Goal: Task Accomplishment & Management: Use online tool/utility

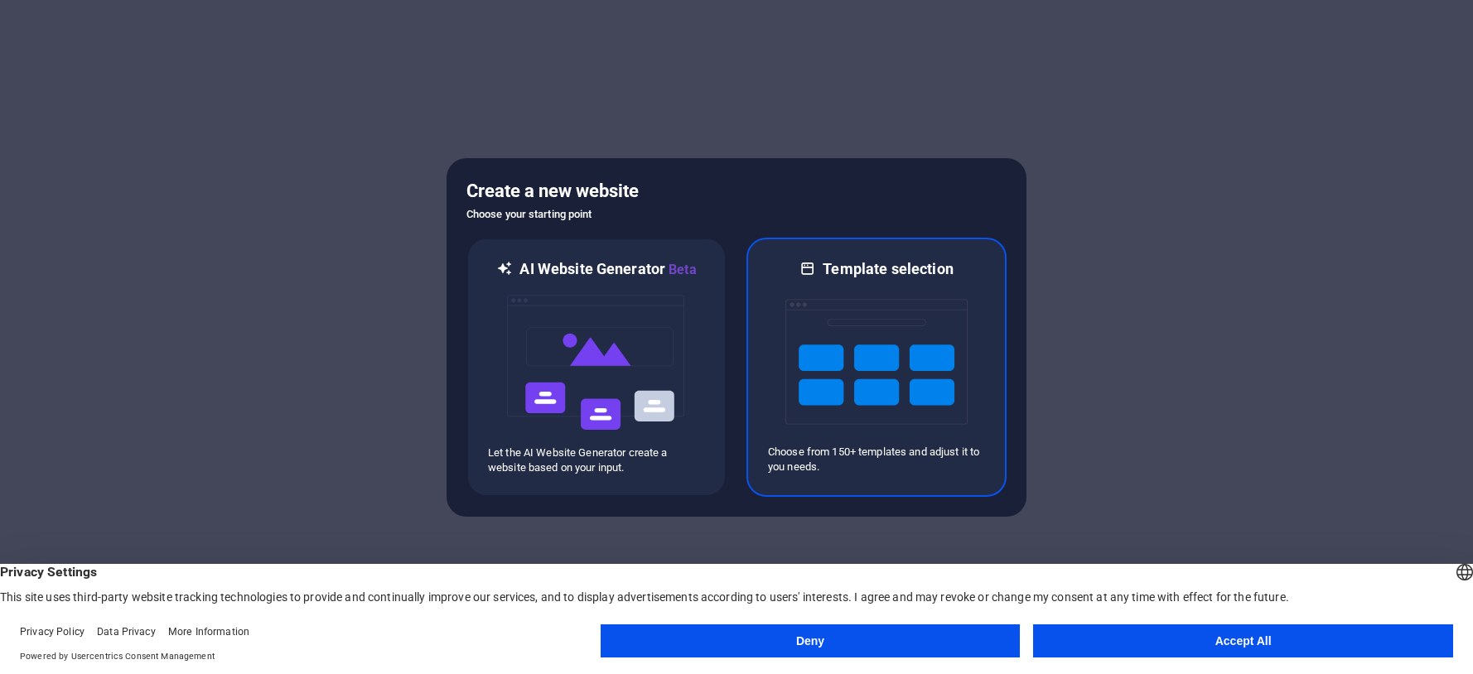
click at [814, 384] on img at bounding box center [876, 362] width 182 height 166
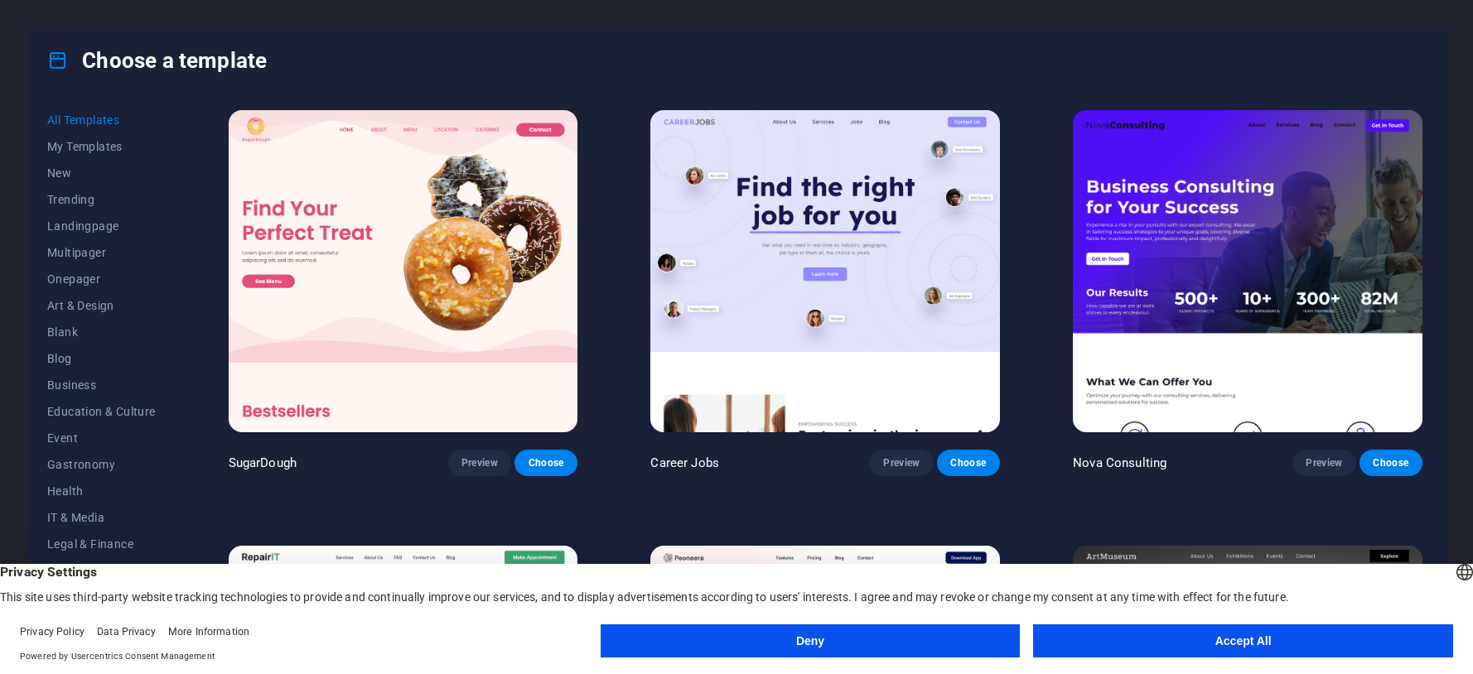
drag, startPoint x: 1425, startPoint y: 121, endPoint x: 1420, endPoint y: 140, distance: 19.7
click at [1420, 140] on div "SugarDough Preview Choose Career Jobs Preview Choose Nova Consulting Preview Ch…" at bounding box center [825, 367] width 1200 height 520
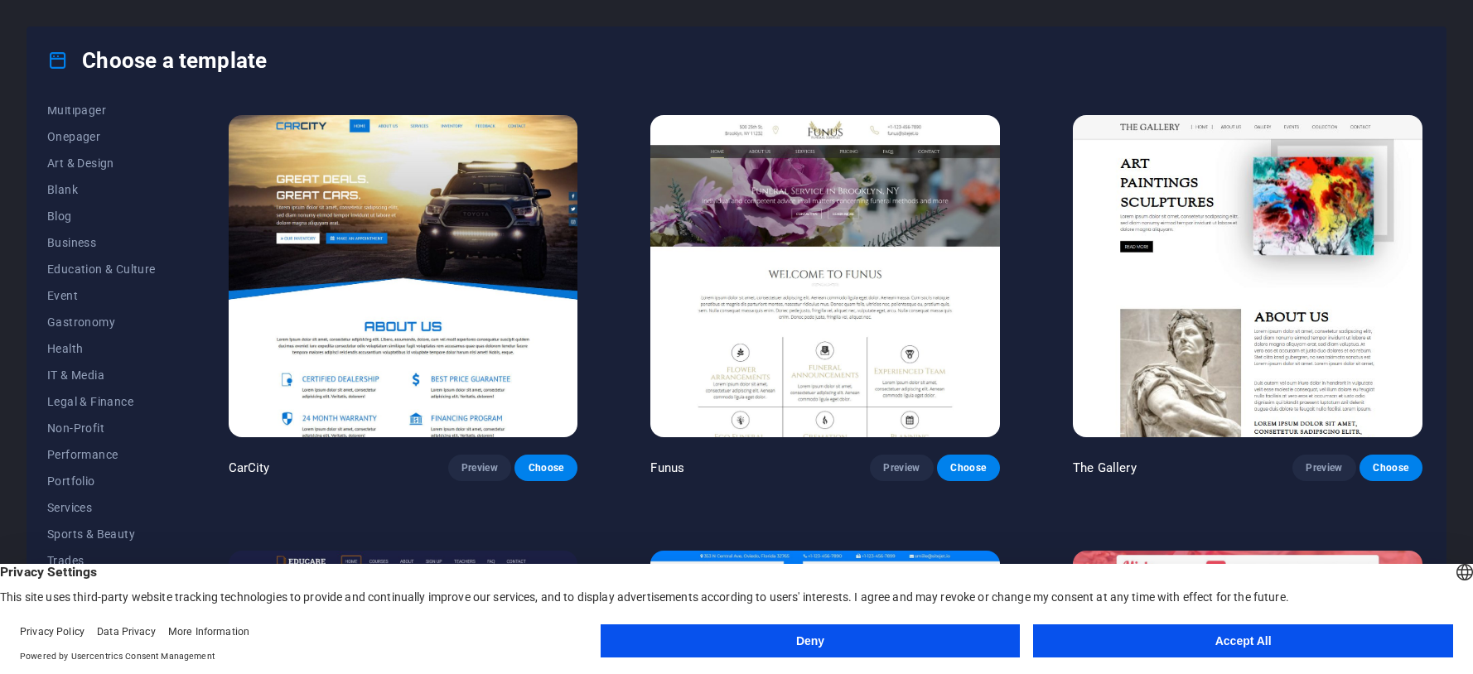
scroll to position [13120, 0]
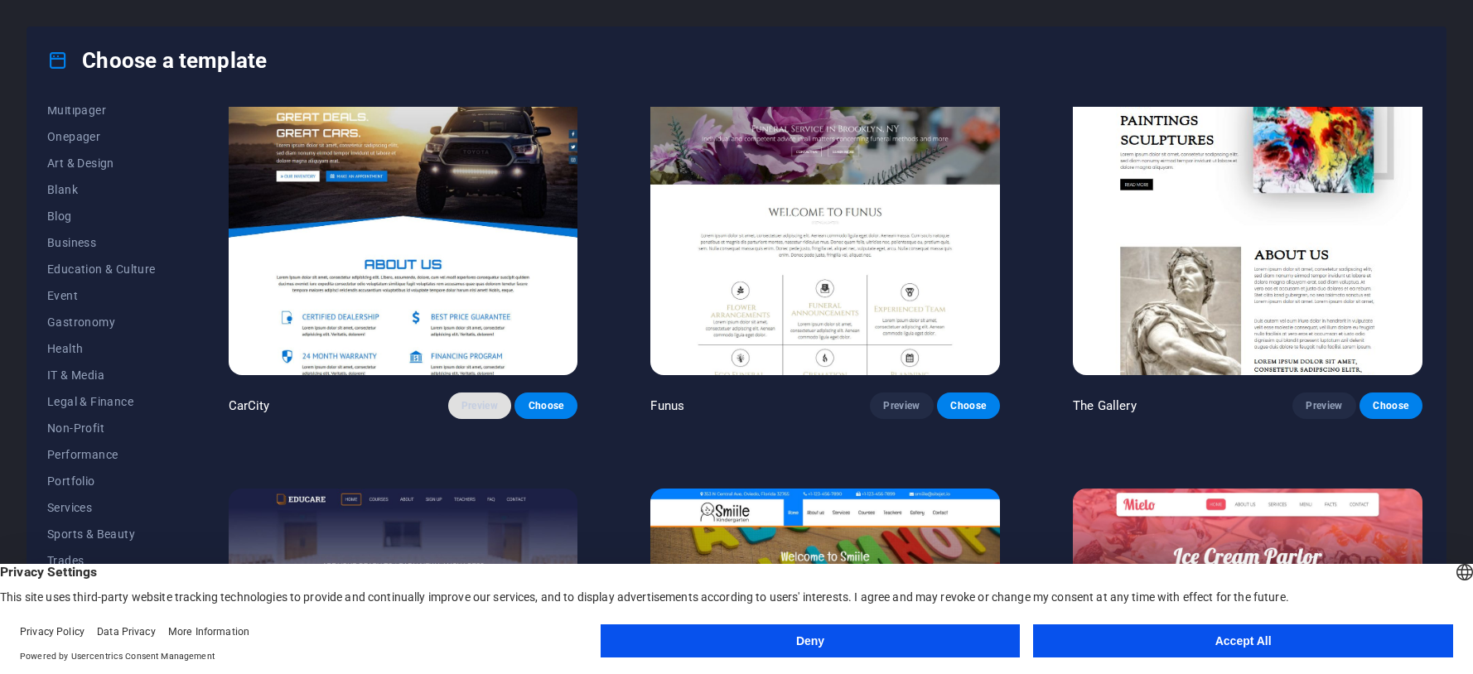
click at [485, 399] on span "Preview" at bounding box center [479, 405] width 36 height 13
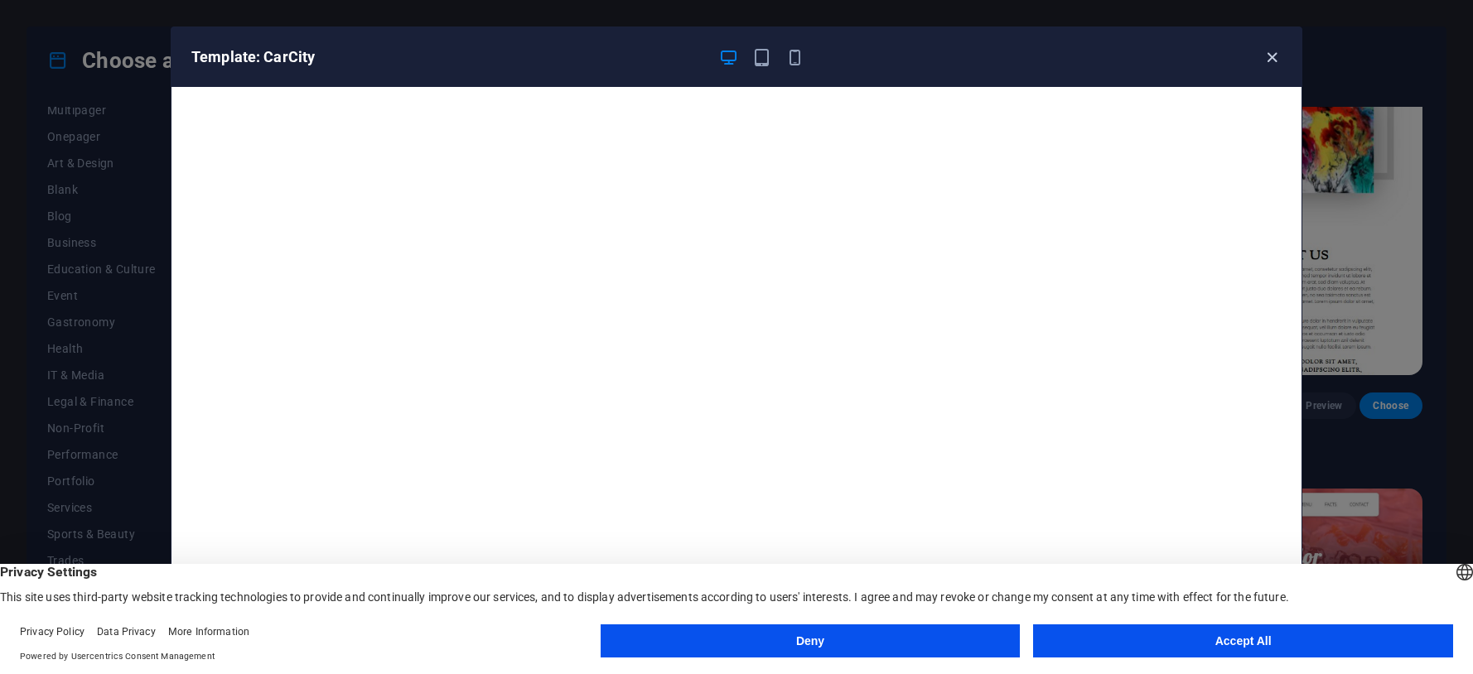
click at [1273, 55] on icon "button" at bounding box center [1272, 57] width 19 height 19
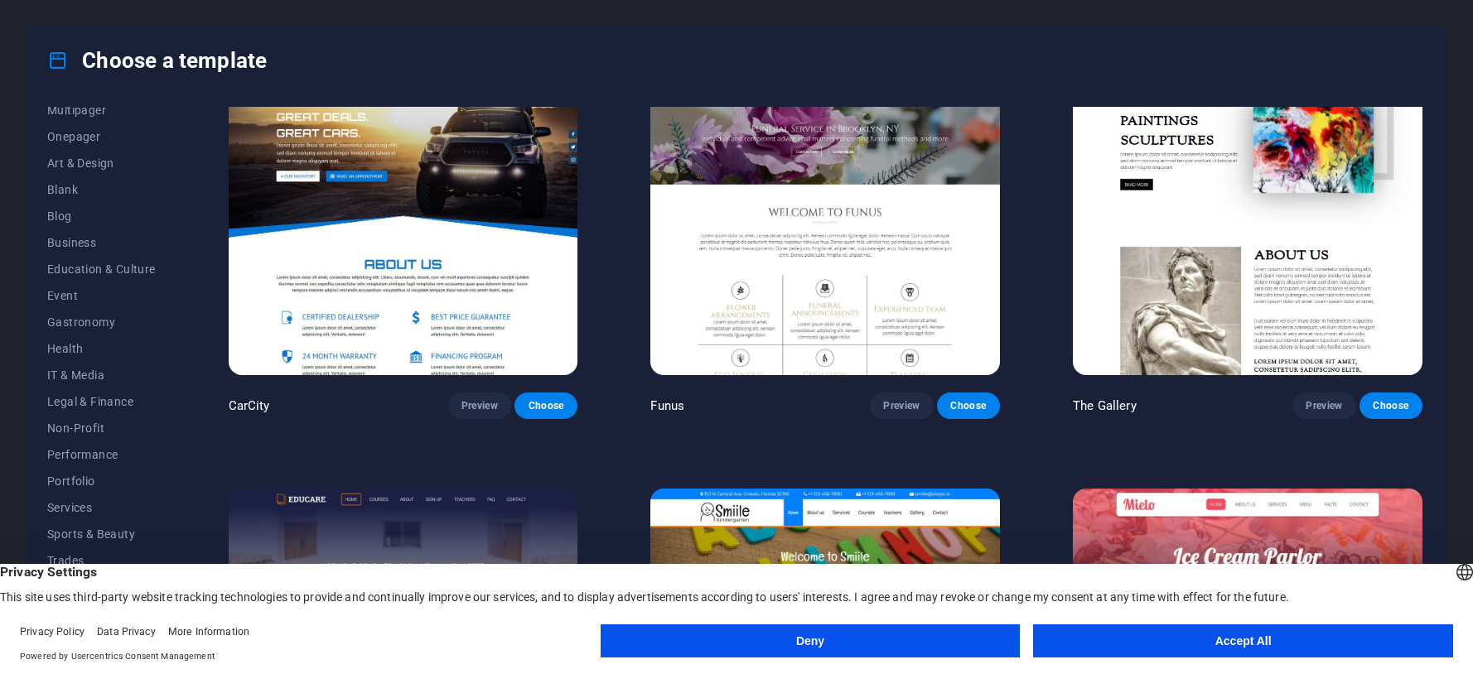
click at [816, 644] on button "Deny" at bounding box center [811, 641] width 420 height 33
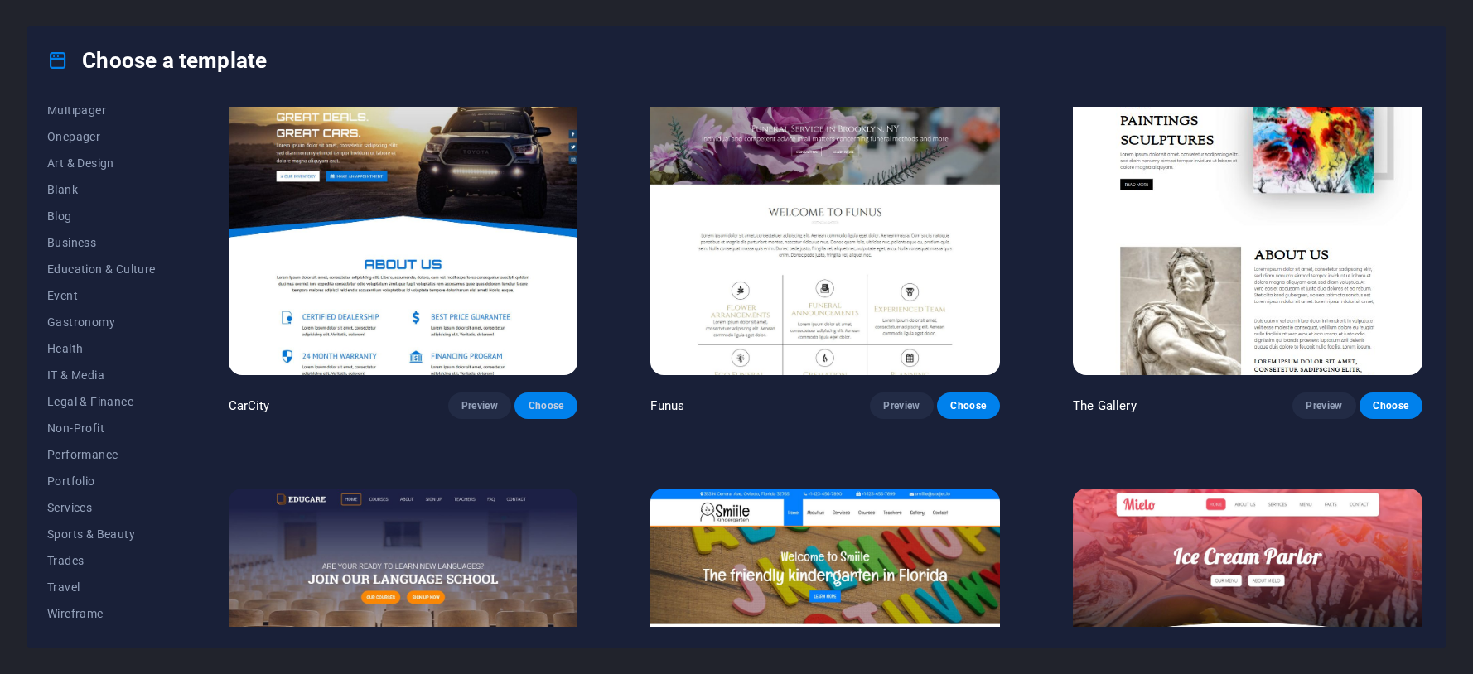
click at [543, 399] on span "Choose" at bounding box center [546, 405] width 36 height 13
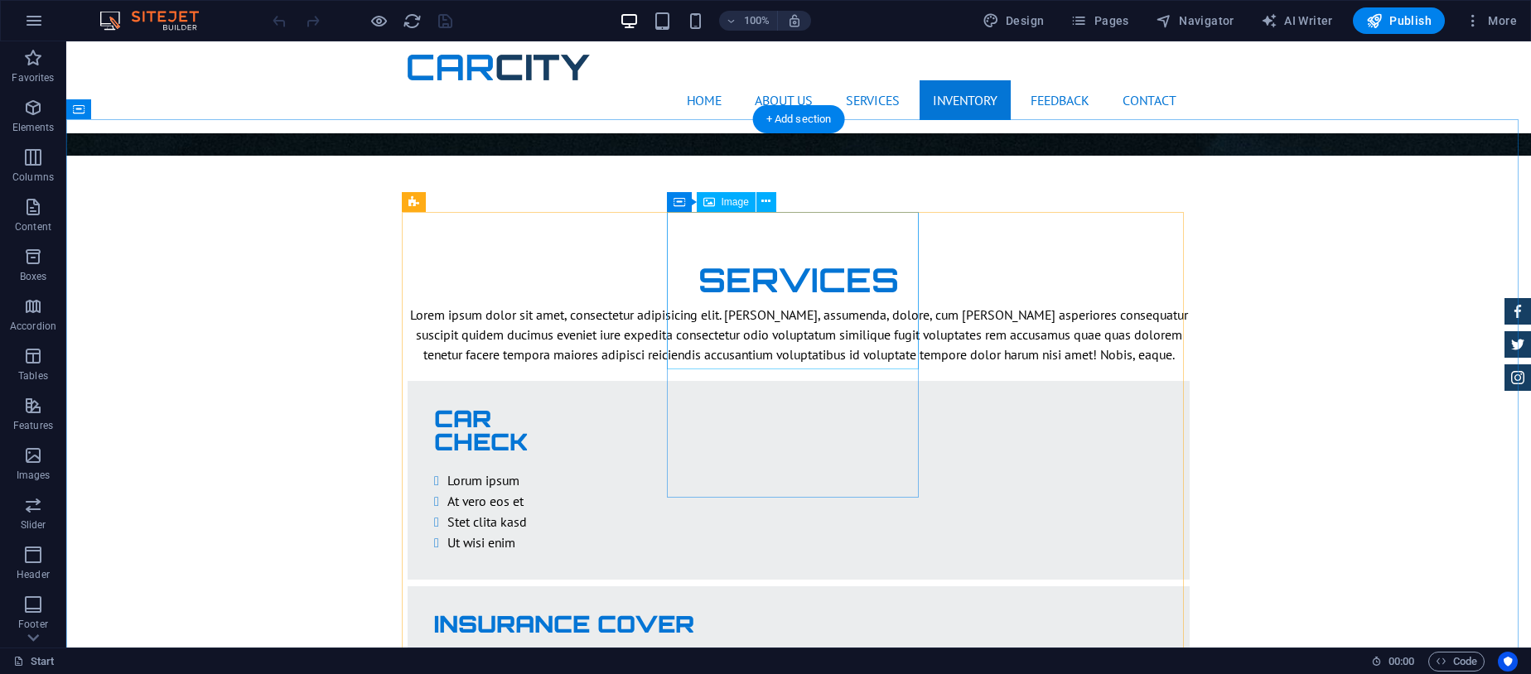
scroll to position [2664, 0]
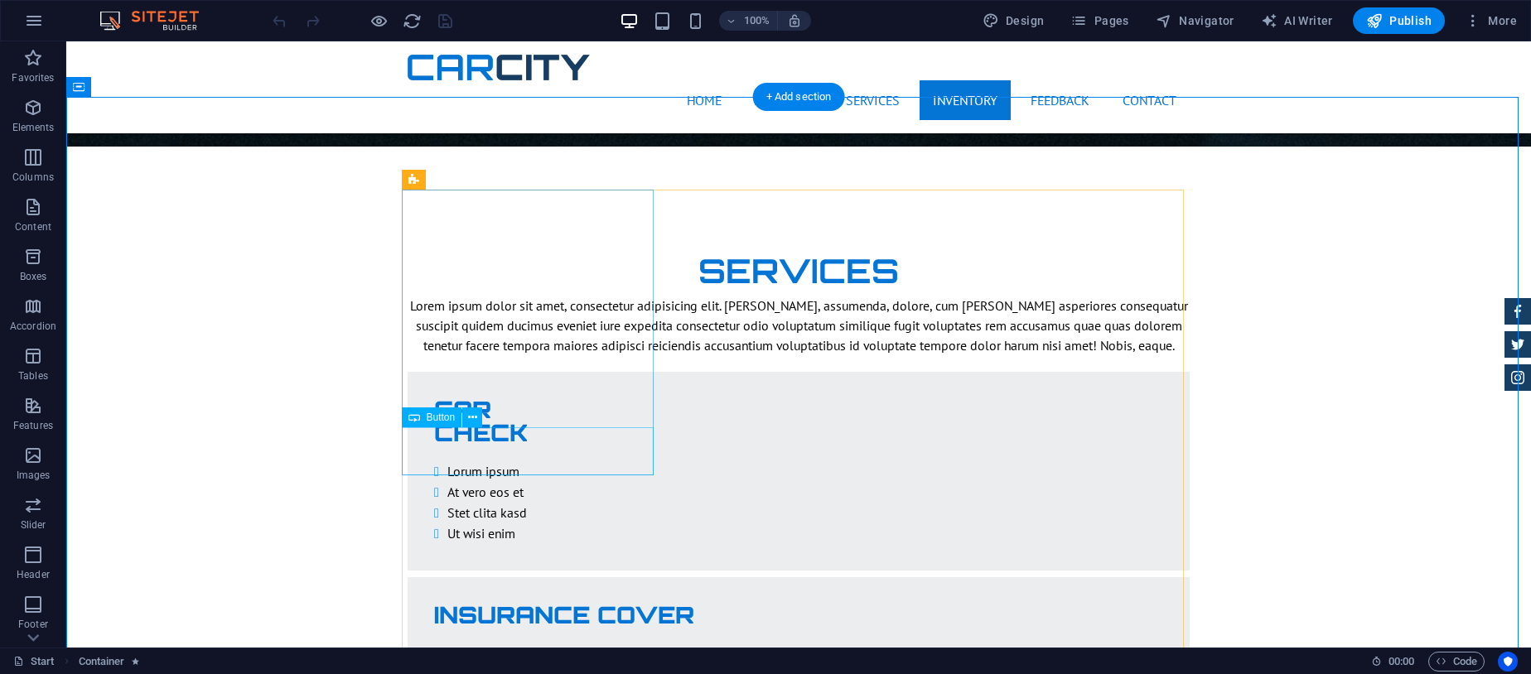
click at [794, 96] on div "+ Add section" at bounding box center [799, 97] width 92 height 28
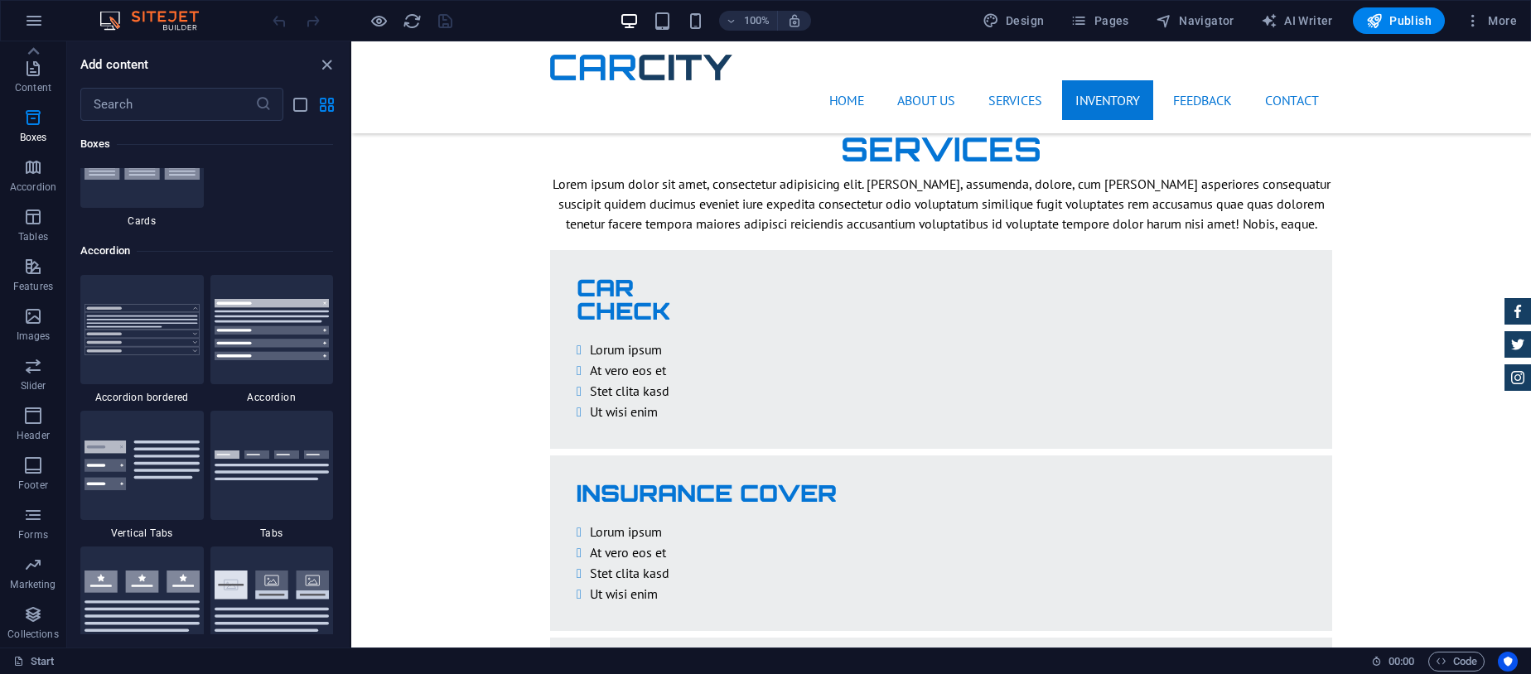
scroll to position [5259, 0]
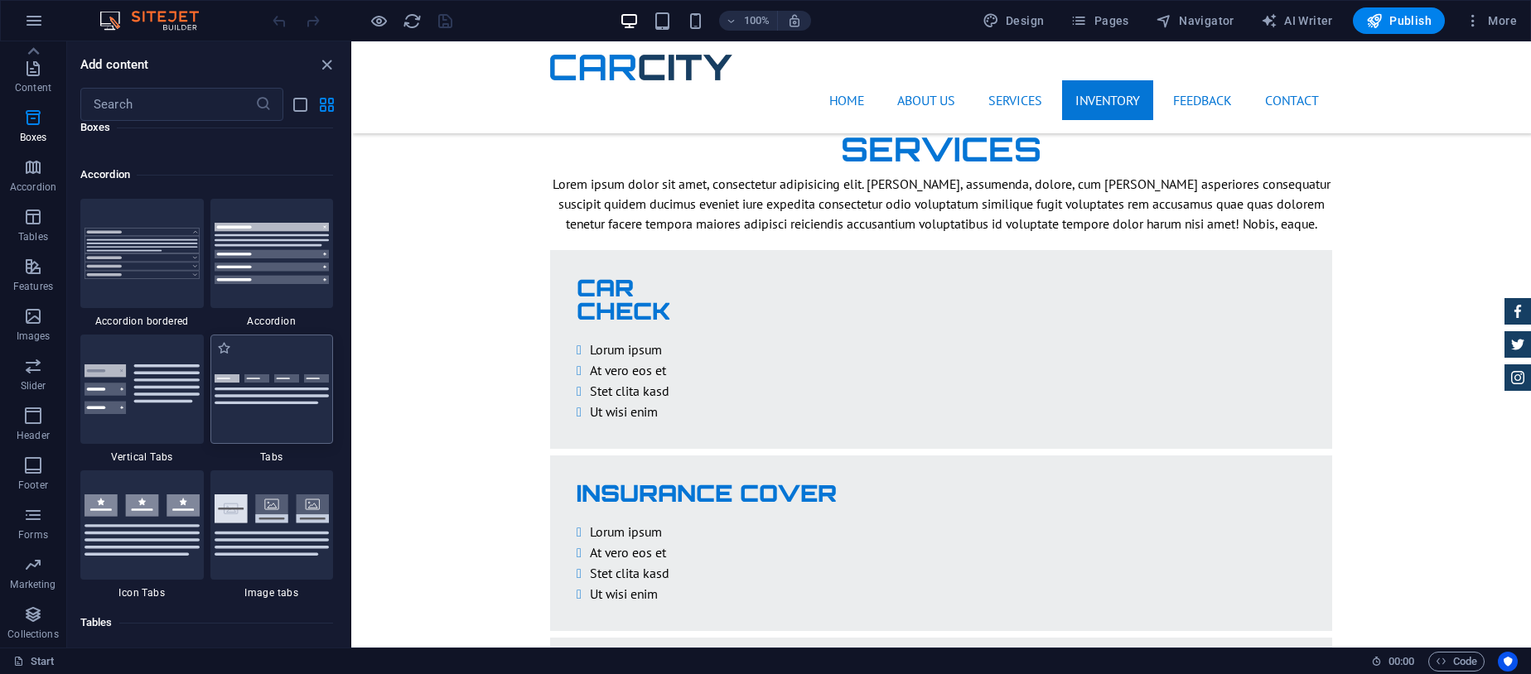
click at [279, 394] on img at bounding box center [272, 389] width 115 height 31
click at [268, 391] on img at bounding box center [272, 389] width 115 height 31
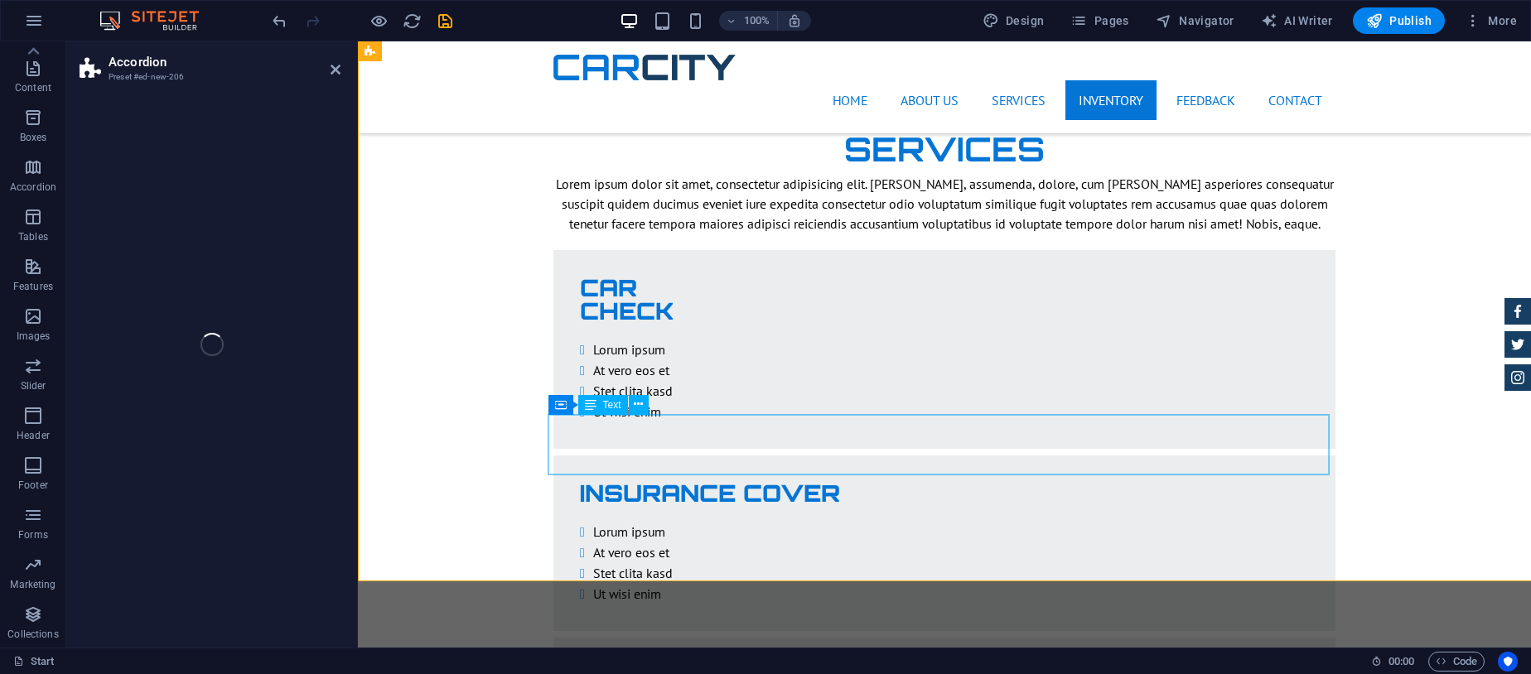
scroll to position [2849, 0]
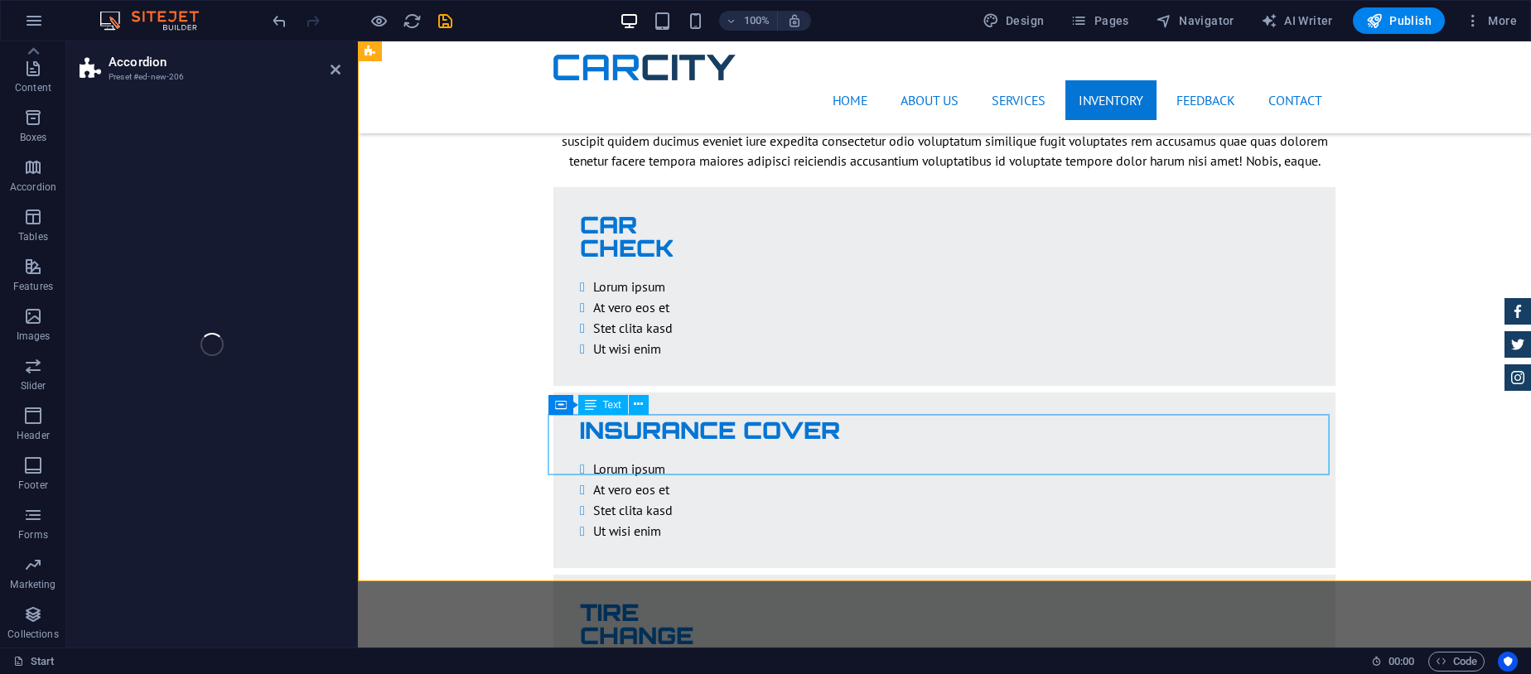
select select "rem"
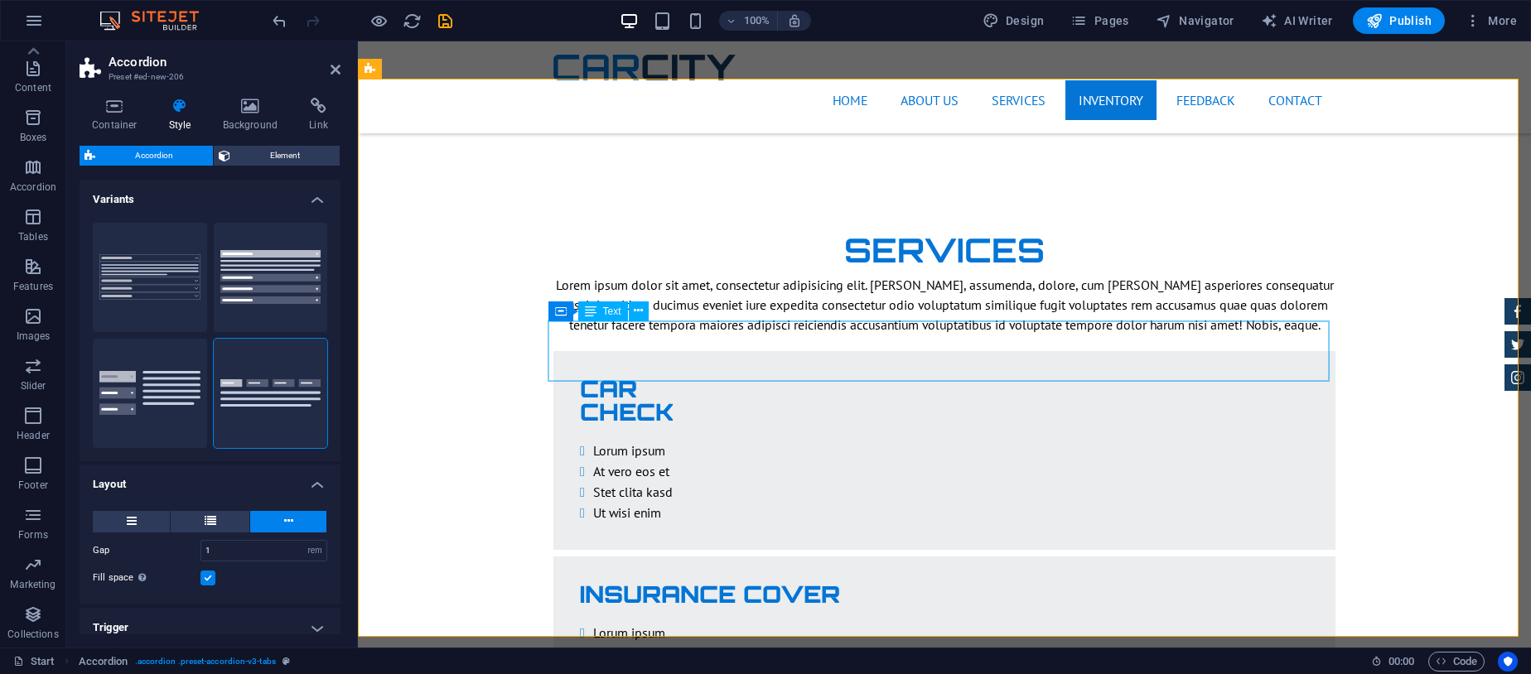
scroll to position [2686, 0]
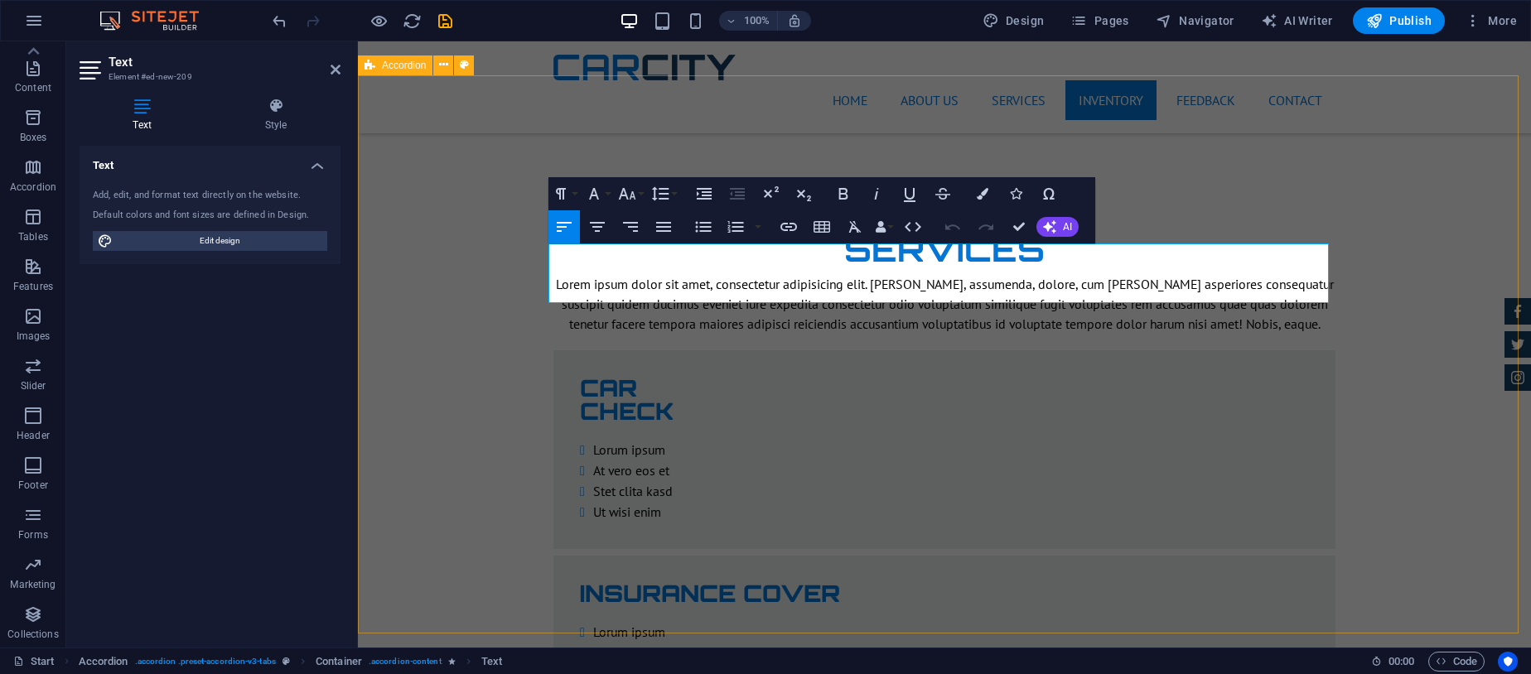
drag, startPoint x: 1261, startPoint y: 289, endPoint x: 520, endPoint y: 229, distance: 743.0
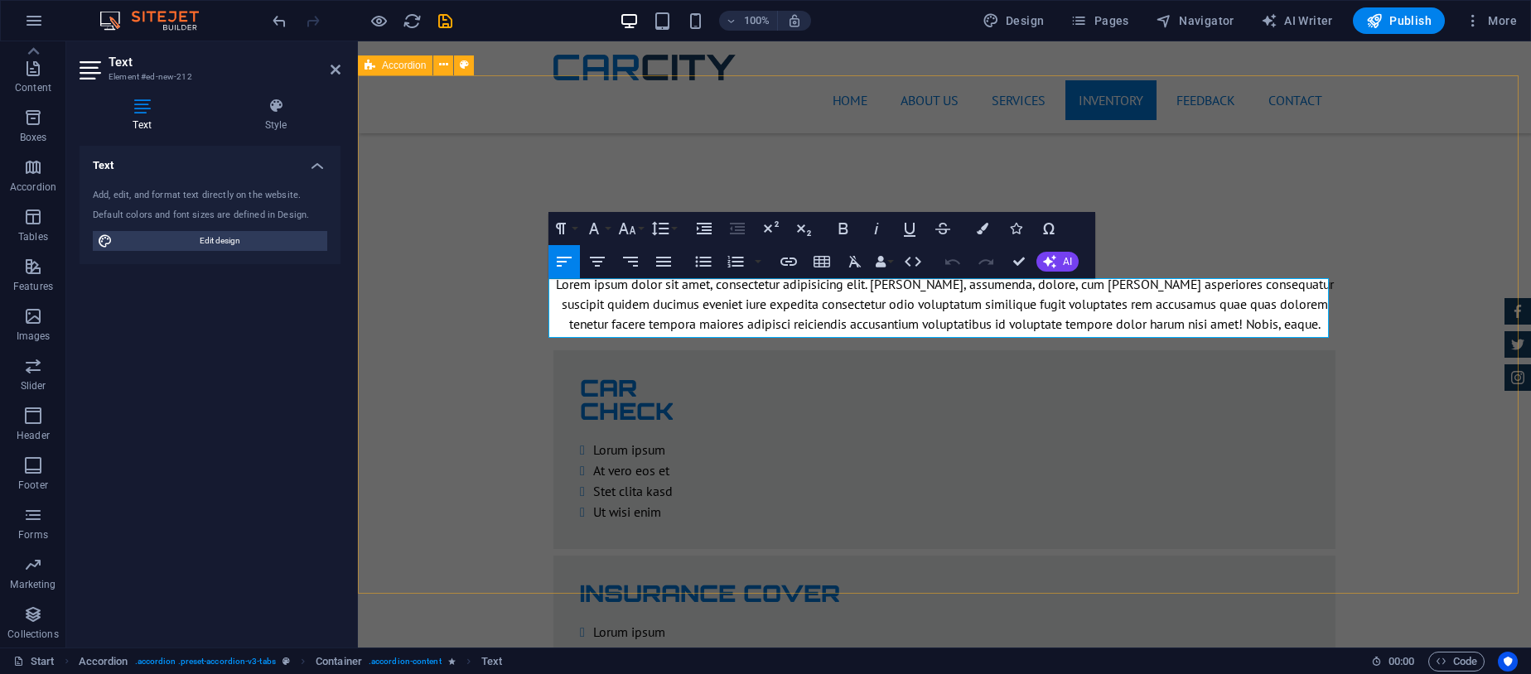
drag, startPoint x: 1263, startPoint y: 327, endPoint x: 504, endPoint y: 244, distance: 764.2
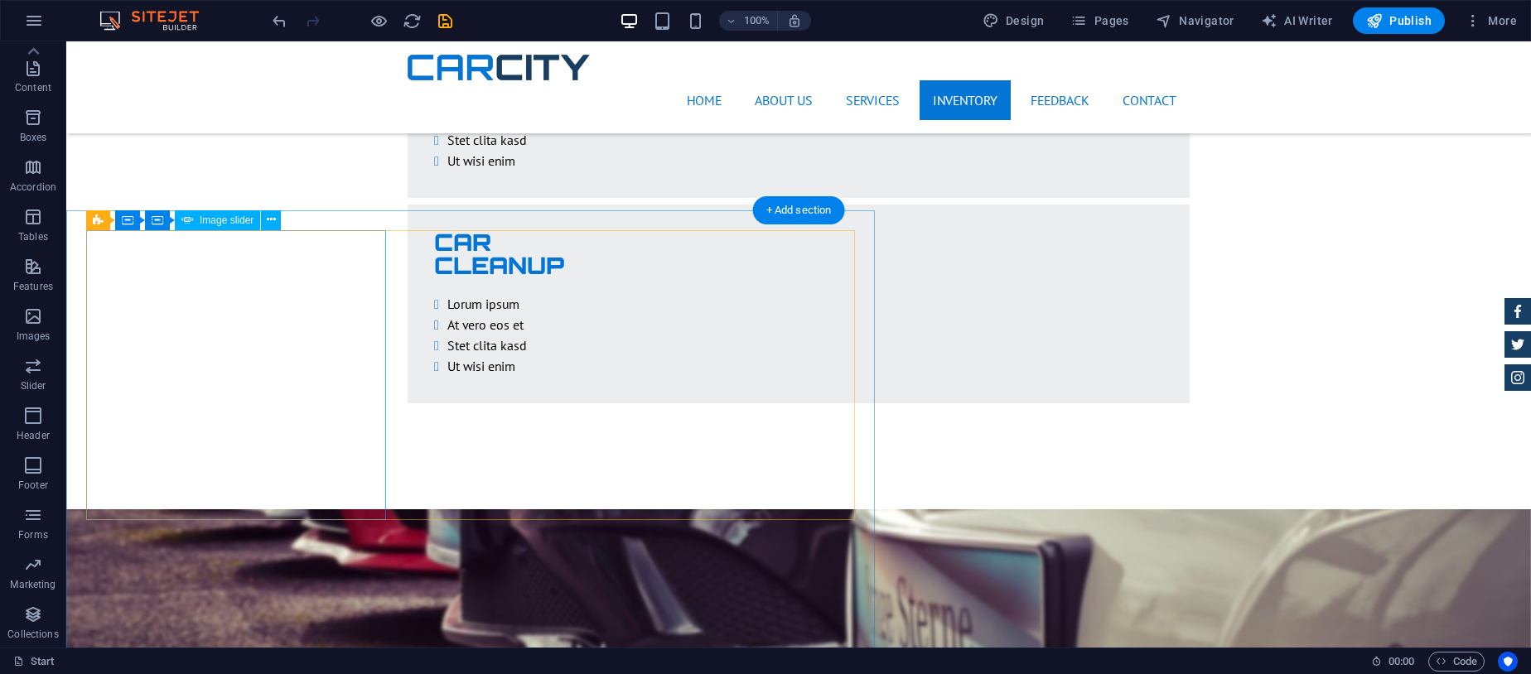
scroll to position [3814, 0]
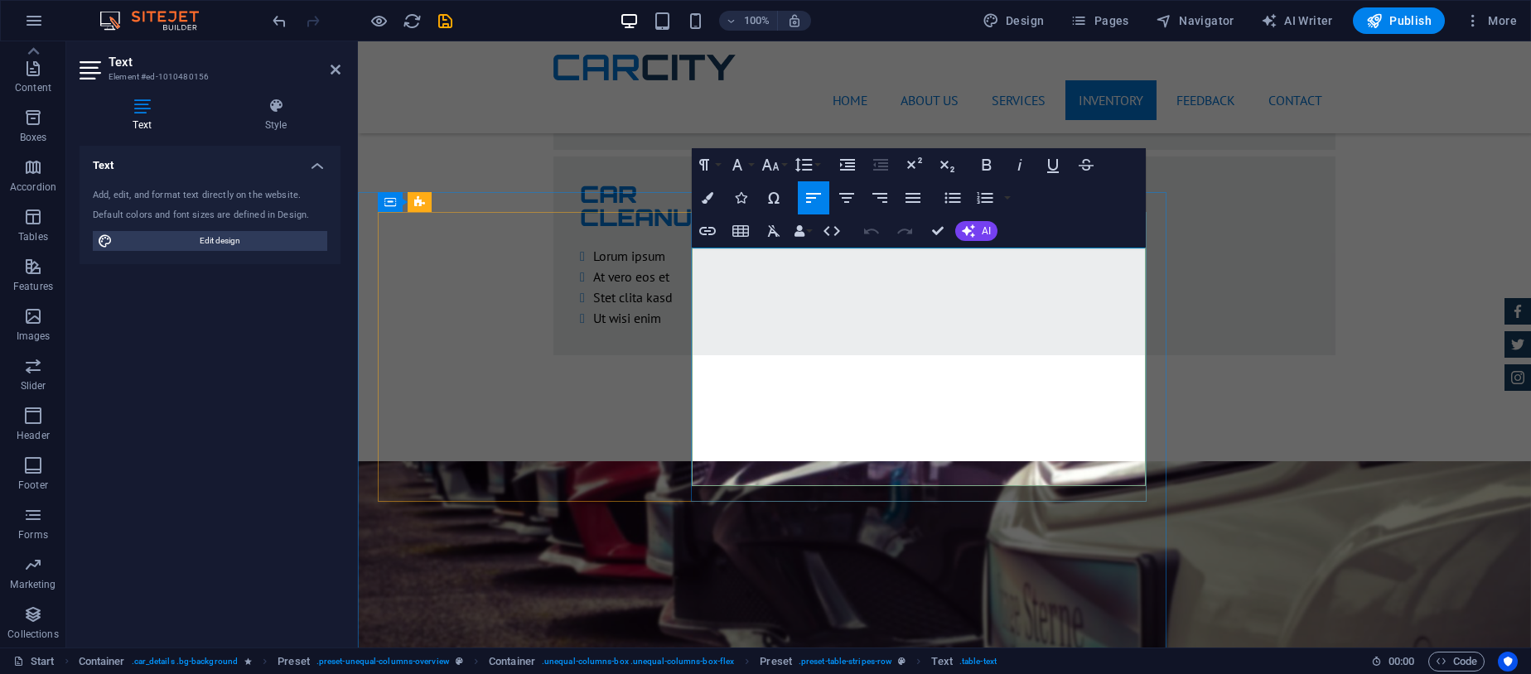
scroll to position [3866, 0]
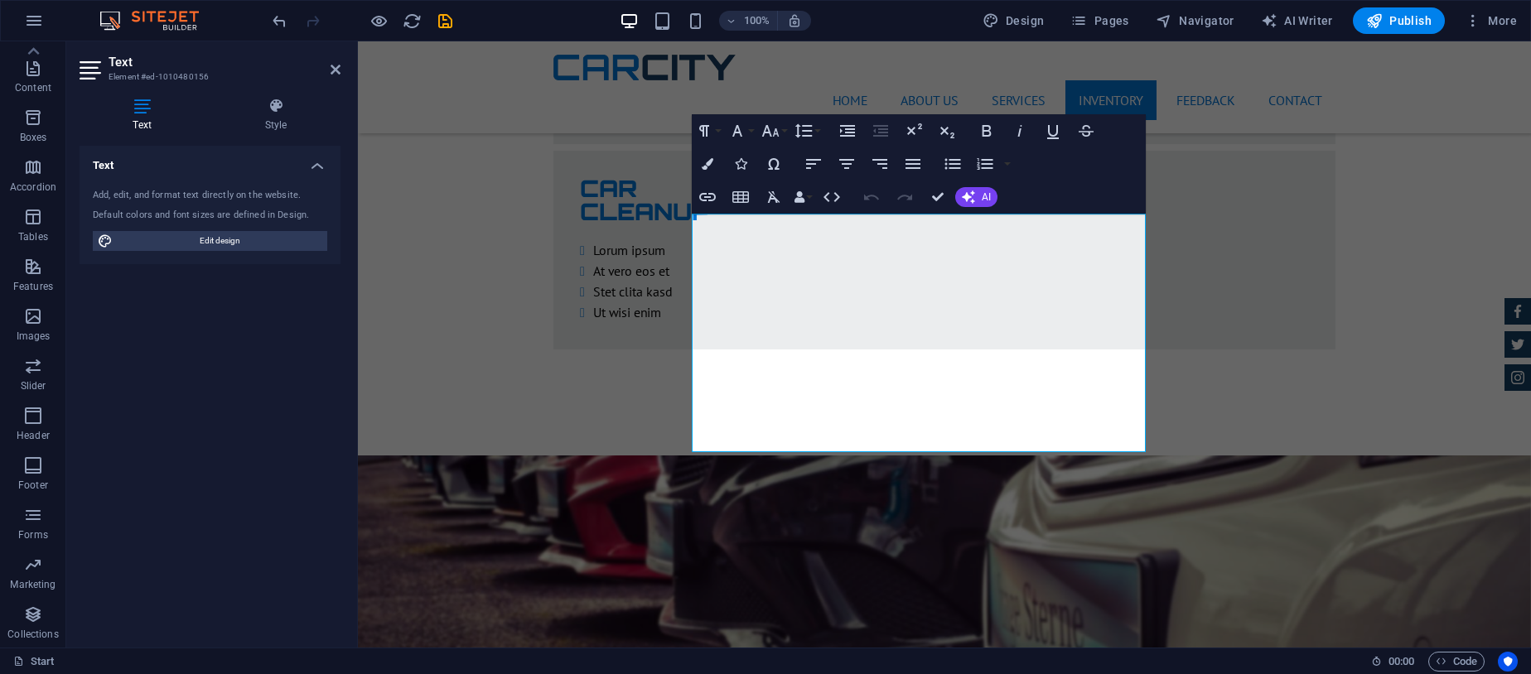
click at [1472, 78] on div "Home About us Services Inventory Feedback Contact Menu" at bounding box center [944, 87] width 1173 height 92
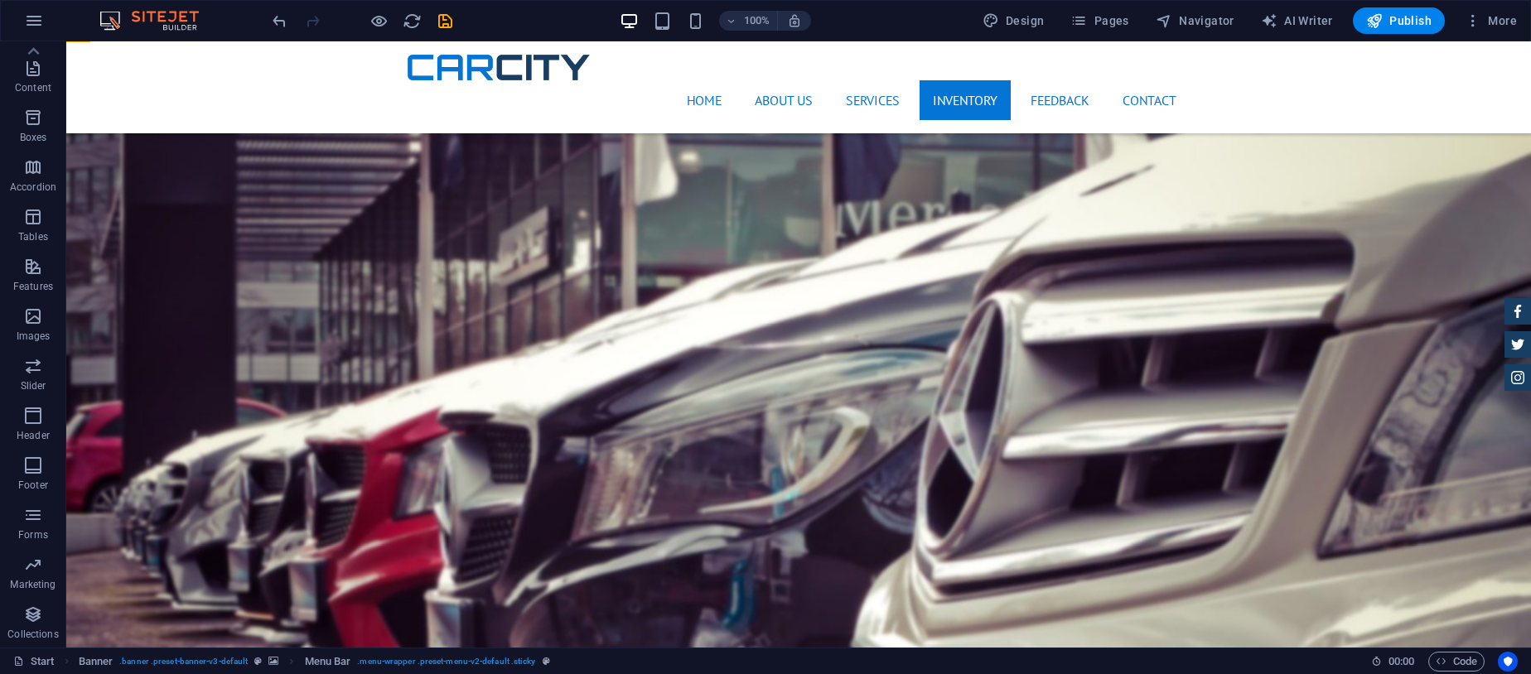
scroll to position [4209, 0]
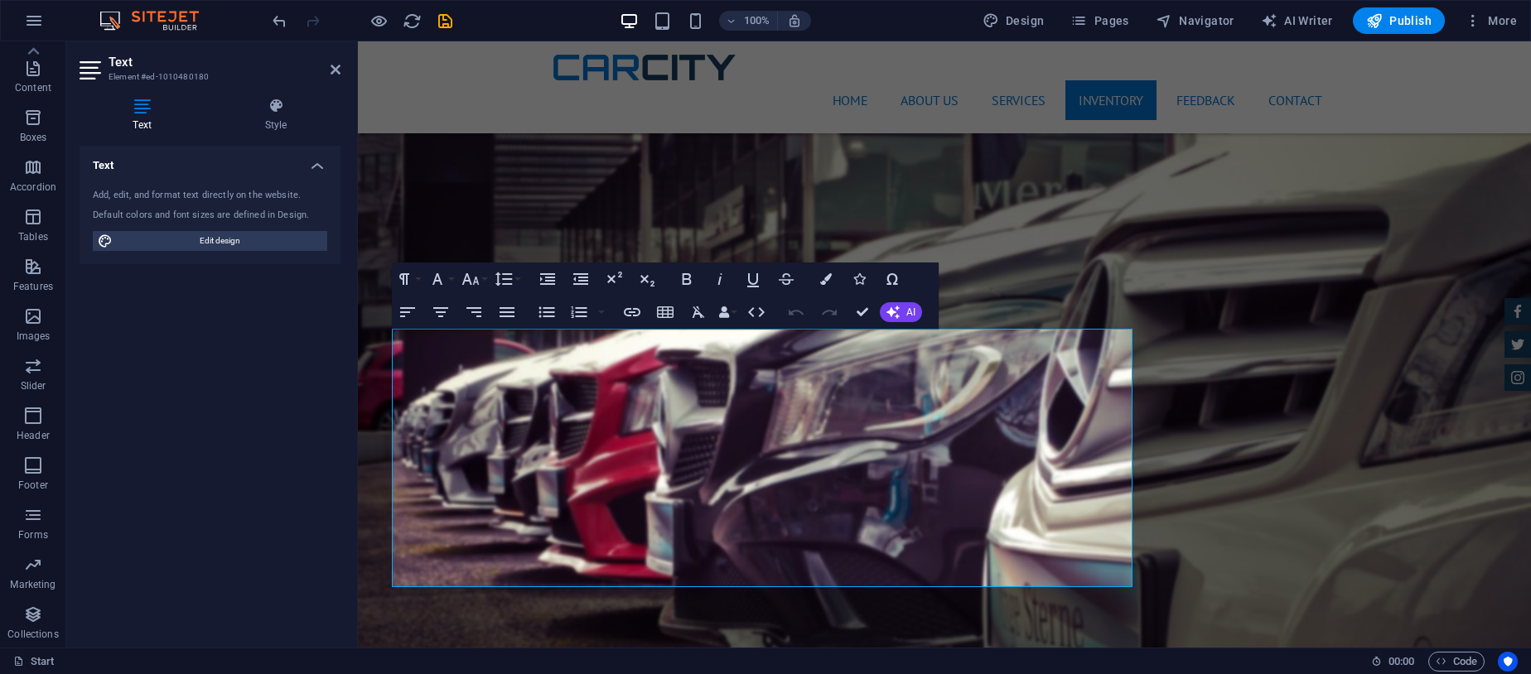
drag, startPoint x: 1309, startPoint y: 235, endPoint x: 1302, endPoint y: 229, distance: 10.0
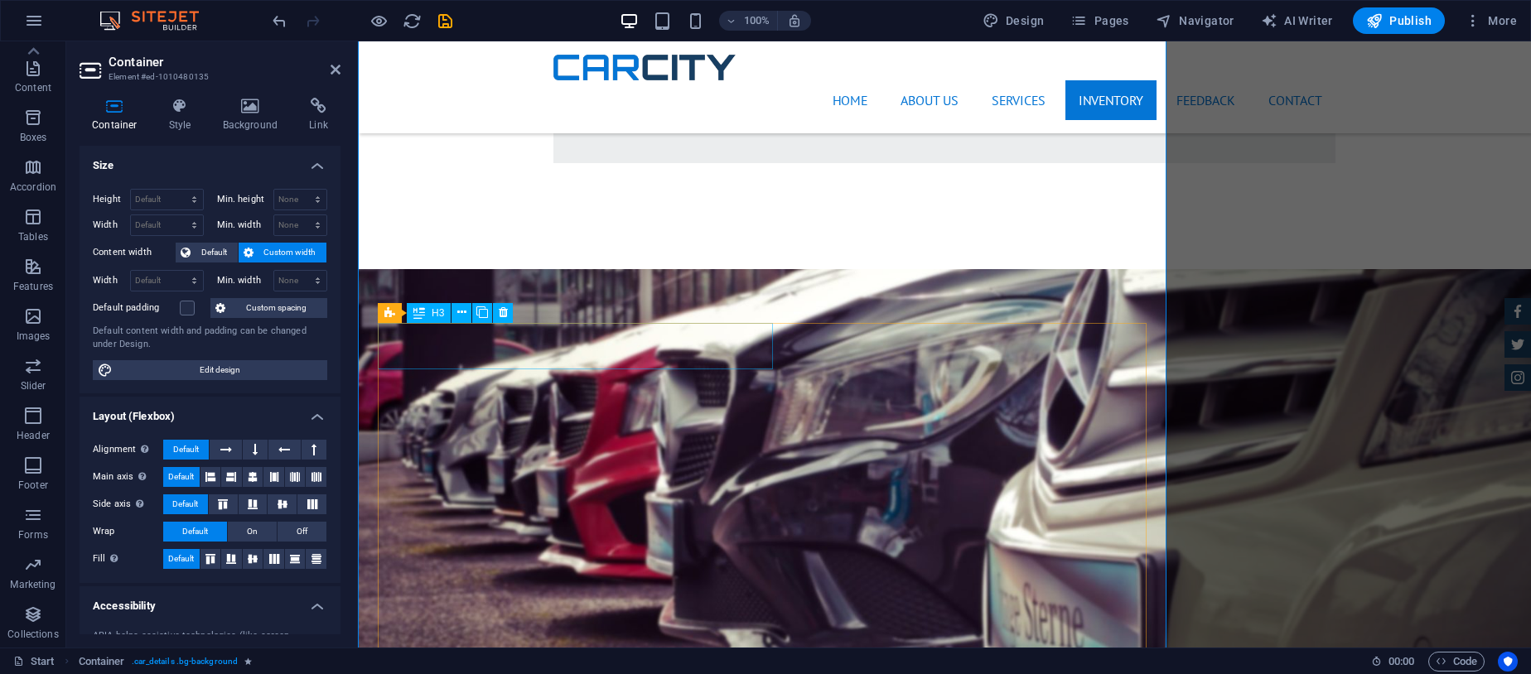
scroll to position [4065, 0]
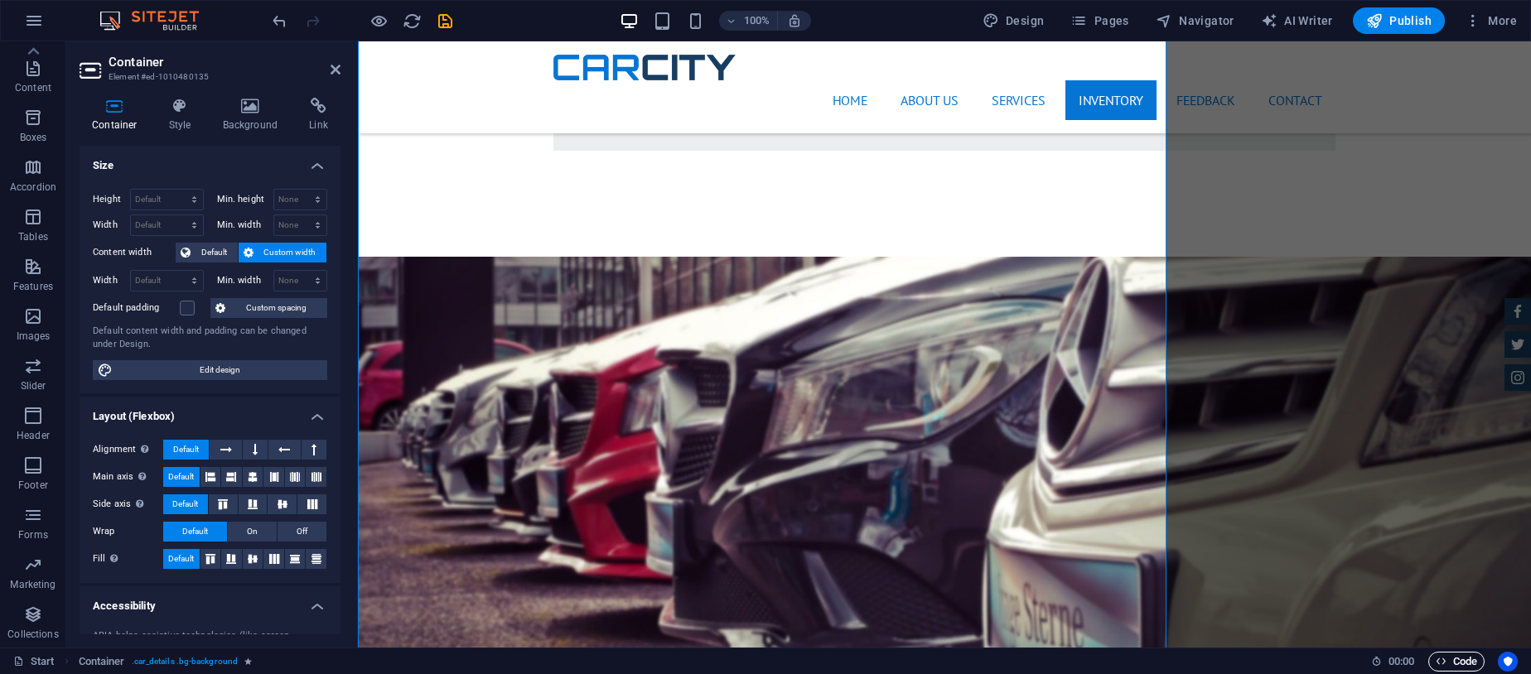
click at [1469, 656] on span "Code" at bounding box center [1456, 662] width 41 height 20
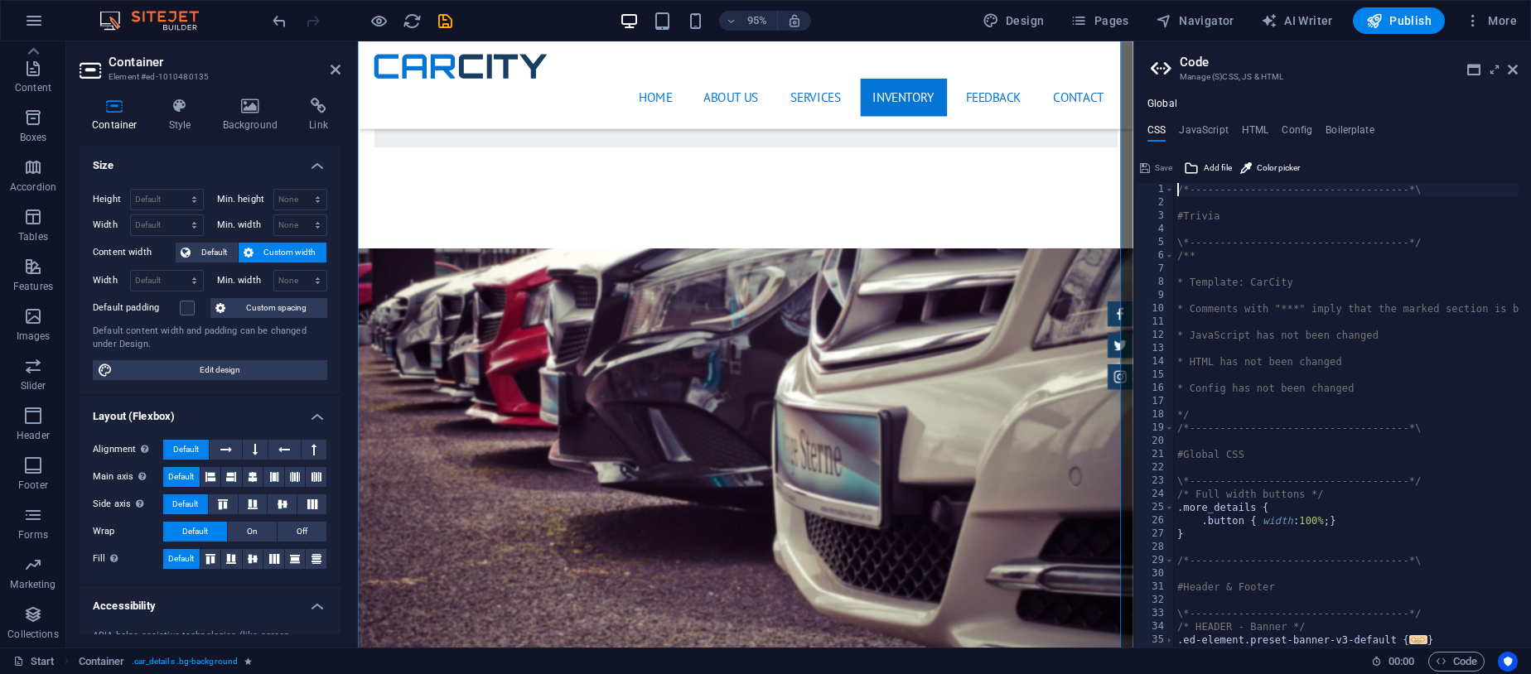
scroll to position [0, 0]
click at [1253, 128] on h4 "HTML" at bounding box center [1255, 133] width 27 height 18
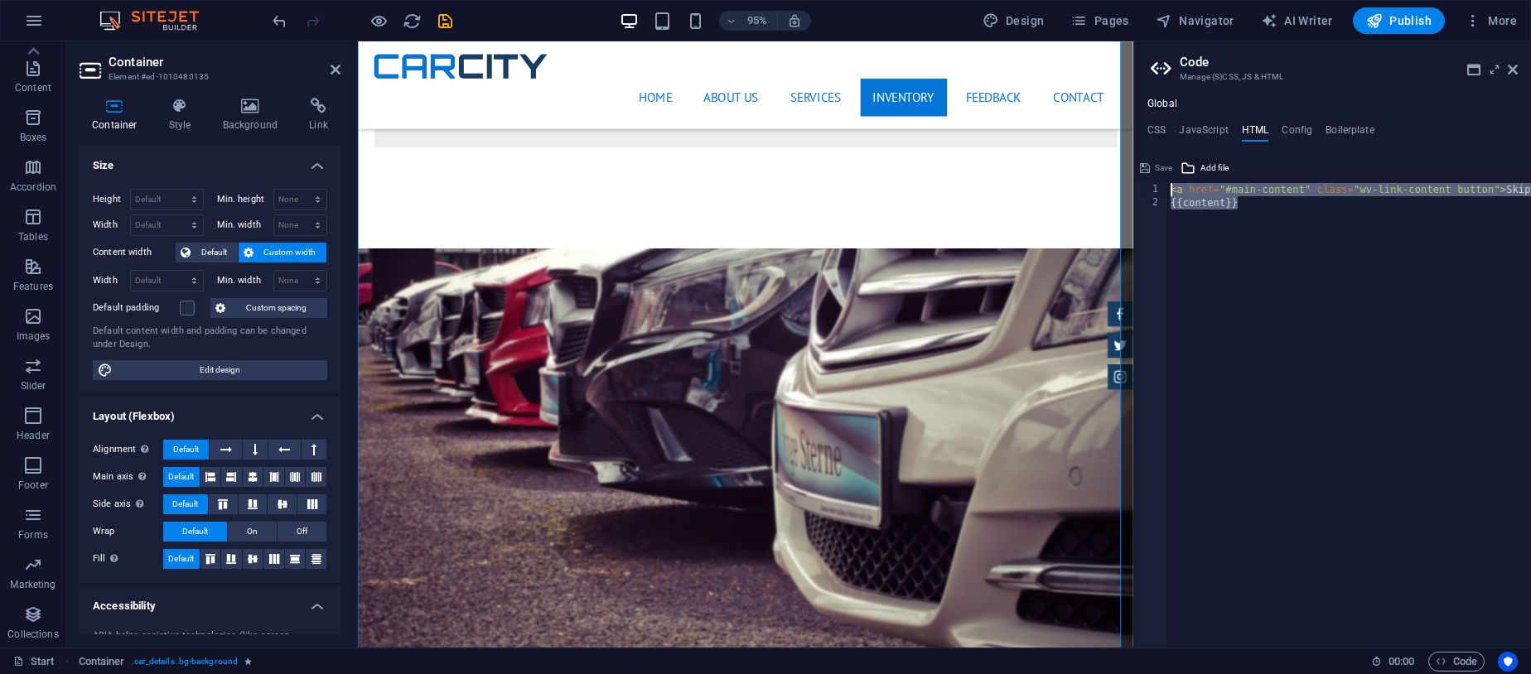
drag, startPoint x: 1258, startPoint y: 204, endPoint x: 1176, endPoint y: 178, distance: 86.7
click at [1176, 178] on div "<a href="#main-content" class="wv-link-content button">Skip to main content</a>…" at bounding box center [1332, 401] width 397 height 493
click at [1261, 264] on div "< a href = "#main-content" class = "wv-link-content button" > Skip to main cont…" at bounding box center [1410, 422] width 487 height 479
type textarea "{{content}}"
click at [1166, 124] on ul "CSS JavaScript HTML Config Boilerplate" at bounding box center [1332, 133] width 397 height 18
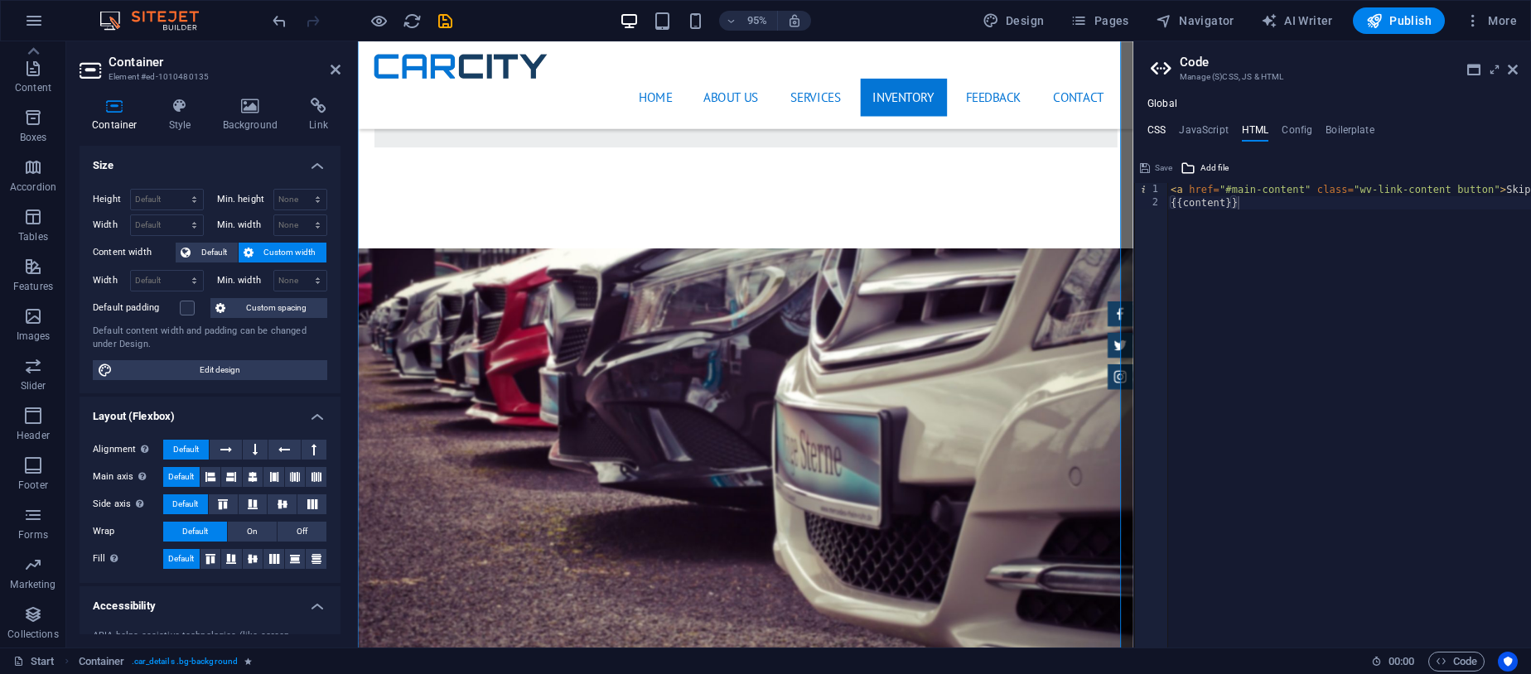
click at [1163, 129] on h4 "CSS" at bounding box center [1156, 133] width 18 height 18
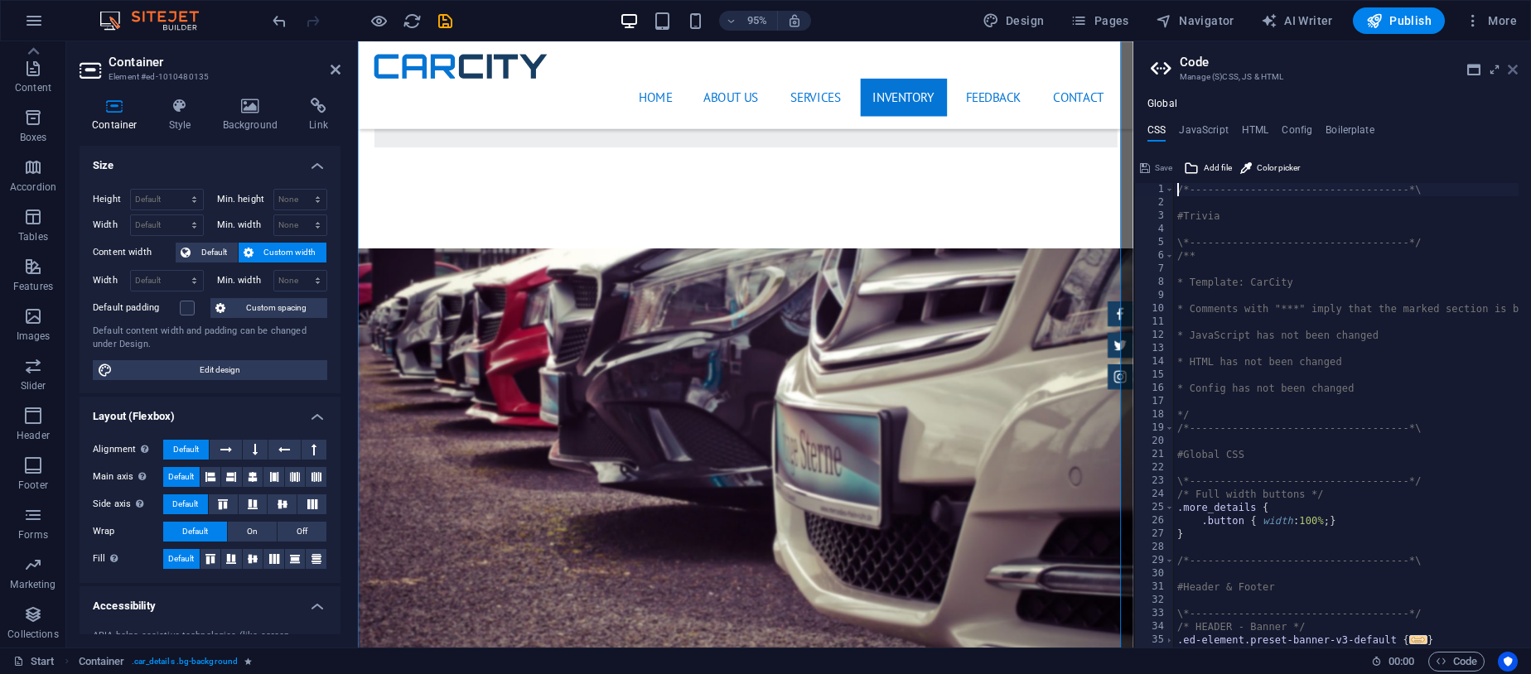
click at [1472, 66] on icon at bounding box center [1513, 69] width 10 height 13
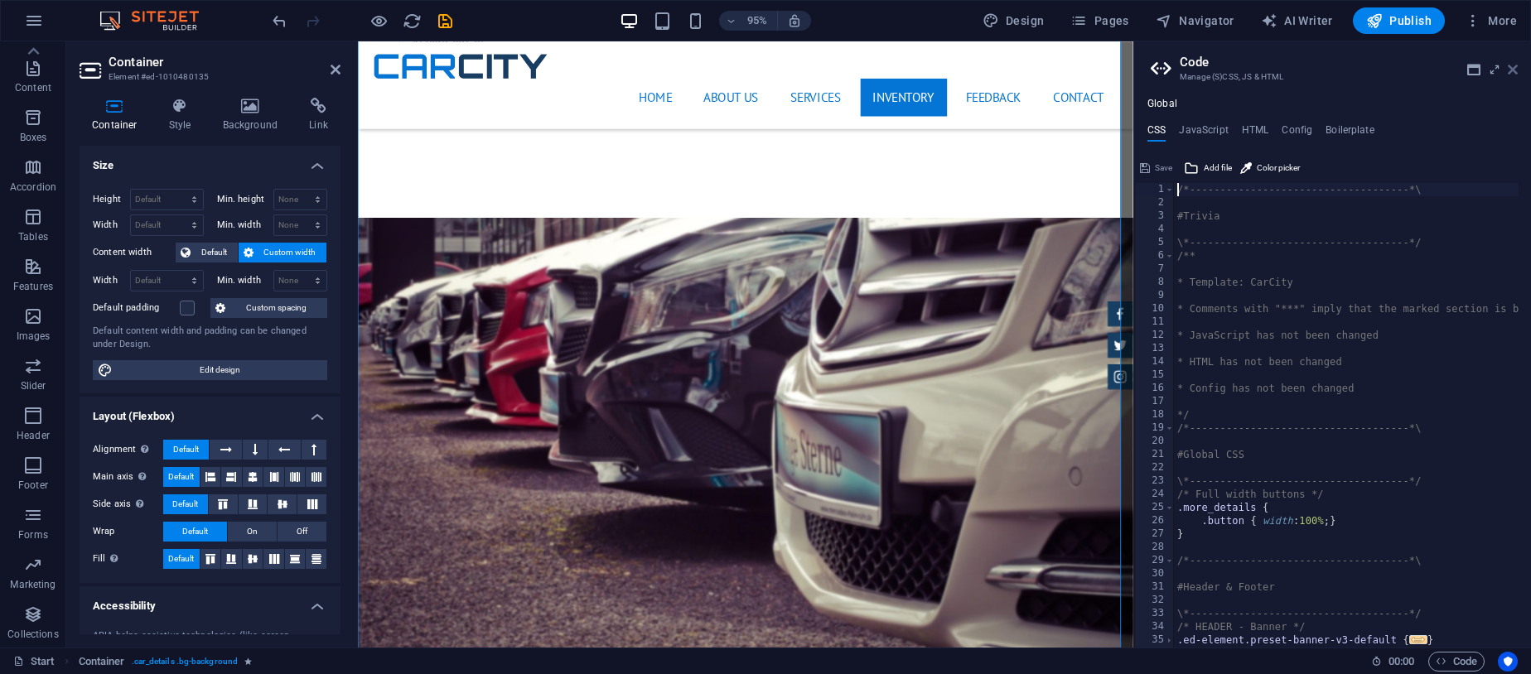
scroll to position [4065, 0]
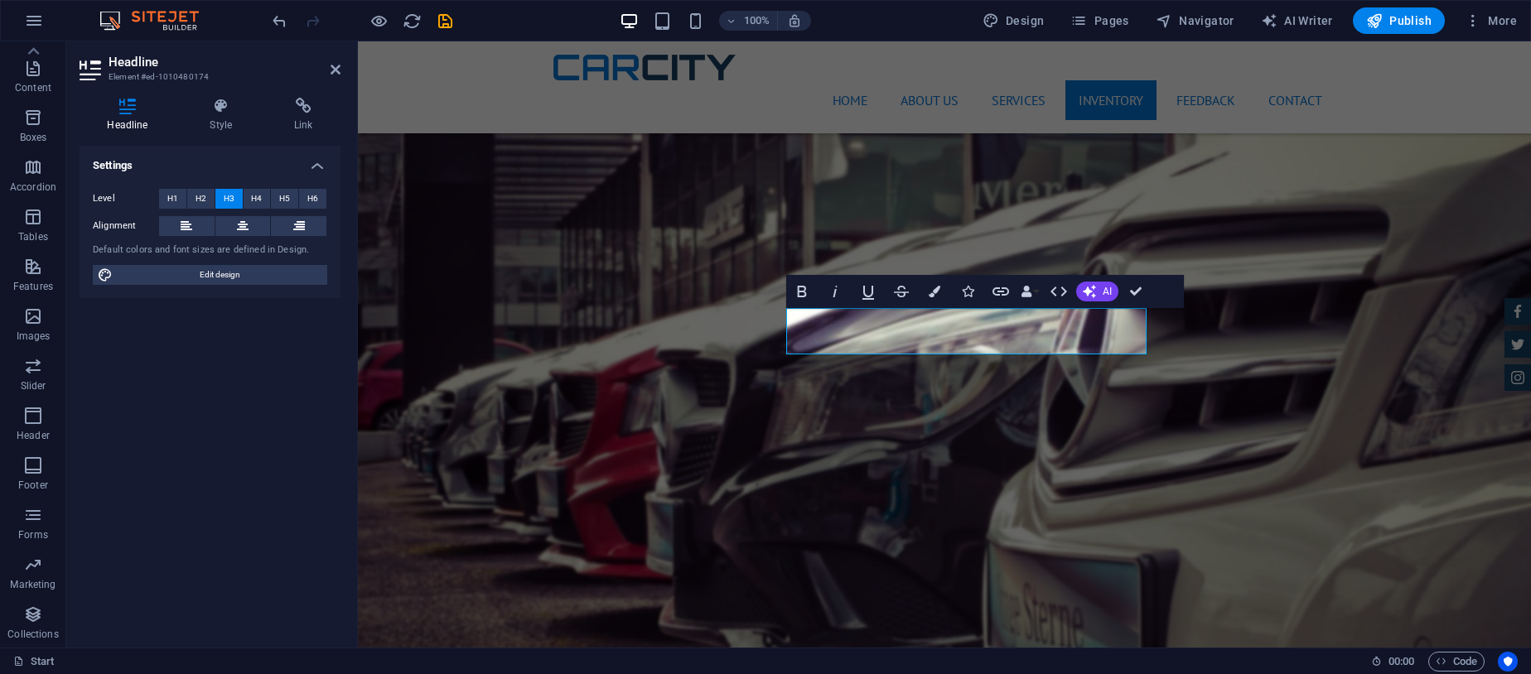
scroll to position [4401, 0]
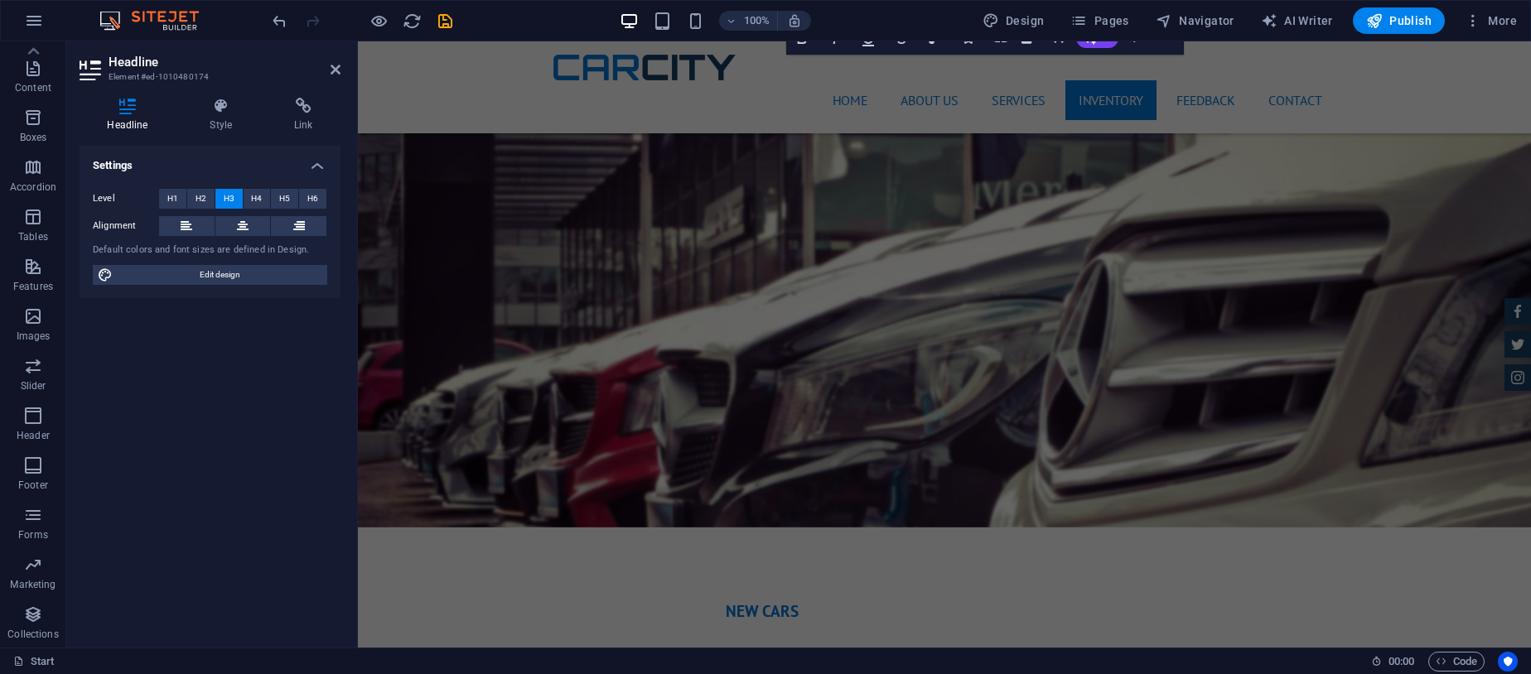
click at [1472, 72] on div "Home About us Services Inventory Feedback Contact Menu" at bounding box center [944, 87] width 1173 height 92
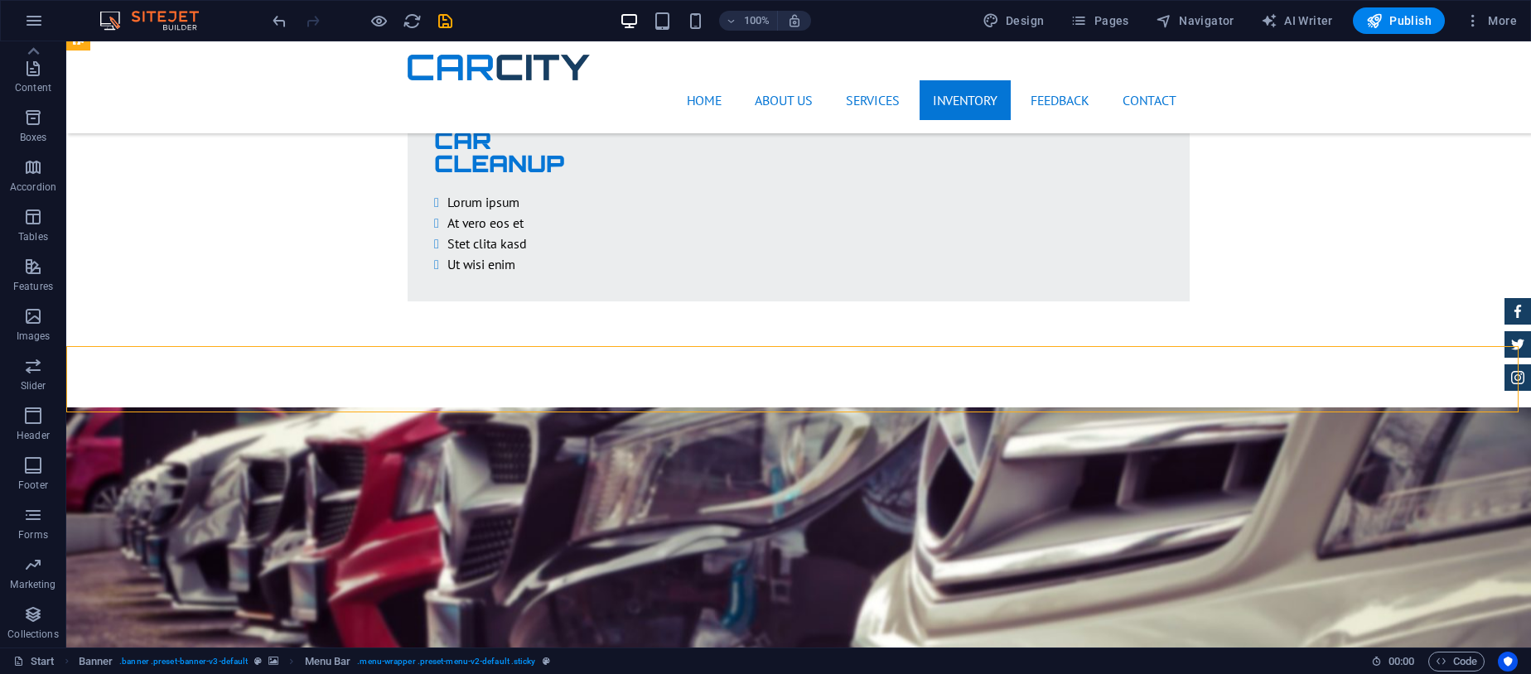
scroll to position [3902, 0]
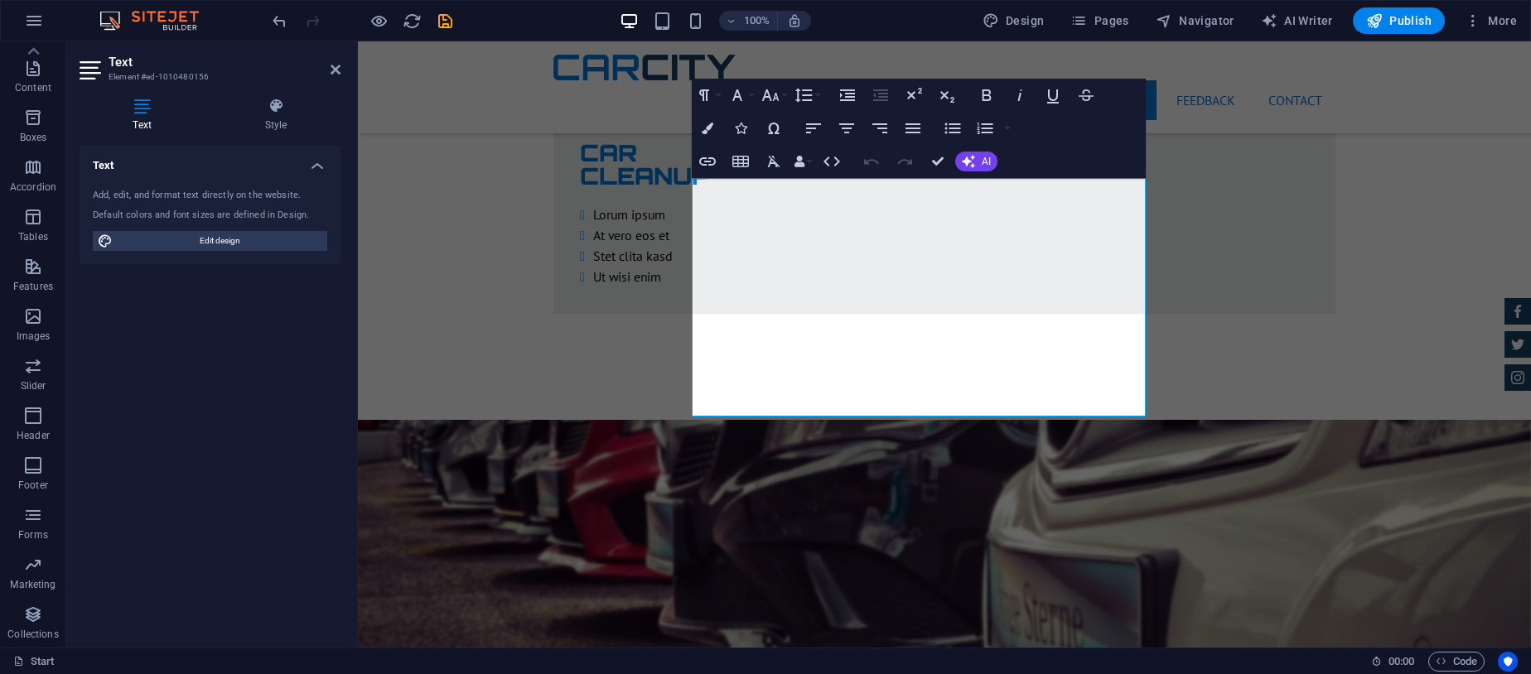
drag, startPoint x: 1310, startPoint y: 253, endPoint x: 1314, endPoint y: 272, distance: 19.5
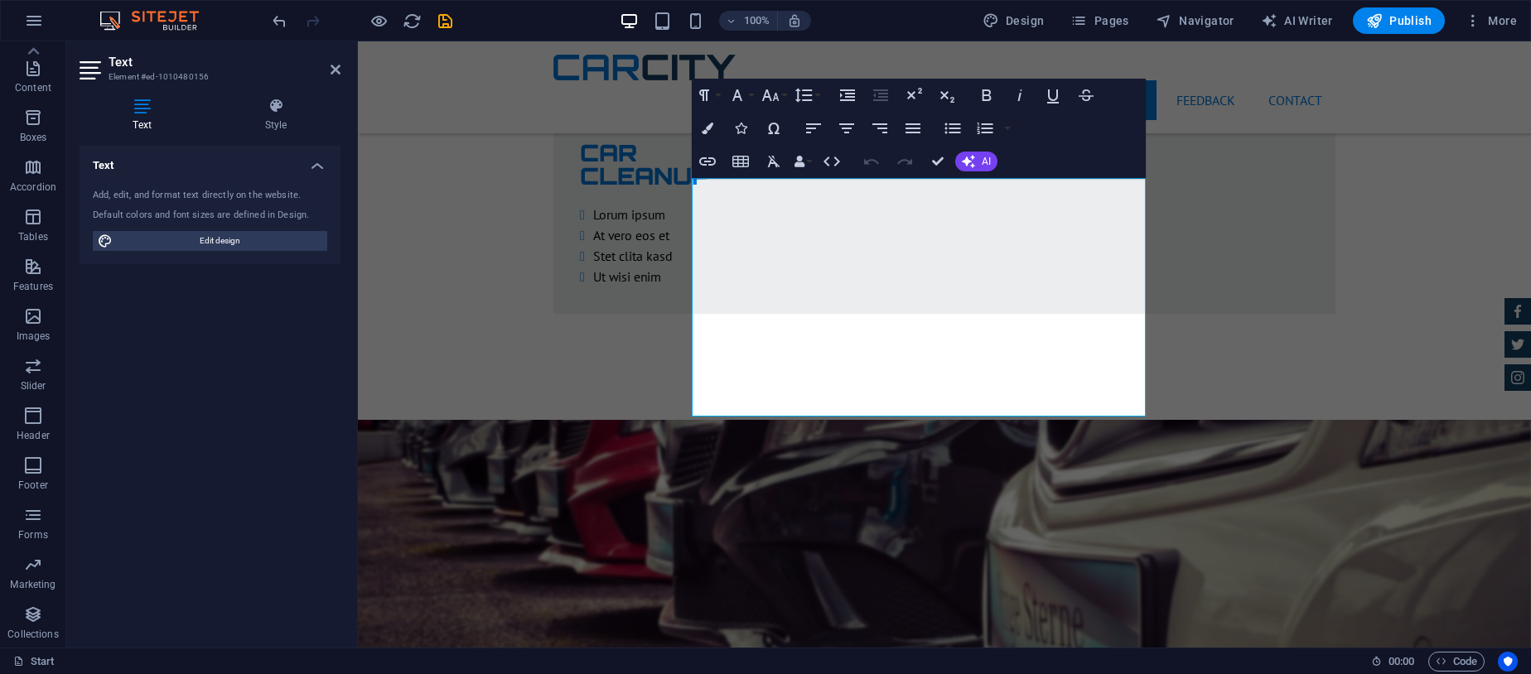
click at [1385, 64] on div "Home About us Services Inventory Feedback Contact Menu" at bounding box center [944, 87] width 1173 height 92
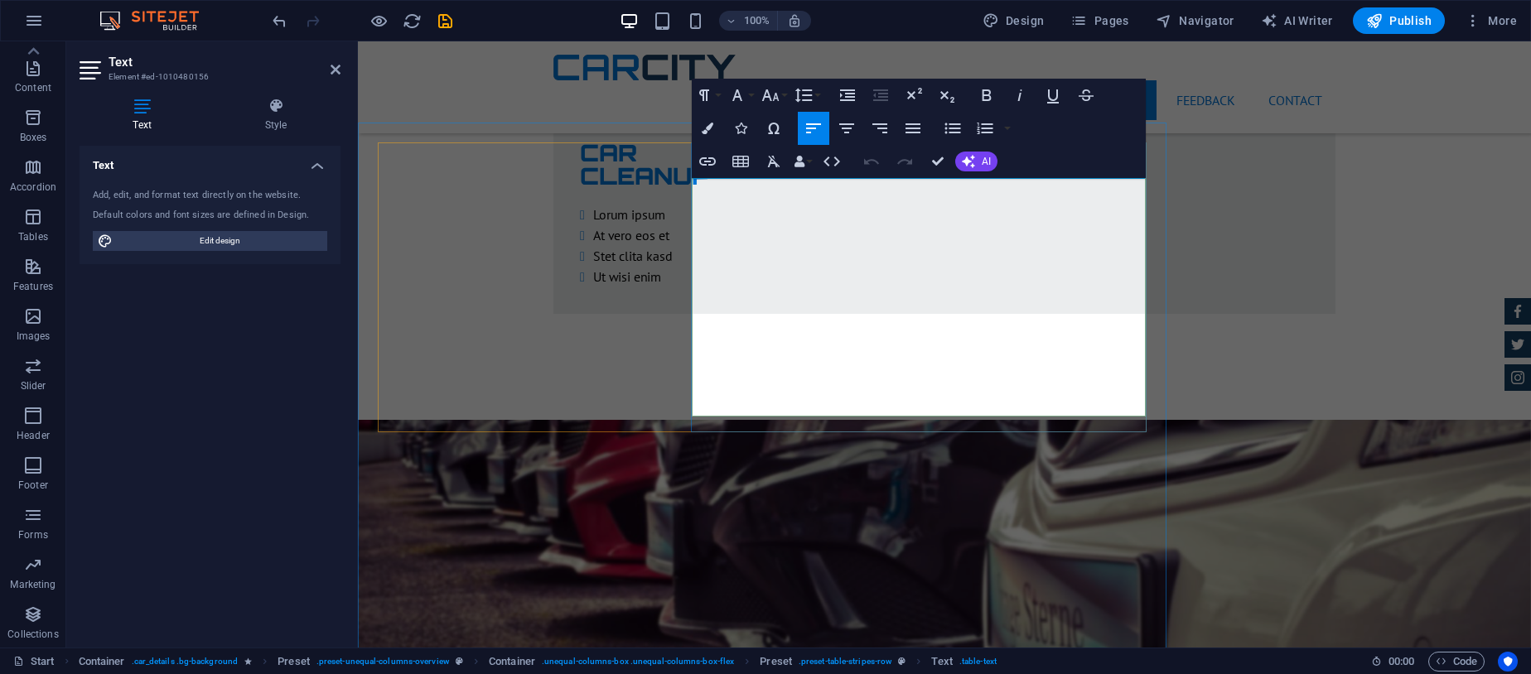
drag, startPoint x: 736, startPoint y: 194, endPoint x: 698, endPoint y: 190, distance: 38.3
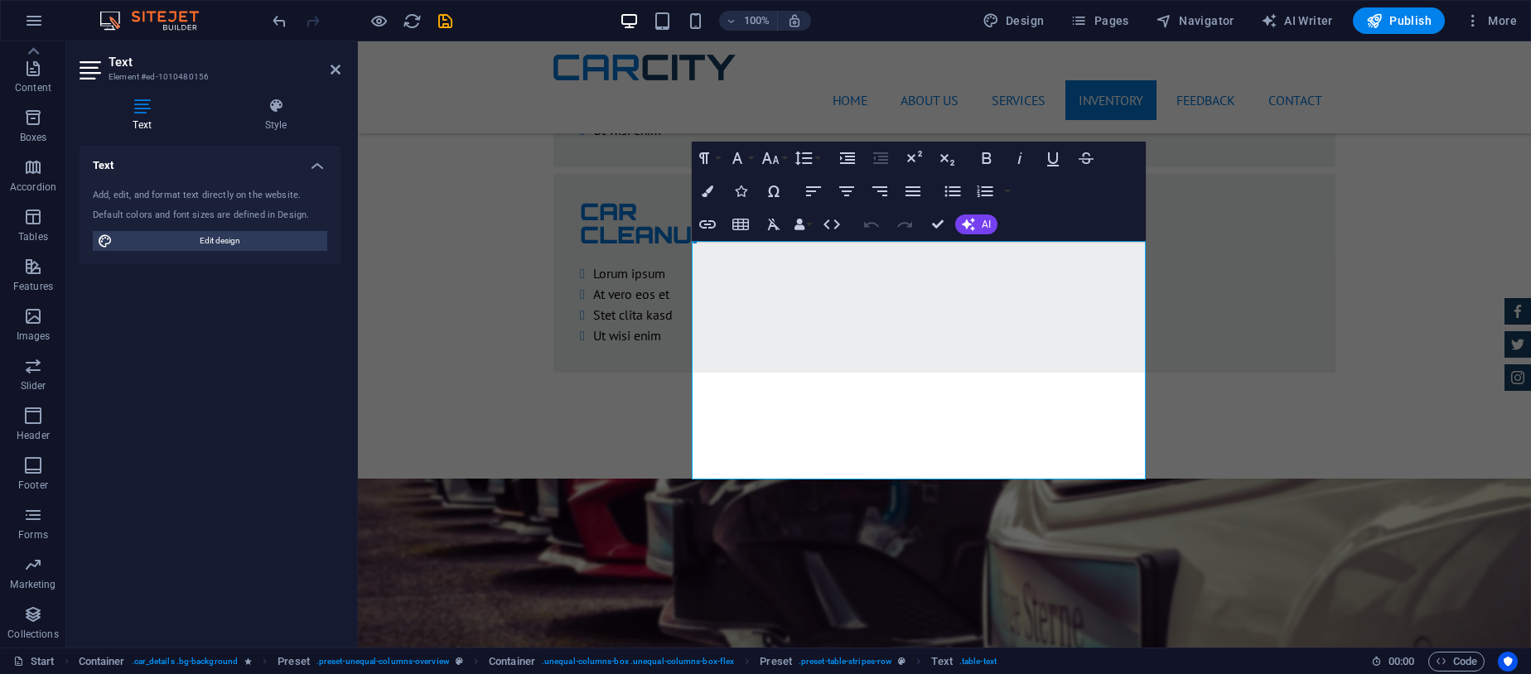
scroll to position [3839, 0]
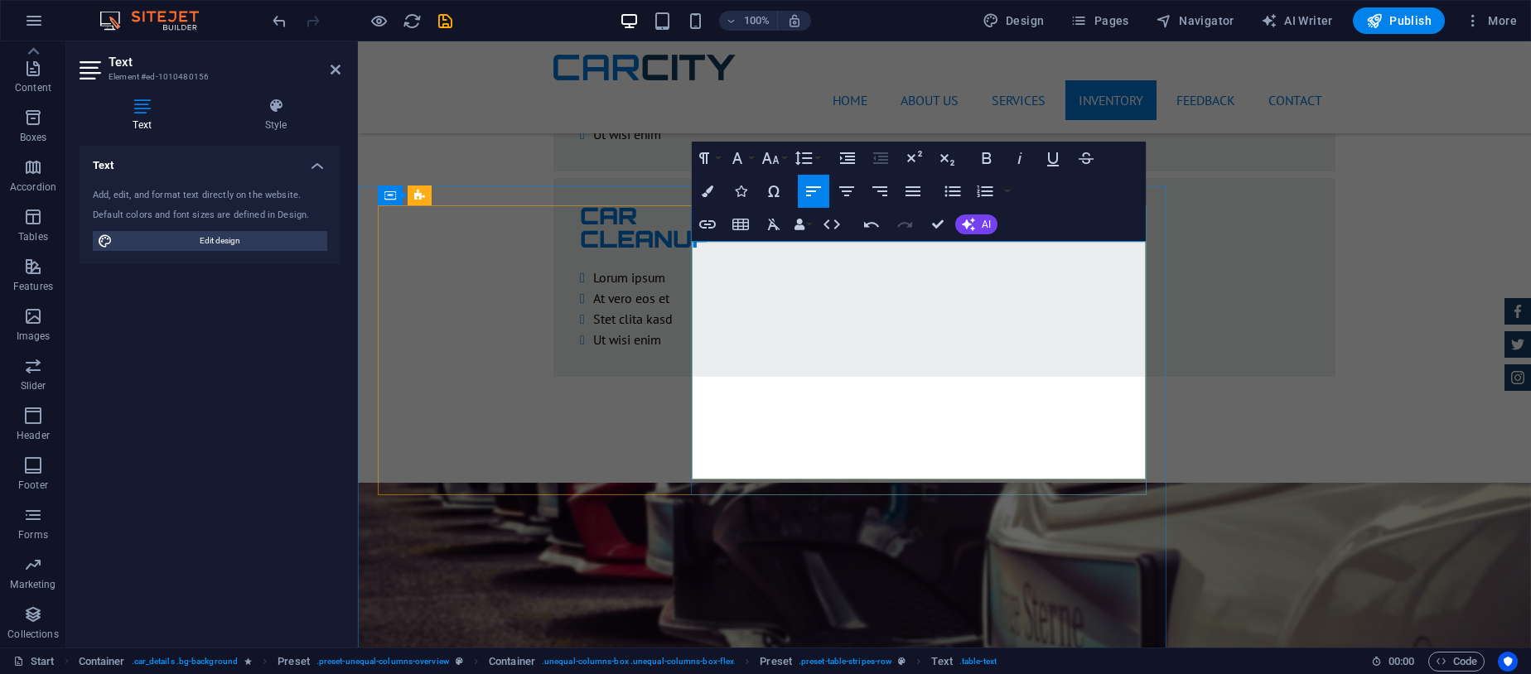
drag, startPoint x: 1070, startPoint y: 258, endPoint x: 1129, endPoint y: 258, distance: 59.6
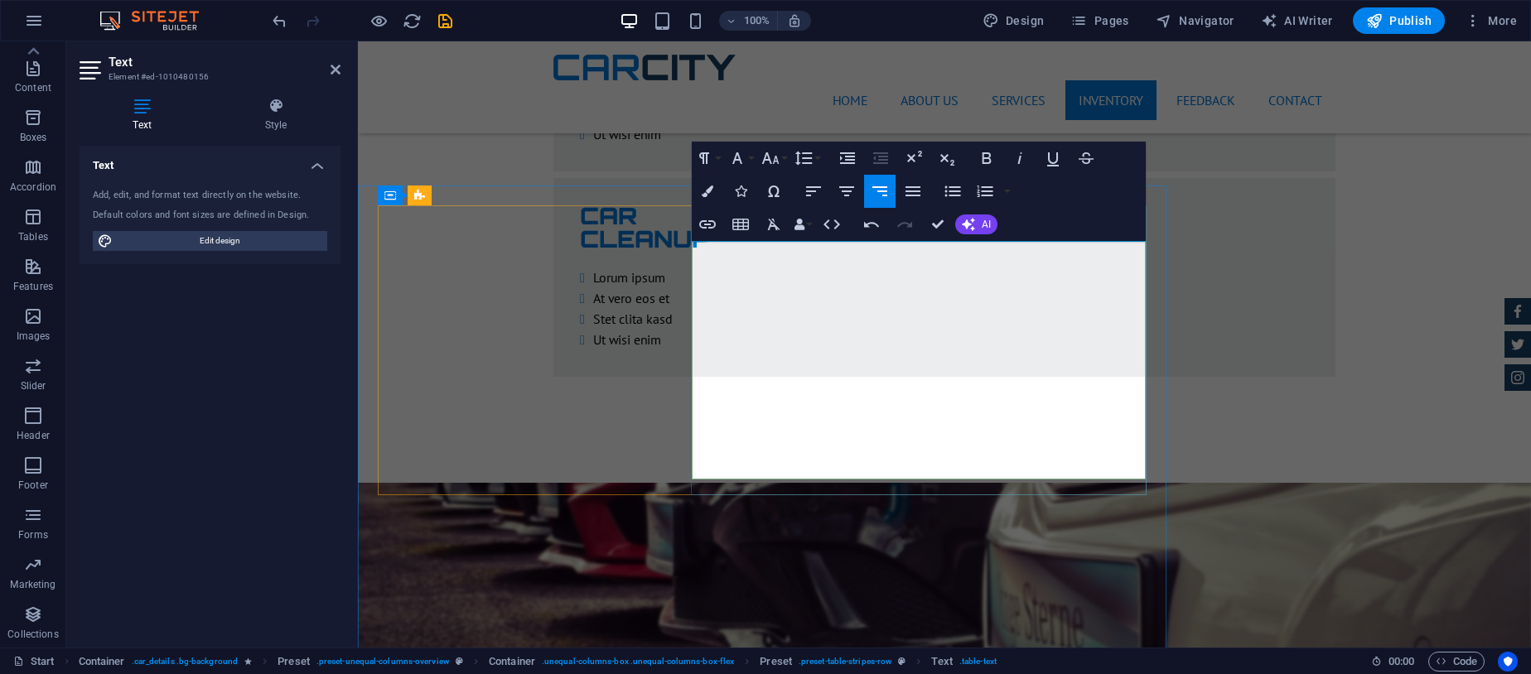
drag, startPoint x: 1054, startPoint y: 257, endPoint x: 1142, endPoint y: 267, distance: 89.2
drag, startPoint x: 741, startPoint y: 295, endPoint x: 699, endPoint y: 289, distance: 41.8
drag, startPoint x: 1095, startPoint y: 293, endPoint x: 1143, endPoint y: 287, distance: 48.4
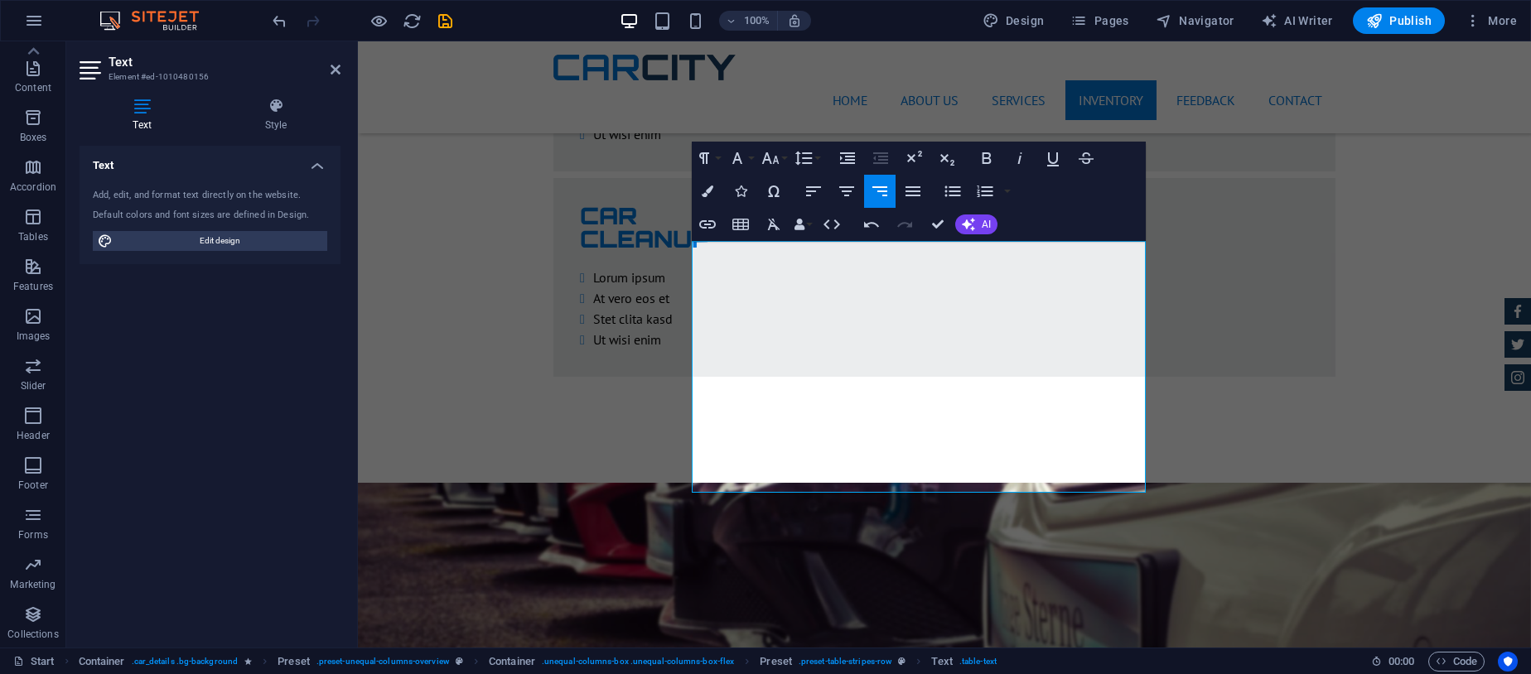
drag, startPoint x: 773, startPoint y: 340, endPoint x: 703, endPoint y: 335, distance: 70.7
drag, startPoint x: 1031, startPoint y: 343, endPoint x: 1137, endPoint y: 339, distance: 106.1
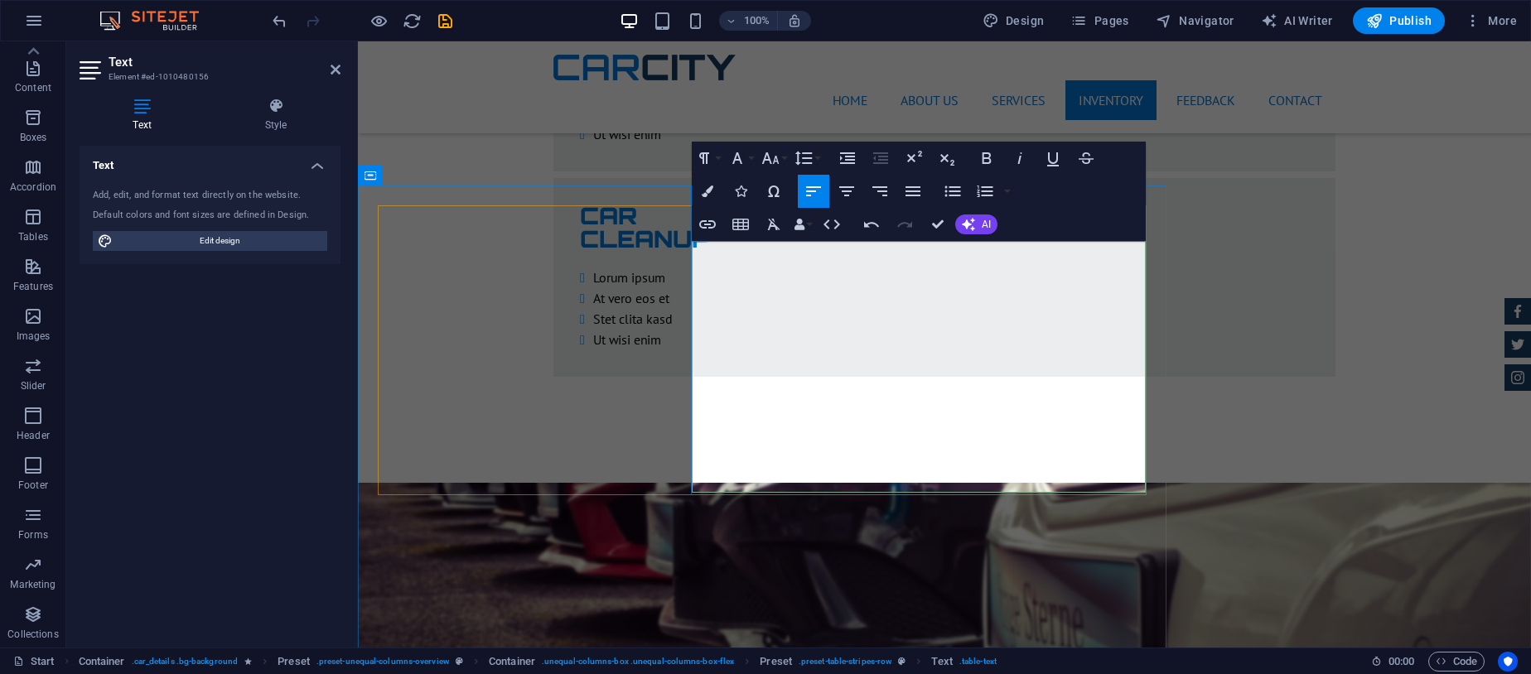
drag, startPoint x: 726, startPoint y: 373, endPoint x: 698, endPoint y: 369, distance: 27.5
drag, startPoint x: 1093, startPoint y: 373, endPoint x: 1136, endPoint y: 378, distance: 43.4
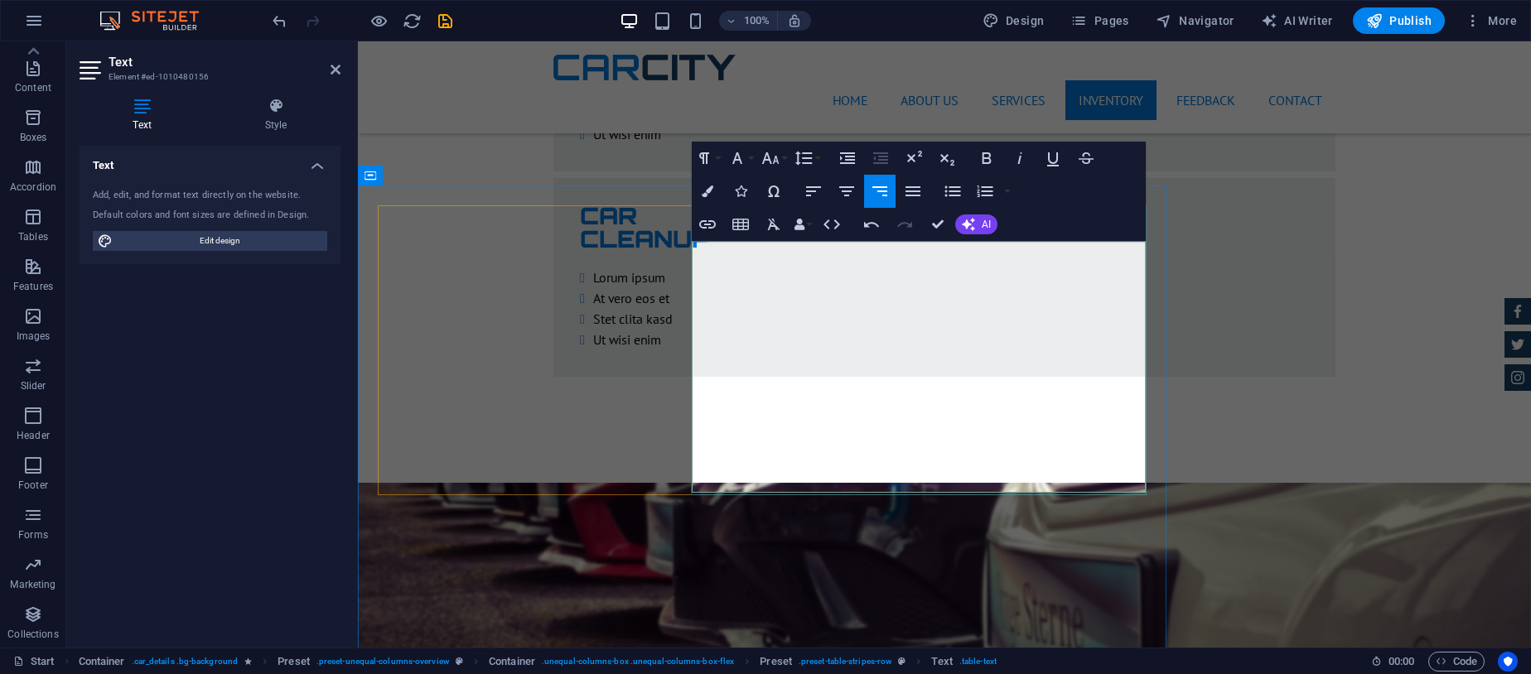
drag, startPoint x: 760, startPoint y: 405, endPoint x: 712, endPoint y: 397, distance: 48.8
drag, startPoint x: 1113, startPoint y: 407, endPoint x: 1135, endPoint y: 411, distance: 21.9
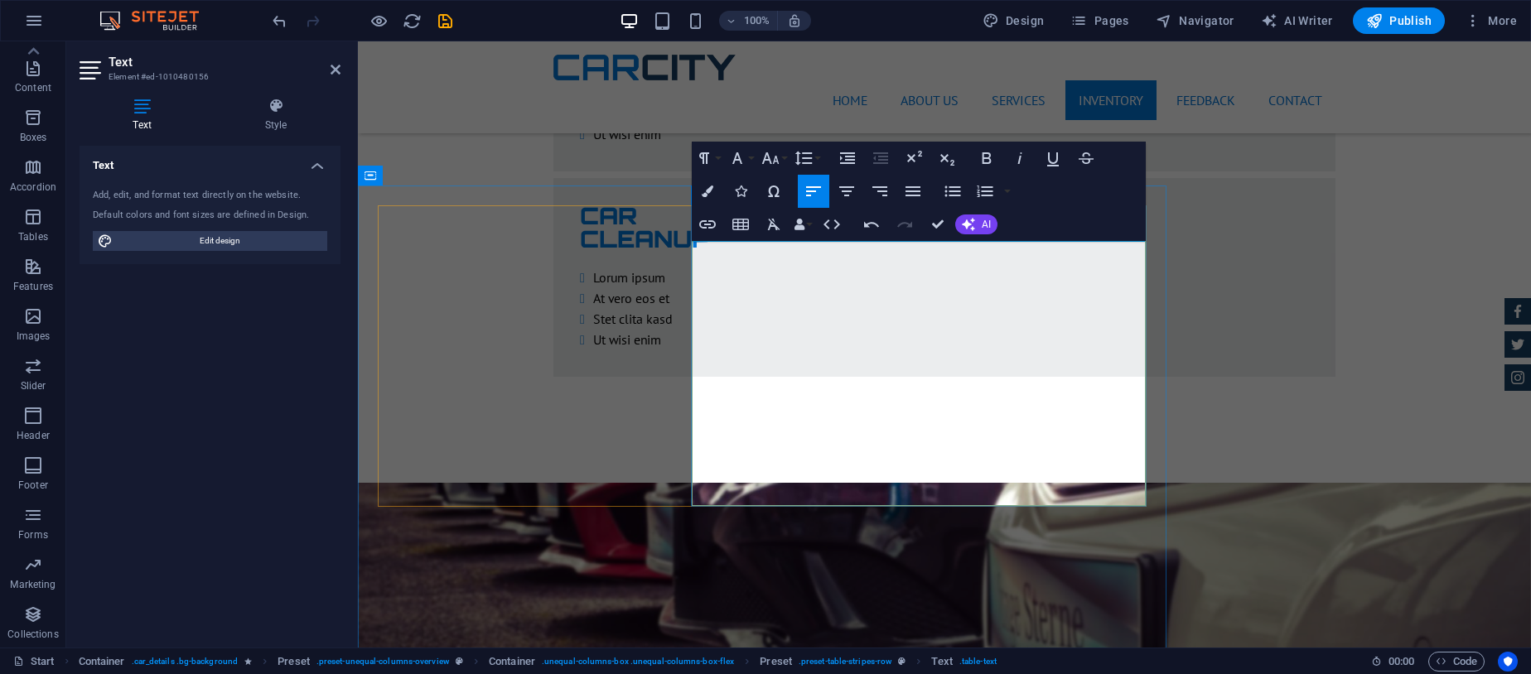
drag, startPoint x: 740, startPoint y: 455, endPoint x: 697, endPoint y: 447, distance: 43.9
drag, startPoint x: 1083, startPoint y: 458, endPoint x: 1136, endPoint y: 456, distance: 53.1
drag, startPoint x: 1094, startPoint y: 487, endPoint x: 1133, endPoint y: 491, distance: 40.0
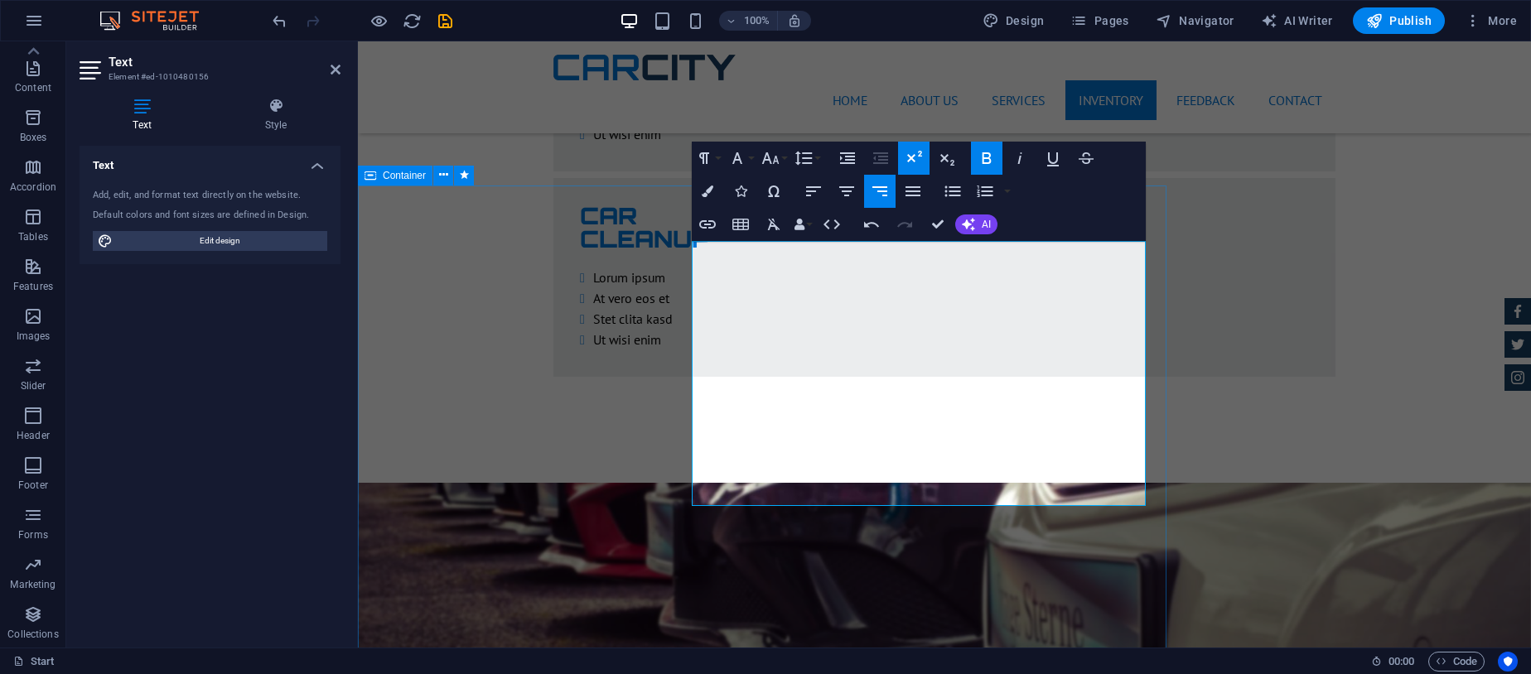
drag, startPoint x: 1110, startPoint y: 483, endPoint x: 1150, endPoint y: 483, distance: 39.8
drag, startPoint x: 1096, startPoint y: 485, endPoint x: 1149, endPoint y: 486, distance: 53.0
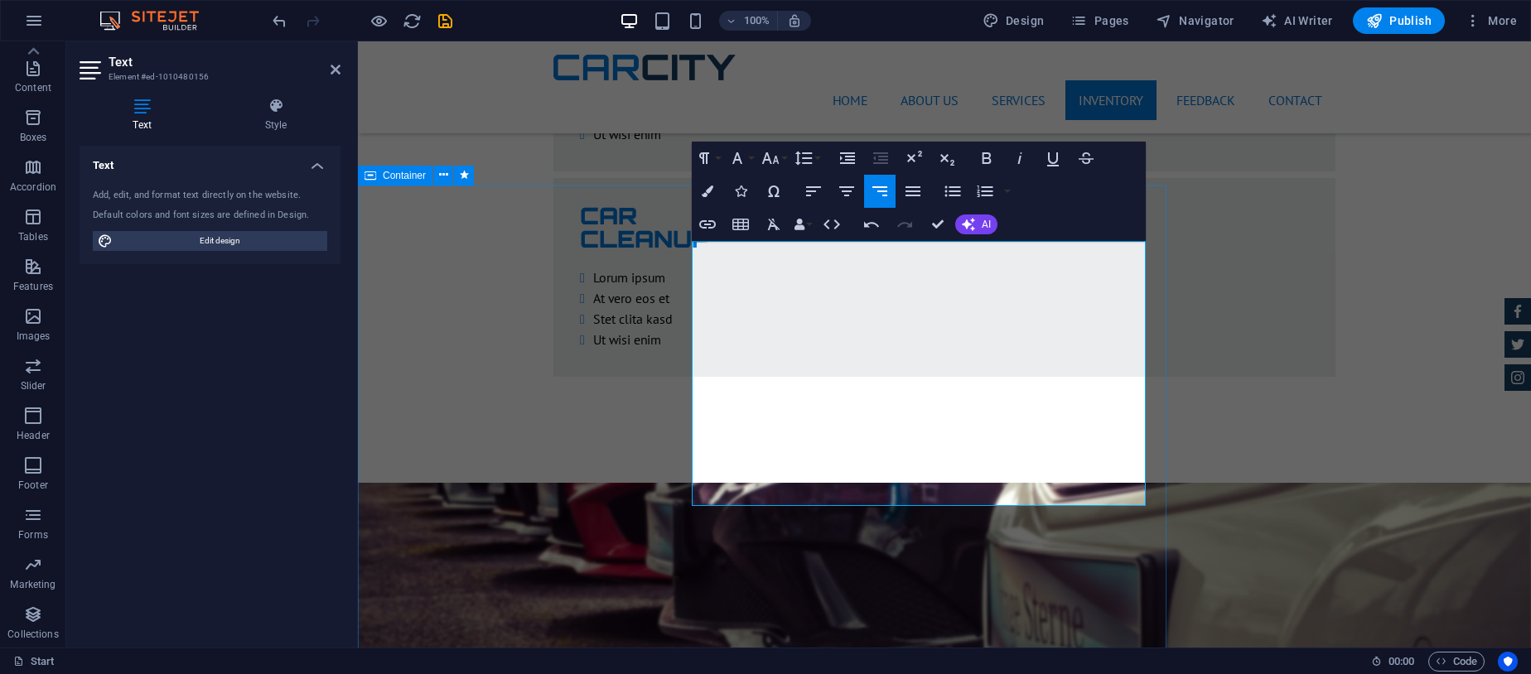
click at [988, 154] on icon "button" at bounding box center [987, 158] width 20 height 20
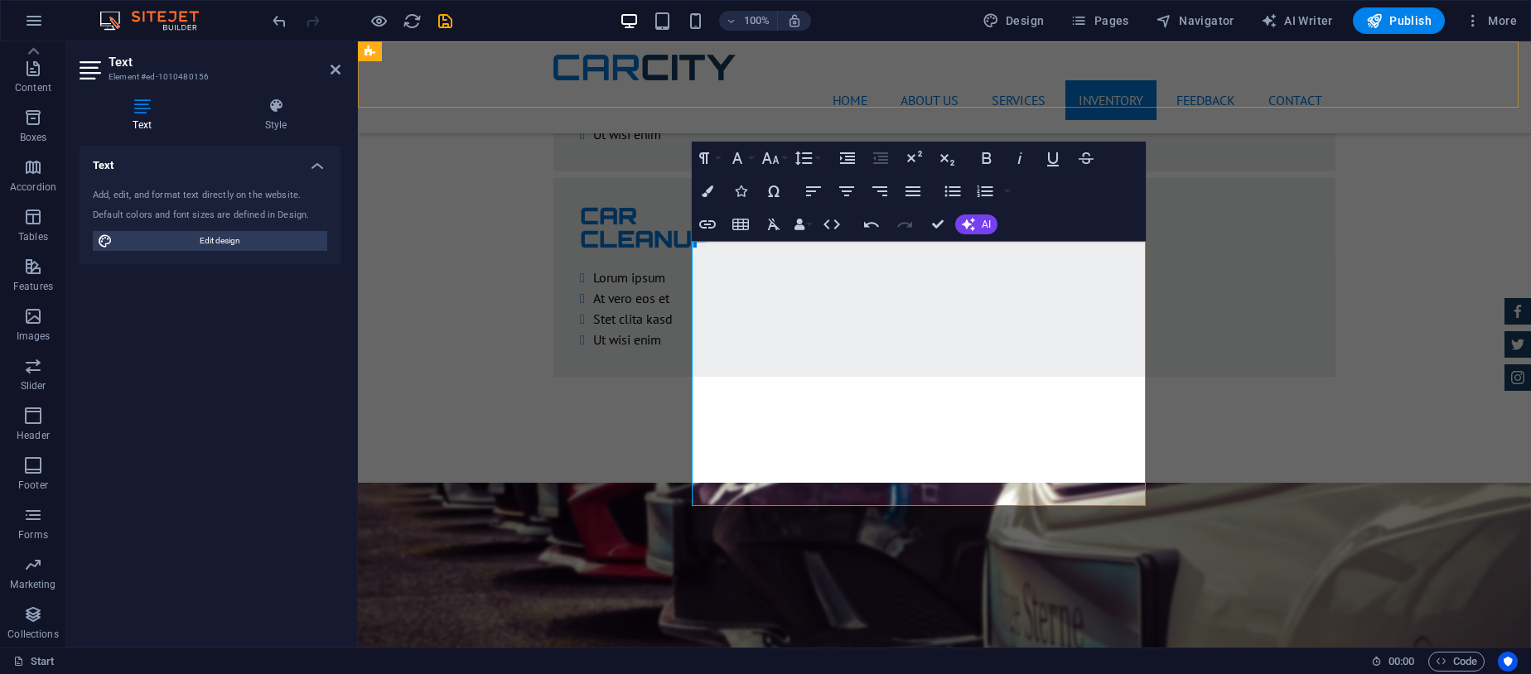
click at [1386, 74] on div "Home About us Services Inventory Feedback Contact Menu" at bounding box center [944, 87] width 1173 height 92
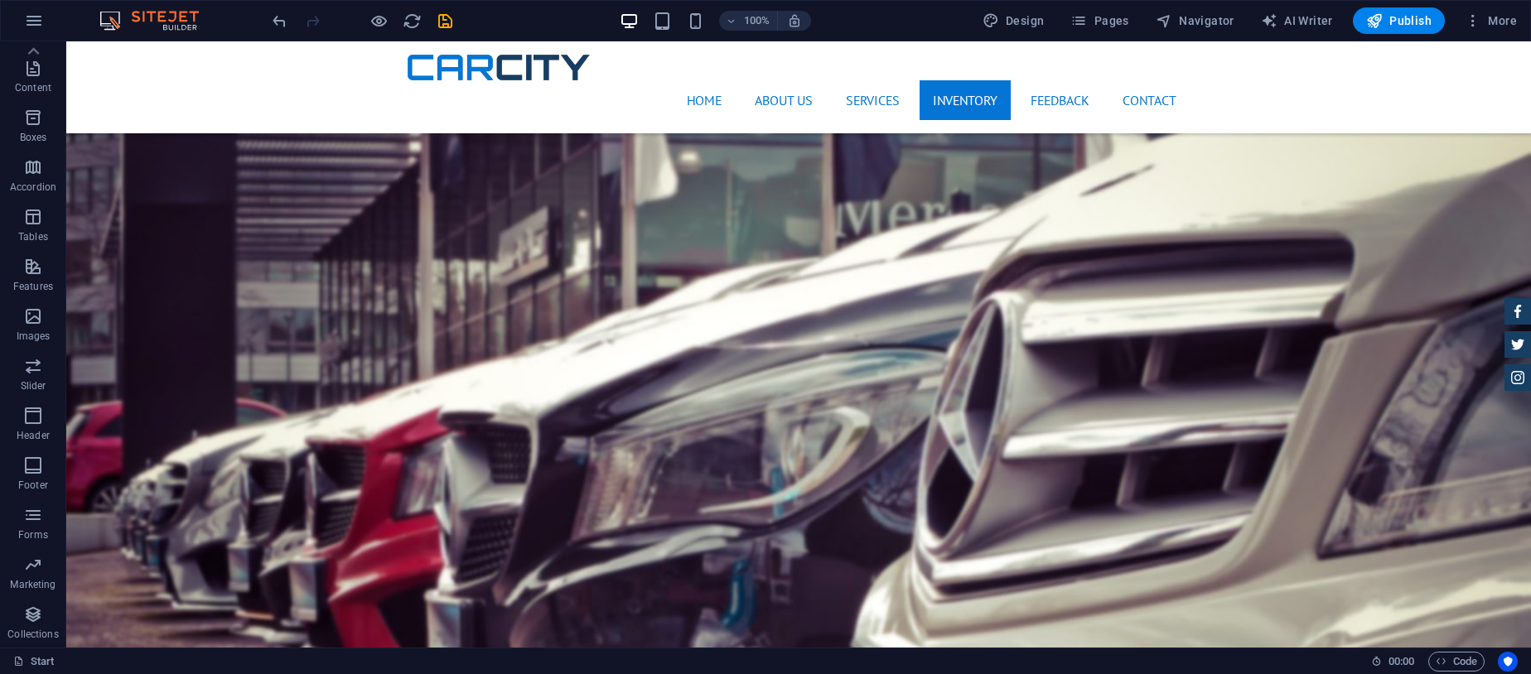
scroll to position [4230, 0]
click at [186, 210] on icon at bounding box center [190, 212] width 9 height 17
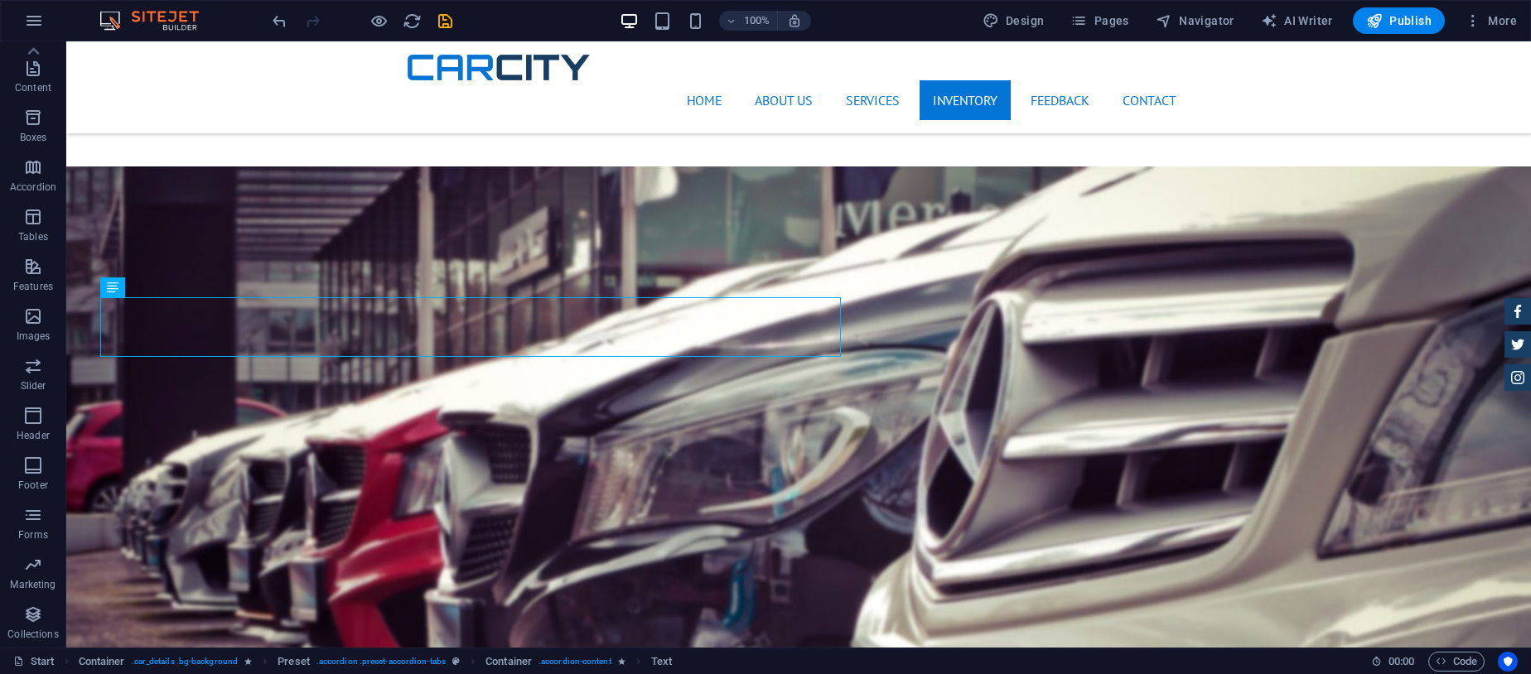
scroll to position [4128, 0]
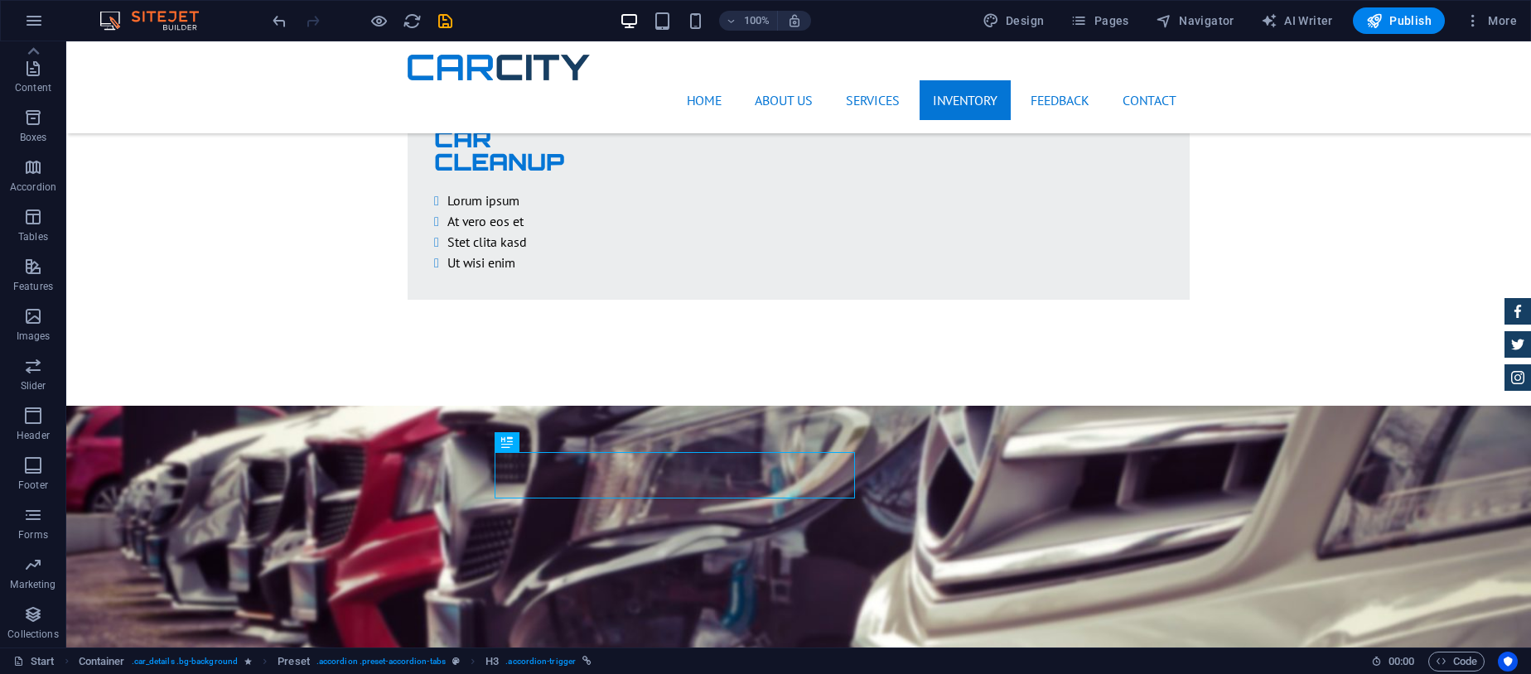
scroll to position [3907, 0]
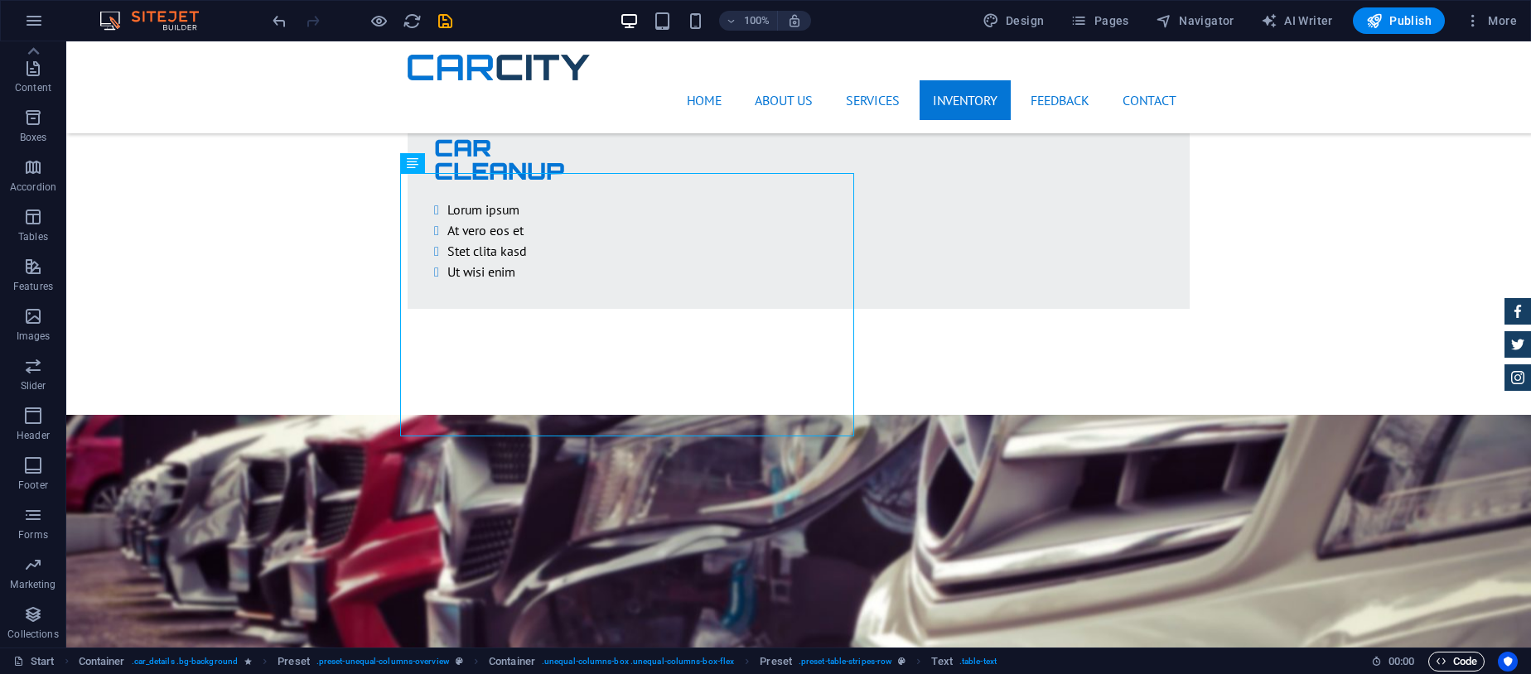
click at [1464, 657] on span "Code" at bounding box center [1456, 662] width 41 height 20
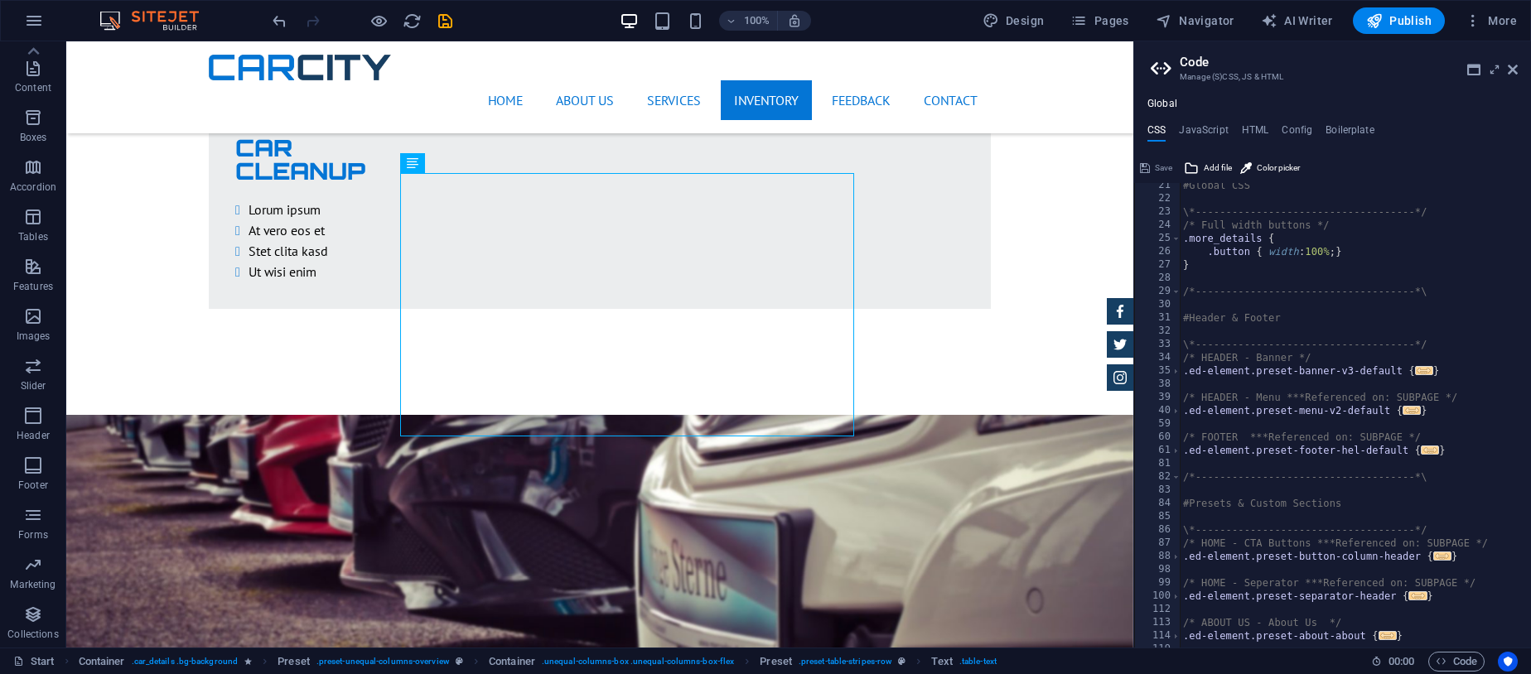
scroll to position [0, 0]
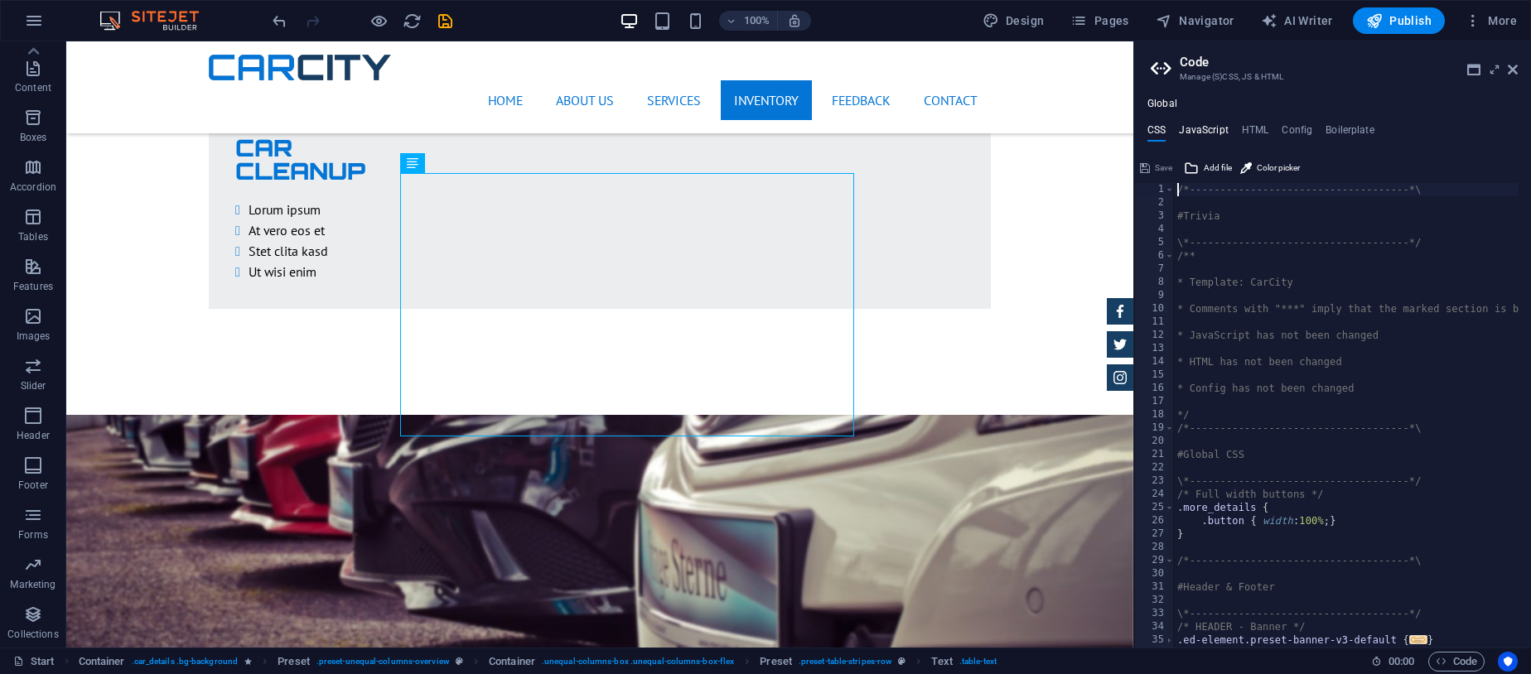
click at [1207, 129] on h4 "JavaScript" at bounding box center [1203, 133] width 49 height 18
type textarea "/* JS for preset "Menu V2" */"
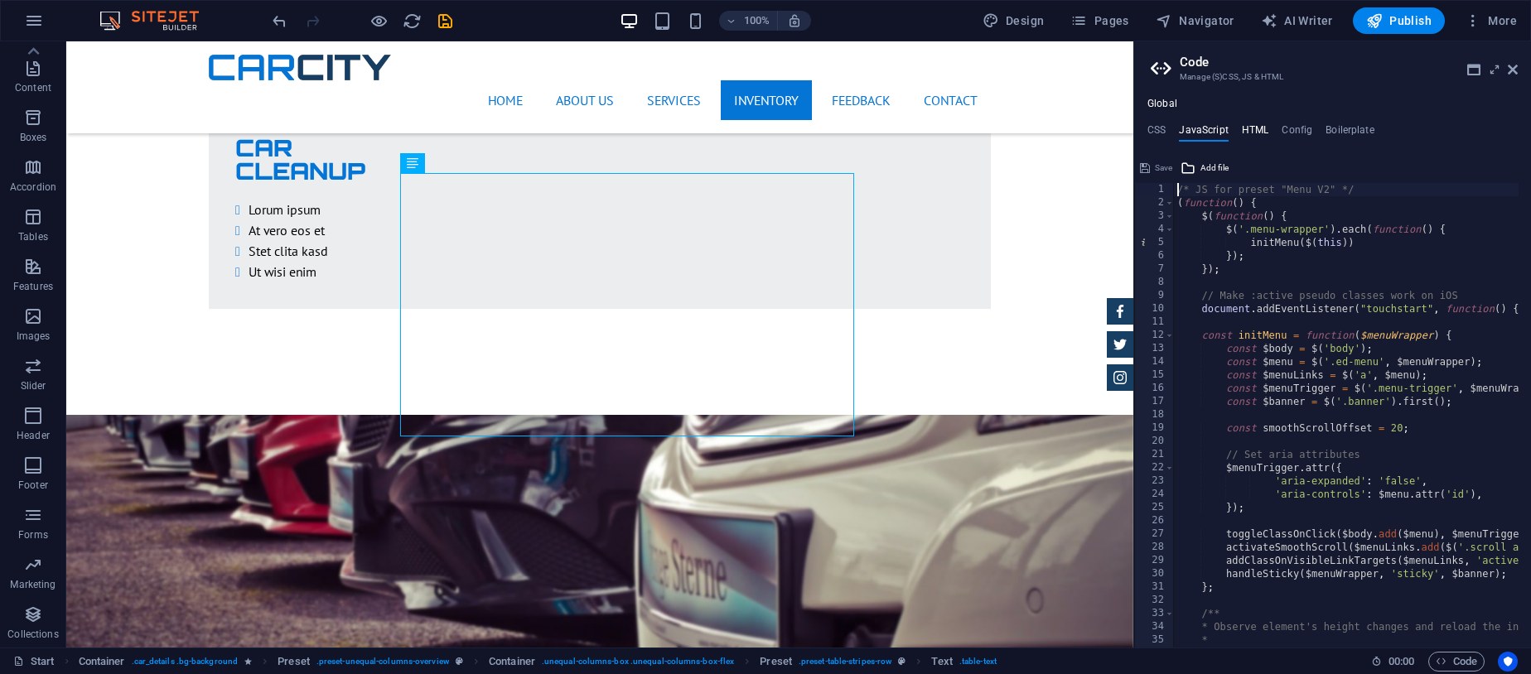
click at [1250, 136] on h4 "HTML" at bounding box center [1255, 133] width 27 height 18
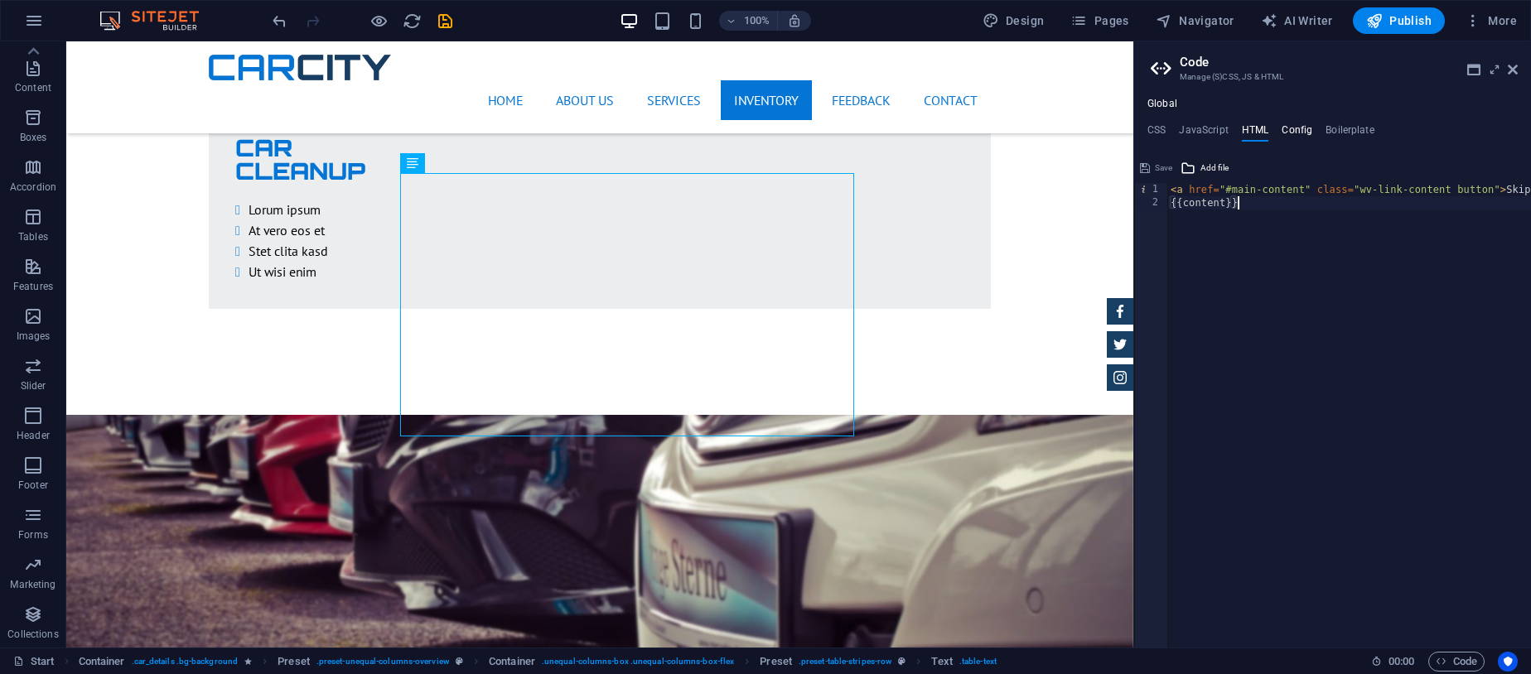
click at [1294, 138] on h4 "Config" at bounding box center [1297, 133] width 31 height 18
type textarea "$fc-headlines: H2;"
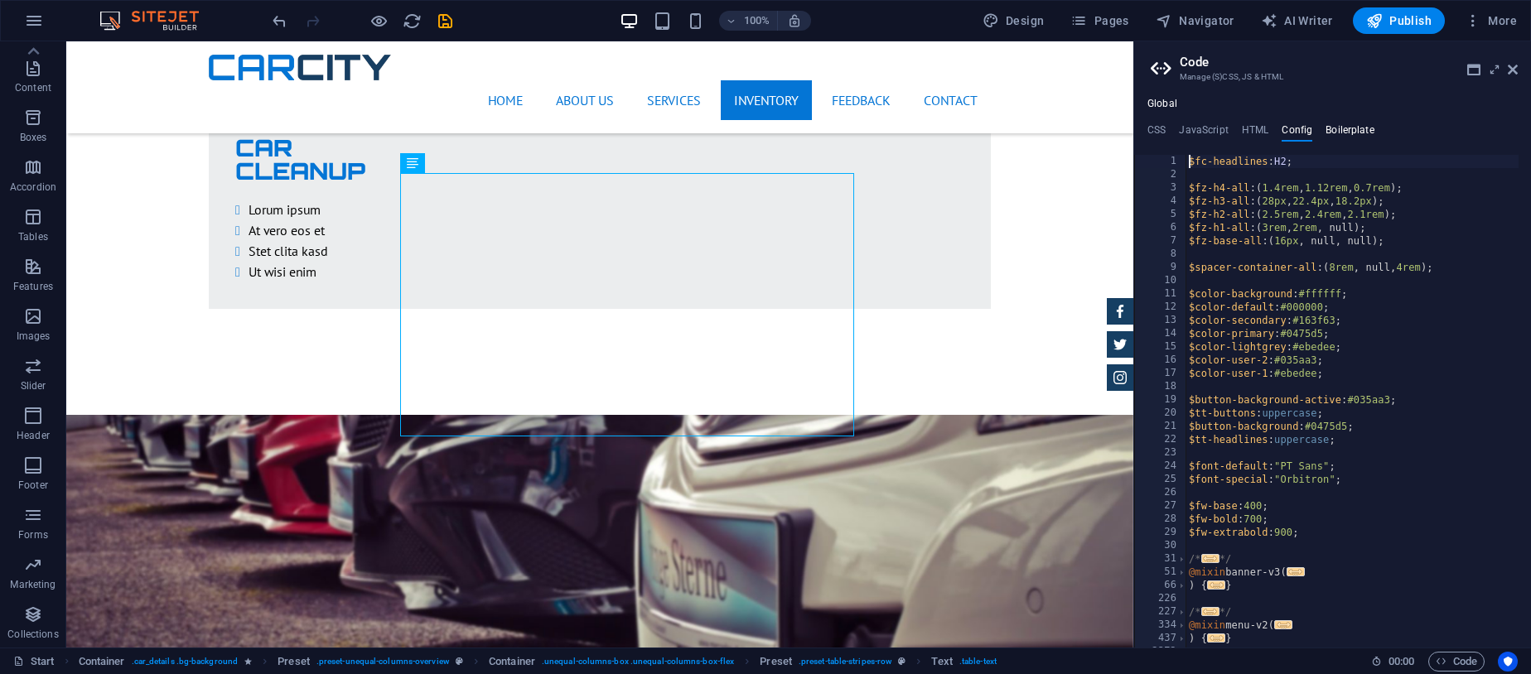
click at [1350, 134] on h4 "Boilerplate" at bounding box center [1350, 133] width 49 height 18
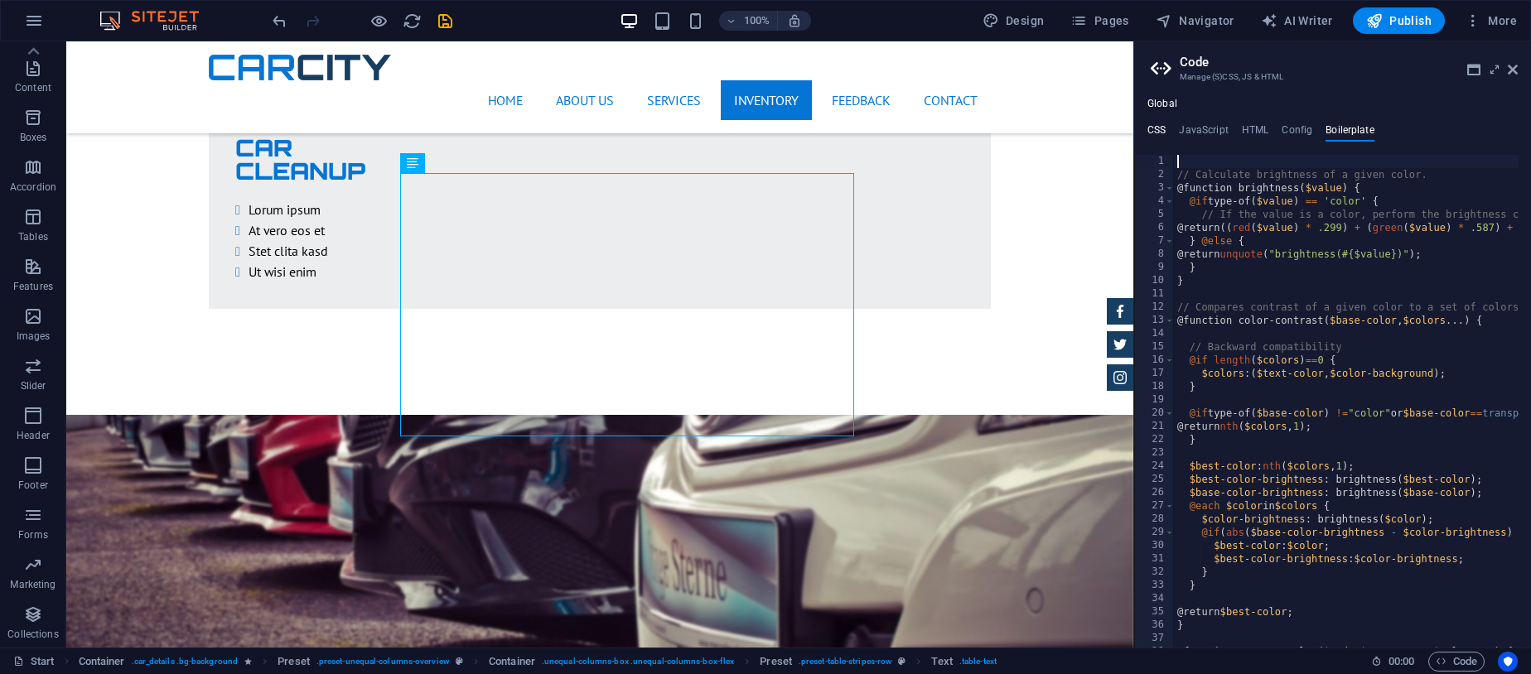
click at [1161, 135] on h4 "CSS" at bounding box center [1156, 133] width 18 height 18
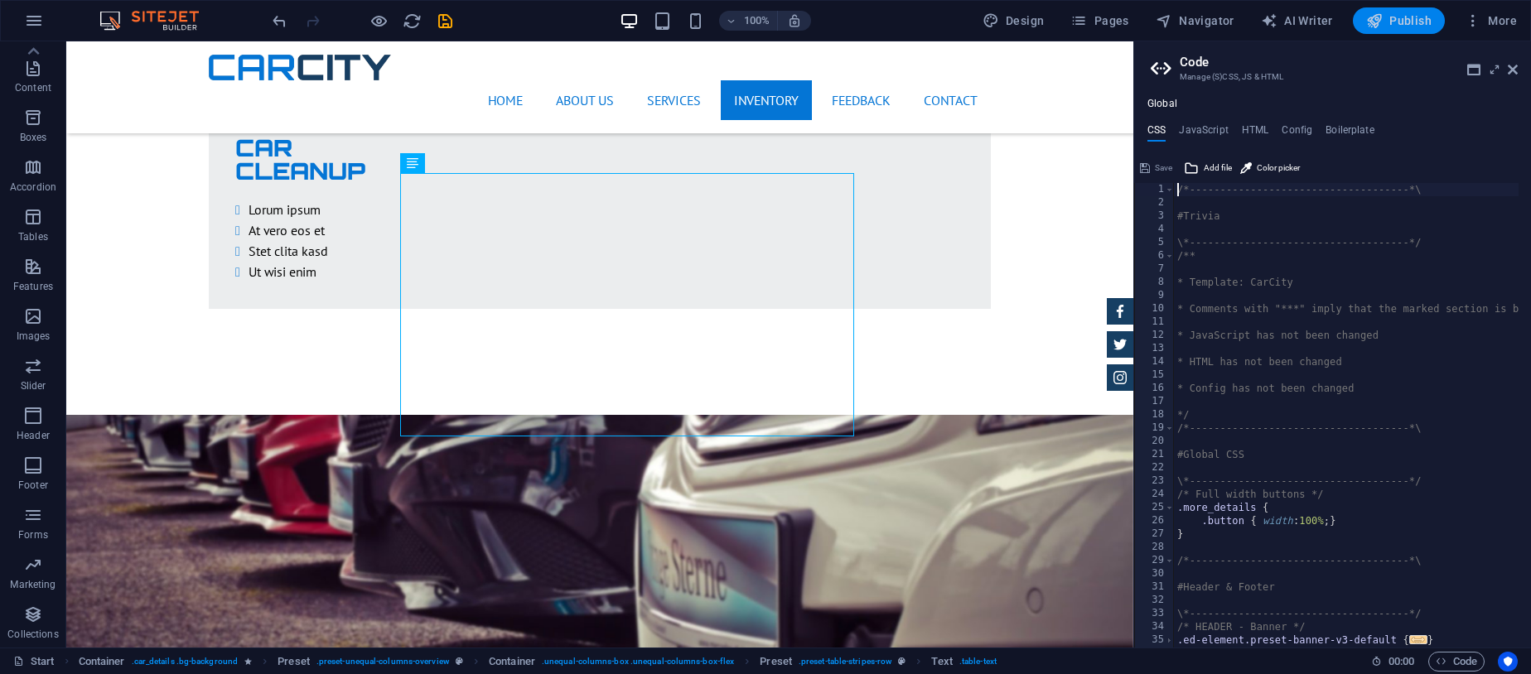
click at [1408, 15] on span "Publish" at bounding box center [1398, 20] width 65 height 17
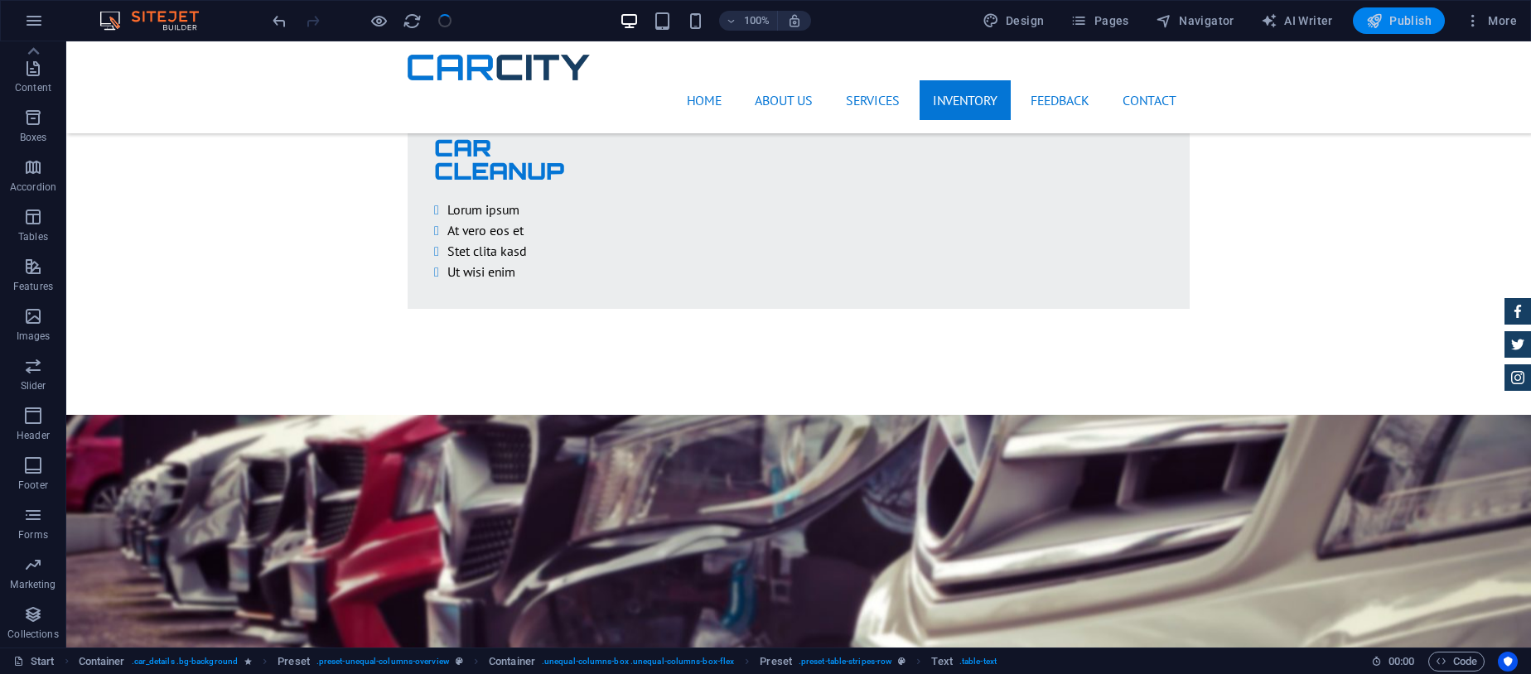
checkbox input "false"
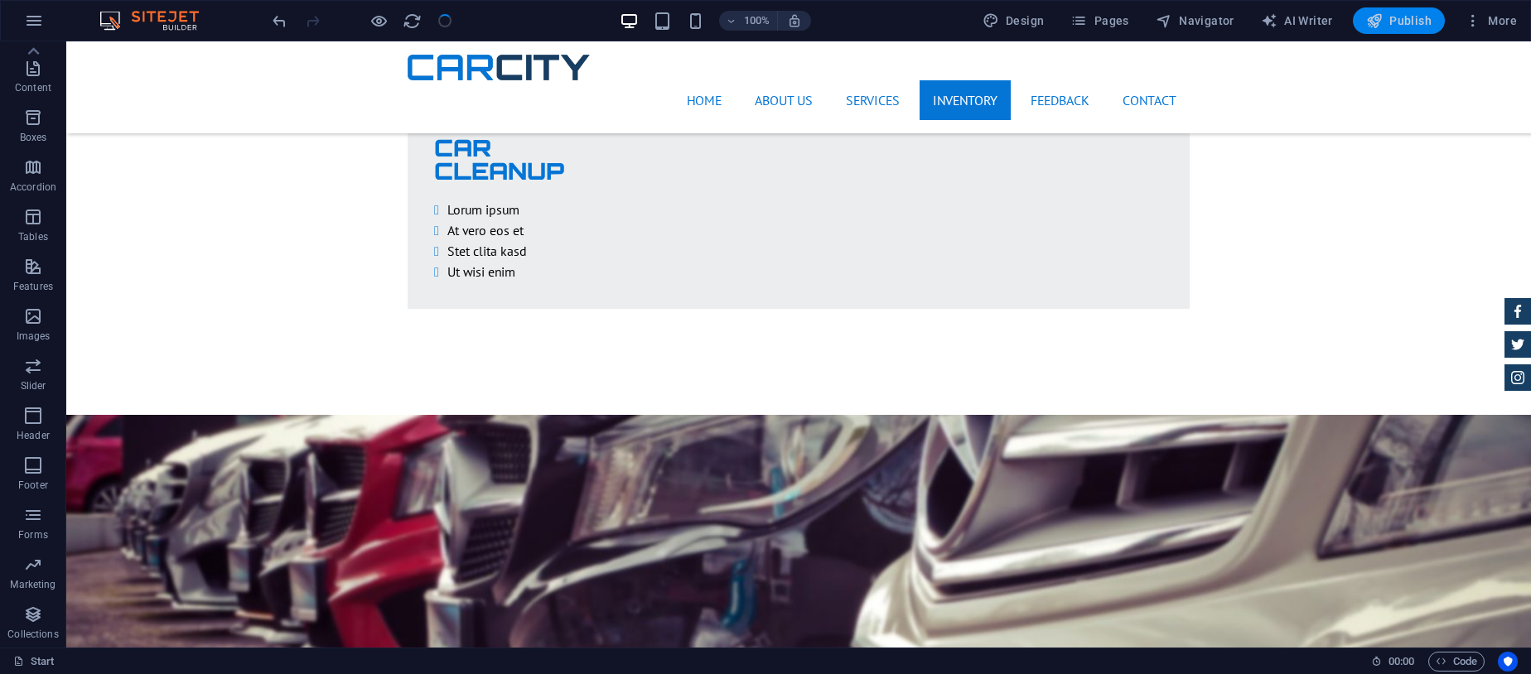
checkbox input "false"
click at [1402, 24] on span "Publish" at bounding box center [1398, 20] width 65 height 17
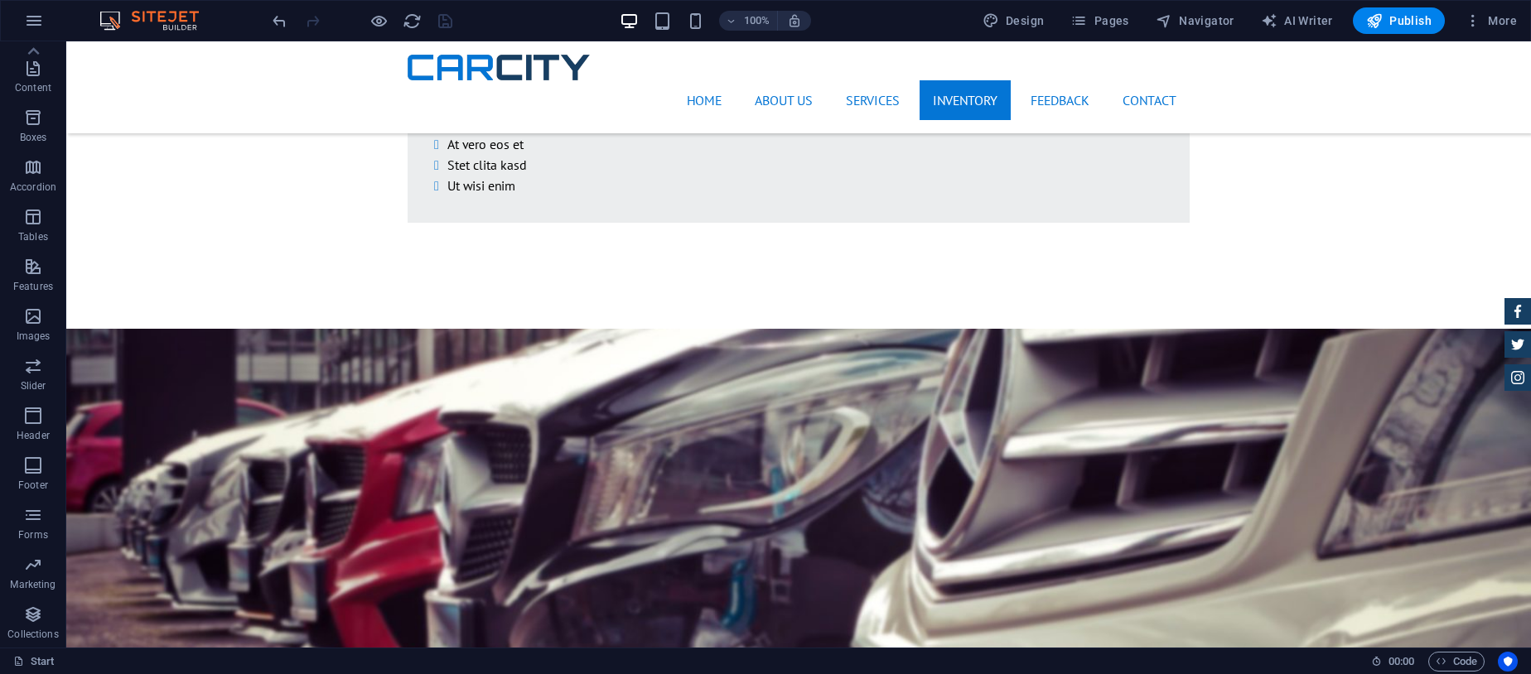
scroll to position [3868, 0]
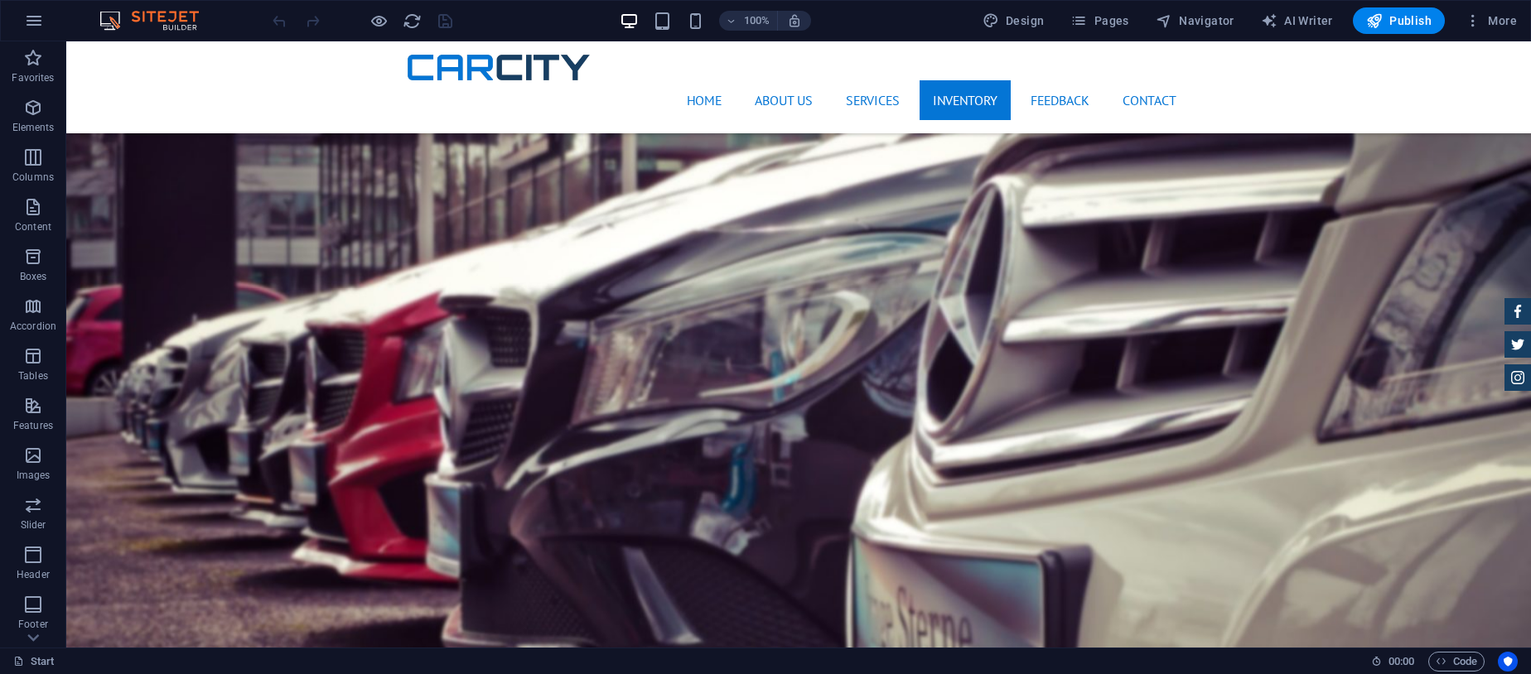
scroll to position [3924, 0]
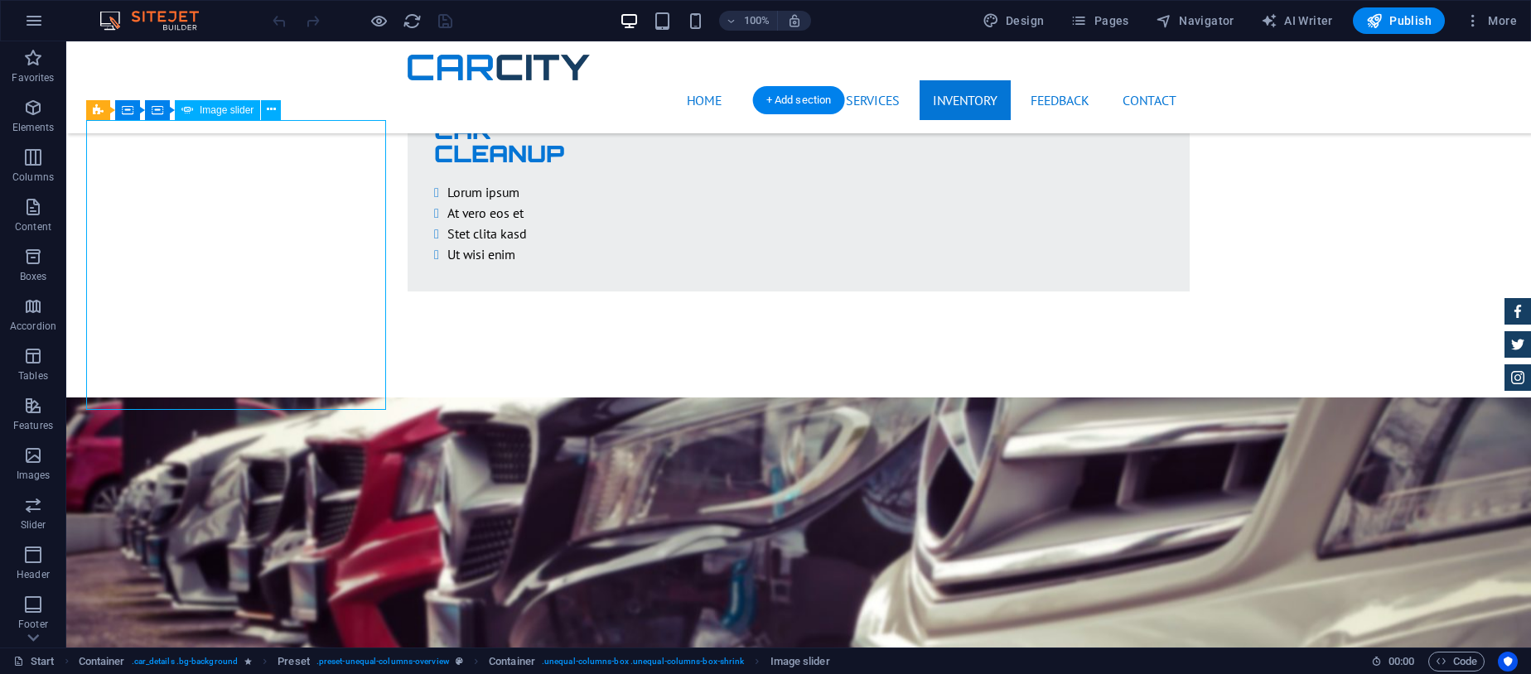
select select "px"
select select "ms"
select select "progressive"
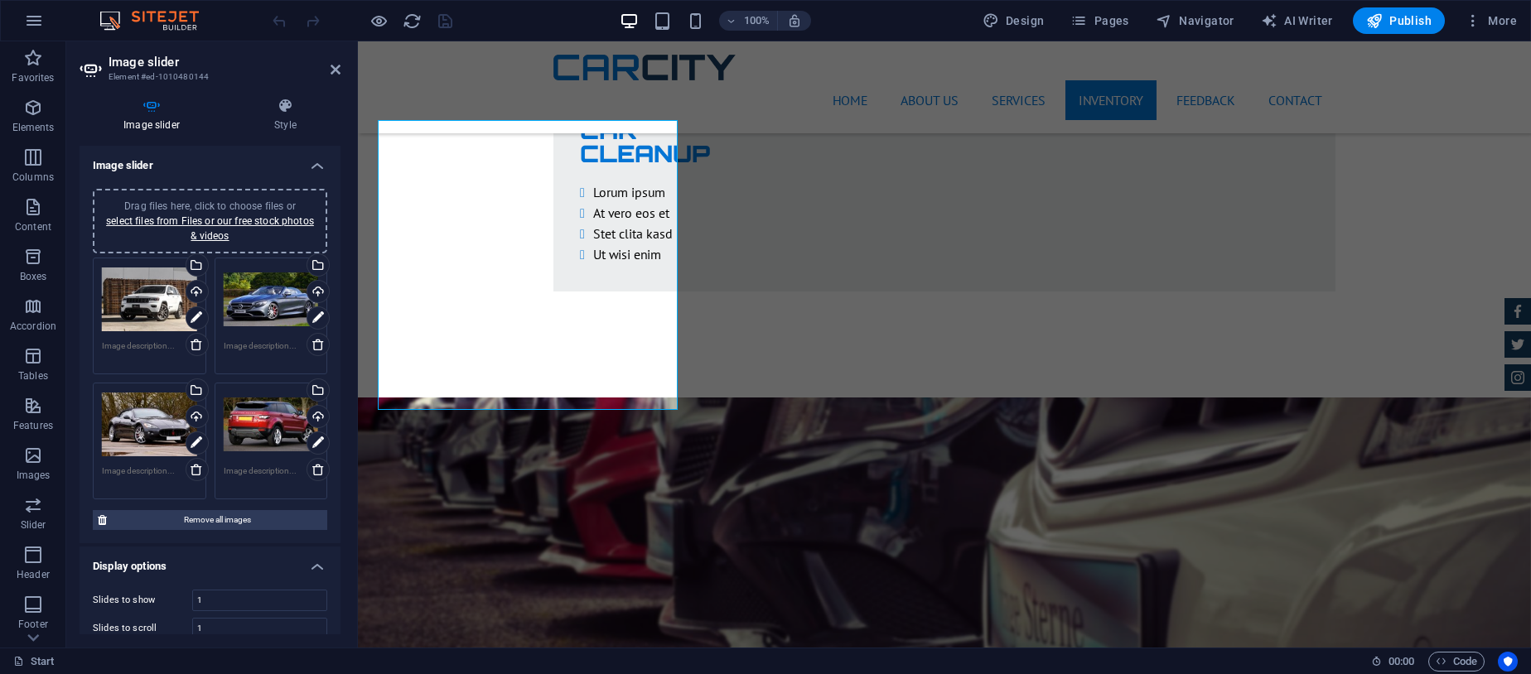
click at [833, 82] on nav "Home About us Services Inventory Feedback Contact" at bounding box center [944, 100] width 782 height 40
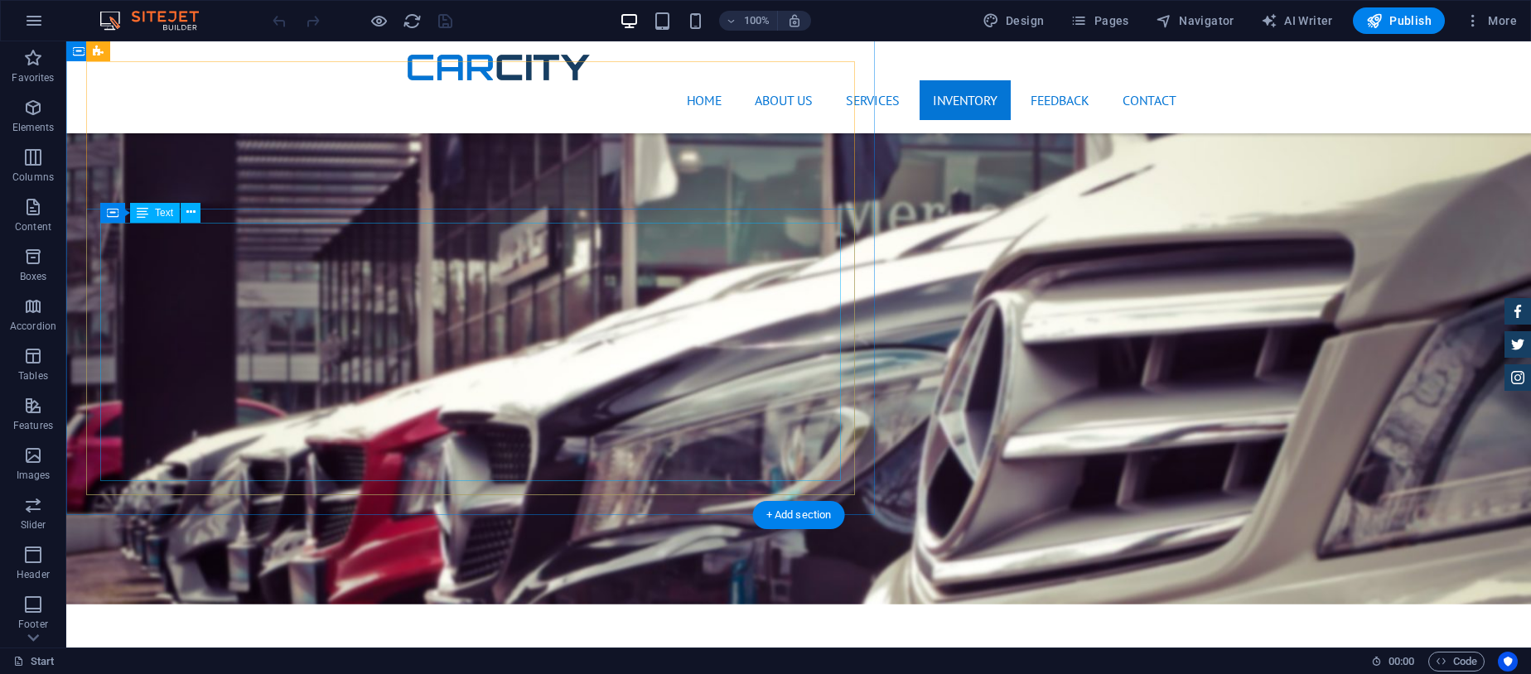
scroll to position [4325, 0]
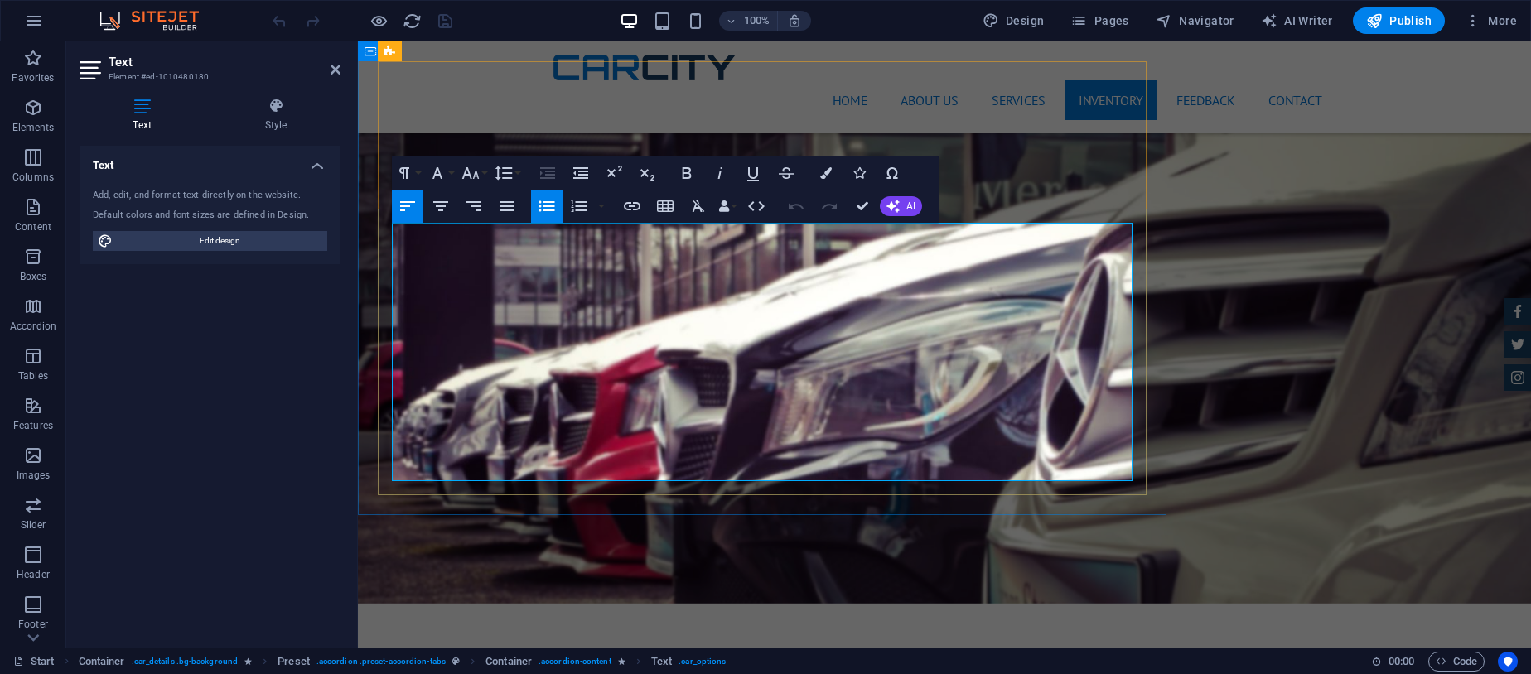
drag, startPoint x: 492, startPoint y: 237, endPoint x: 408, endPoint y: 230, distance: 84.8
drag, startPoint x: 485, startPoint y: 253, endPoint x: 408, endPoint y: 258, distance: 77.2
drag, startPoint x: 485, startPoint y: 275, endPoint x: 407, endPoint y: 276, distance: 78.7
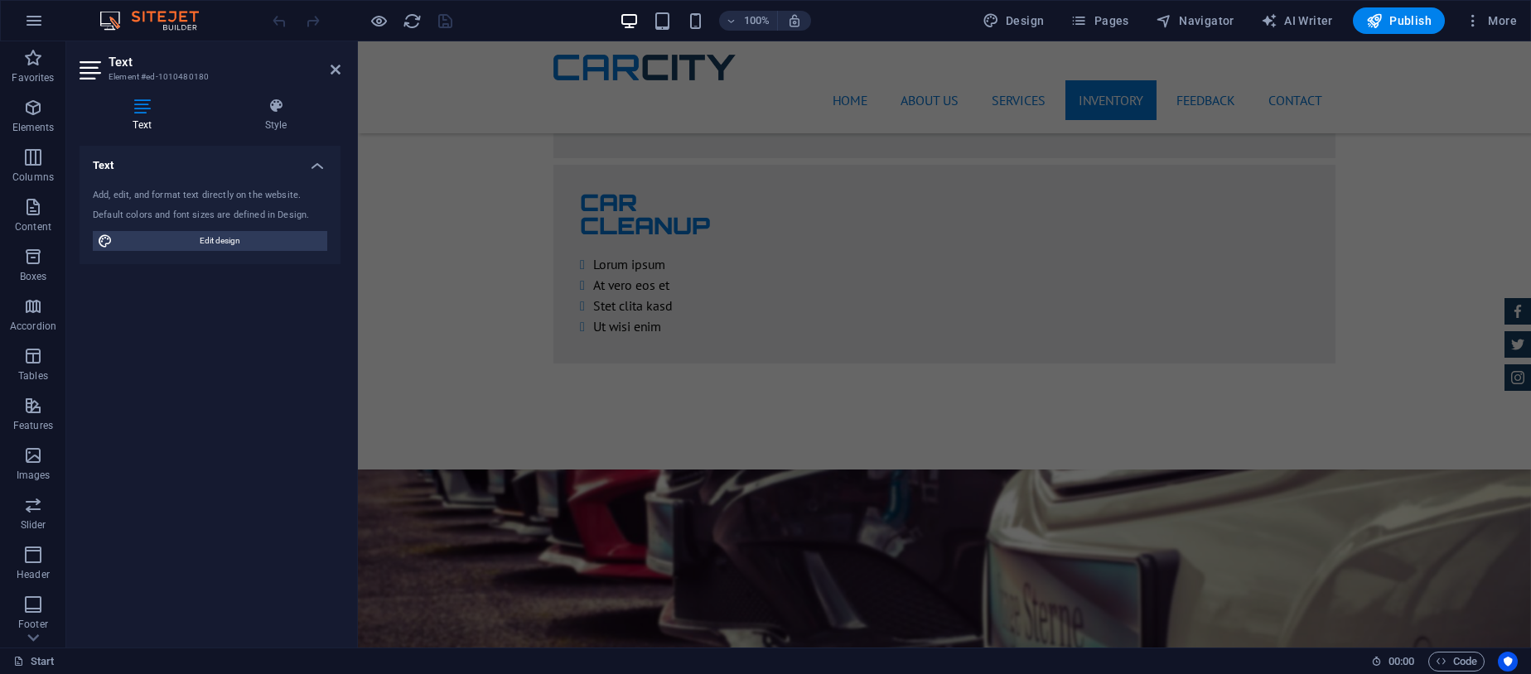
scroll to position [3793, 0]
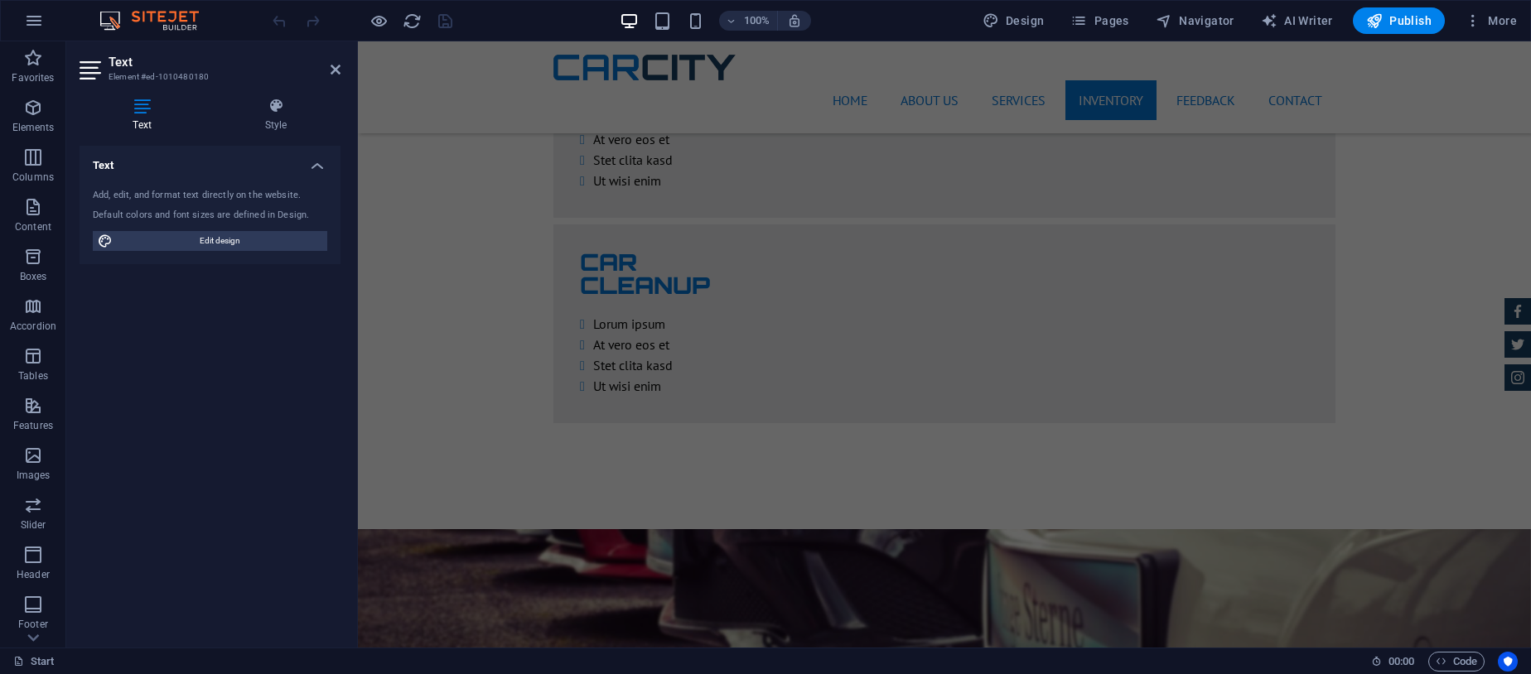
click at [1429, 61] on div "Home About us Services Inventory Feedback Contact Menu" at bounding box center [944, 87] width 1173 height 92
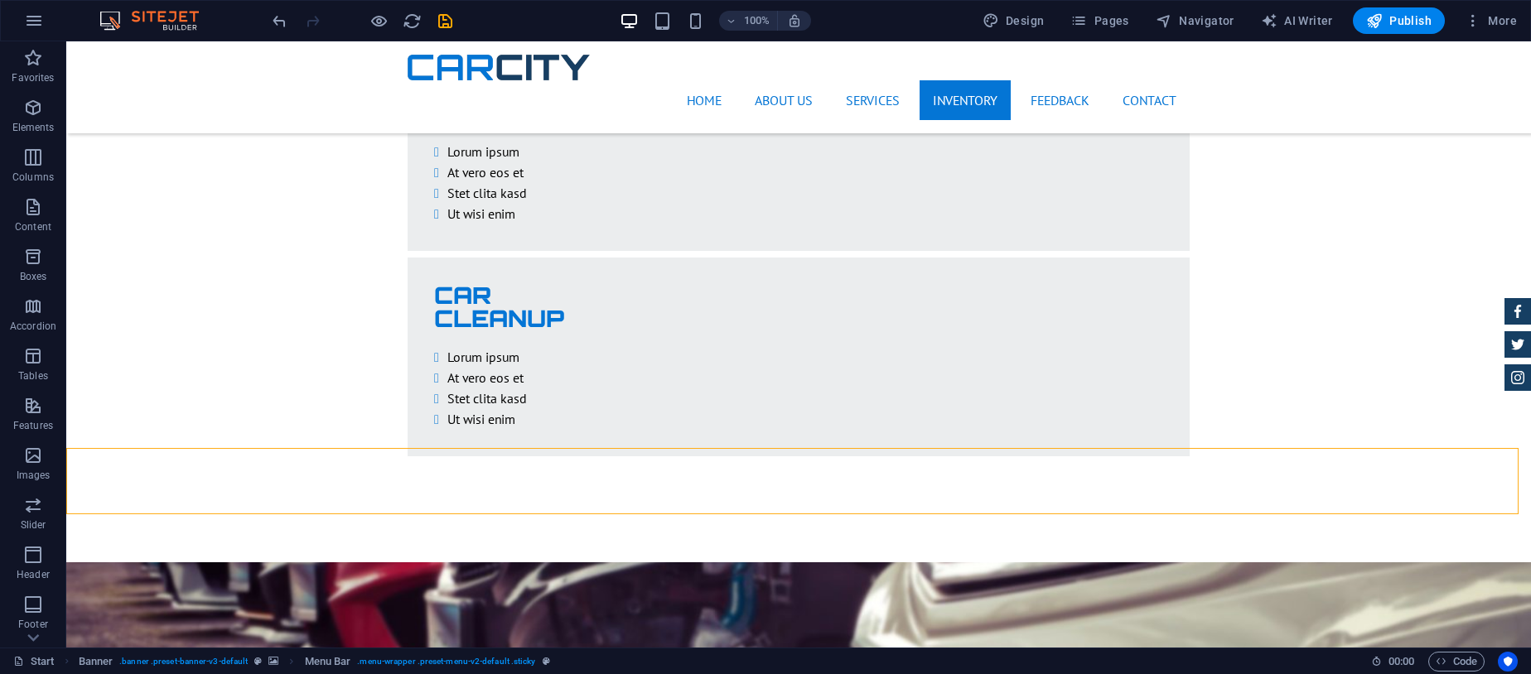
scroll to position [3760, 0]
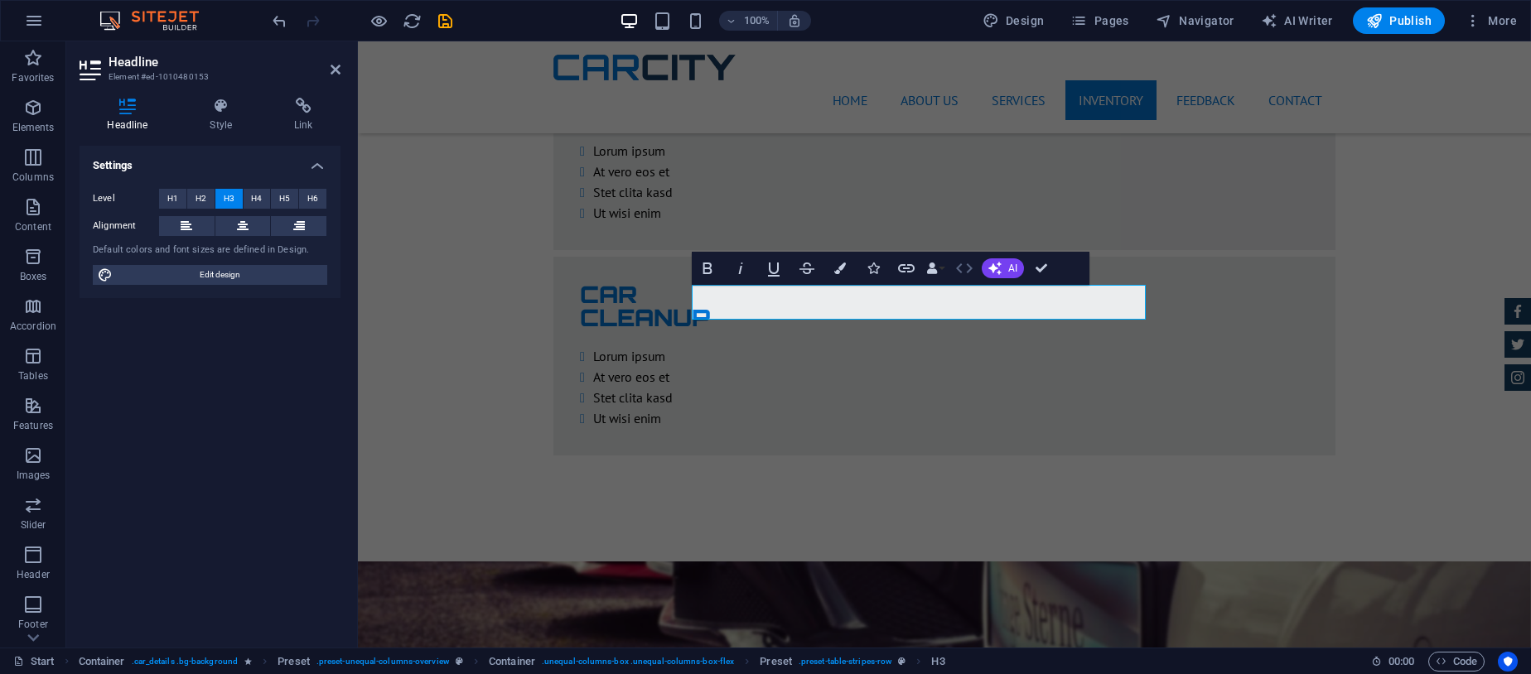
click at [965, 268] on icon "button" at bounding box center [964, 268] width 20 height 20
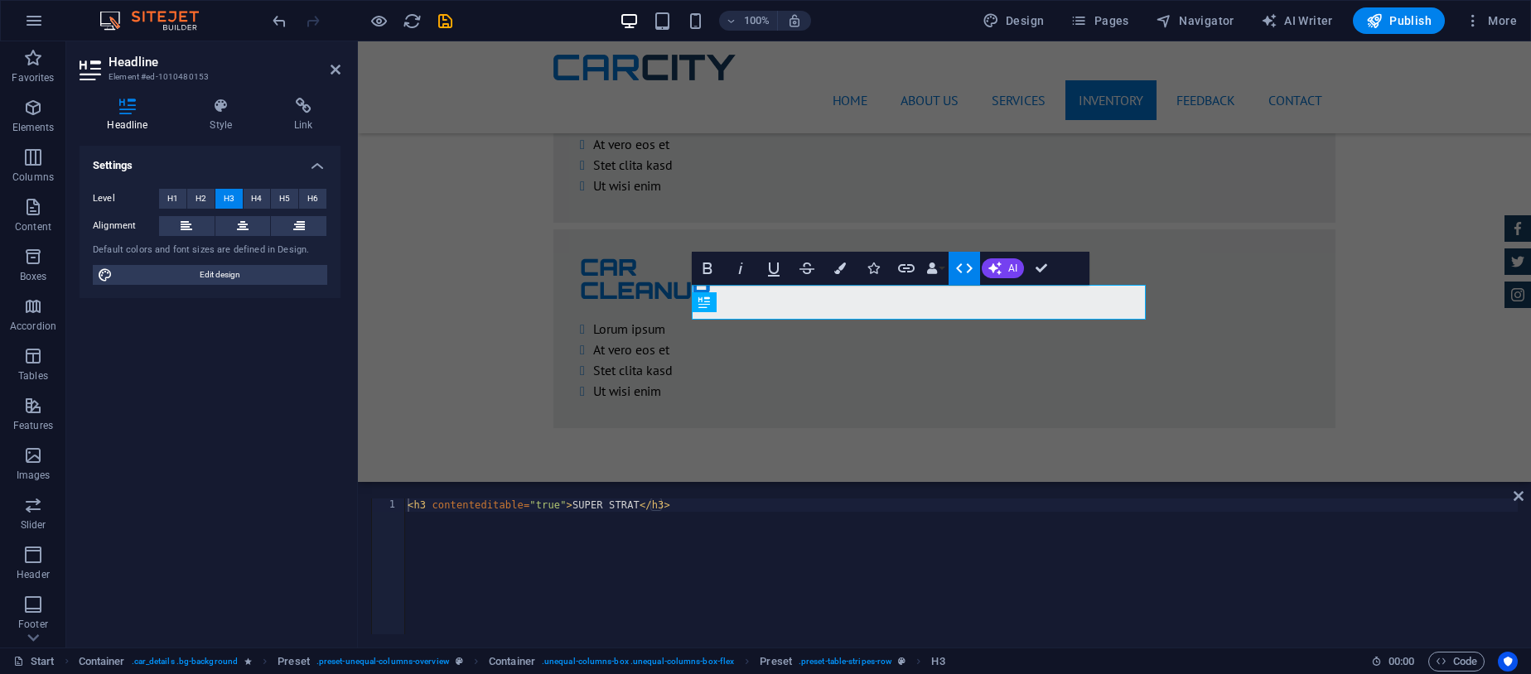
scroll to position [3733, 0]
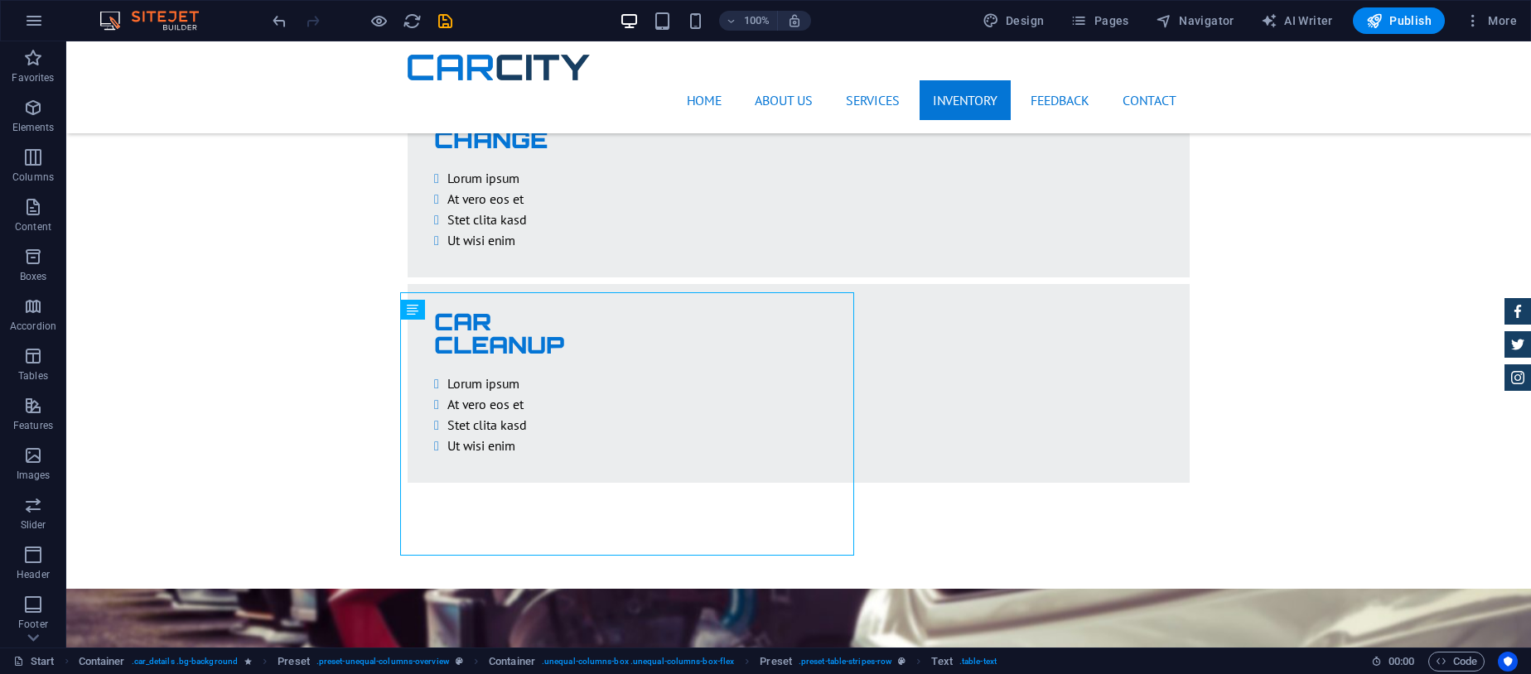
scroll to position [3760, 0]
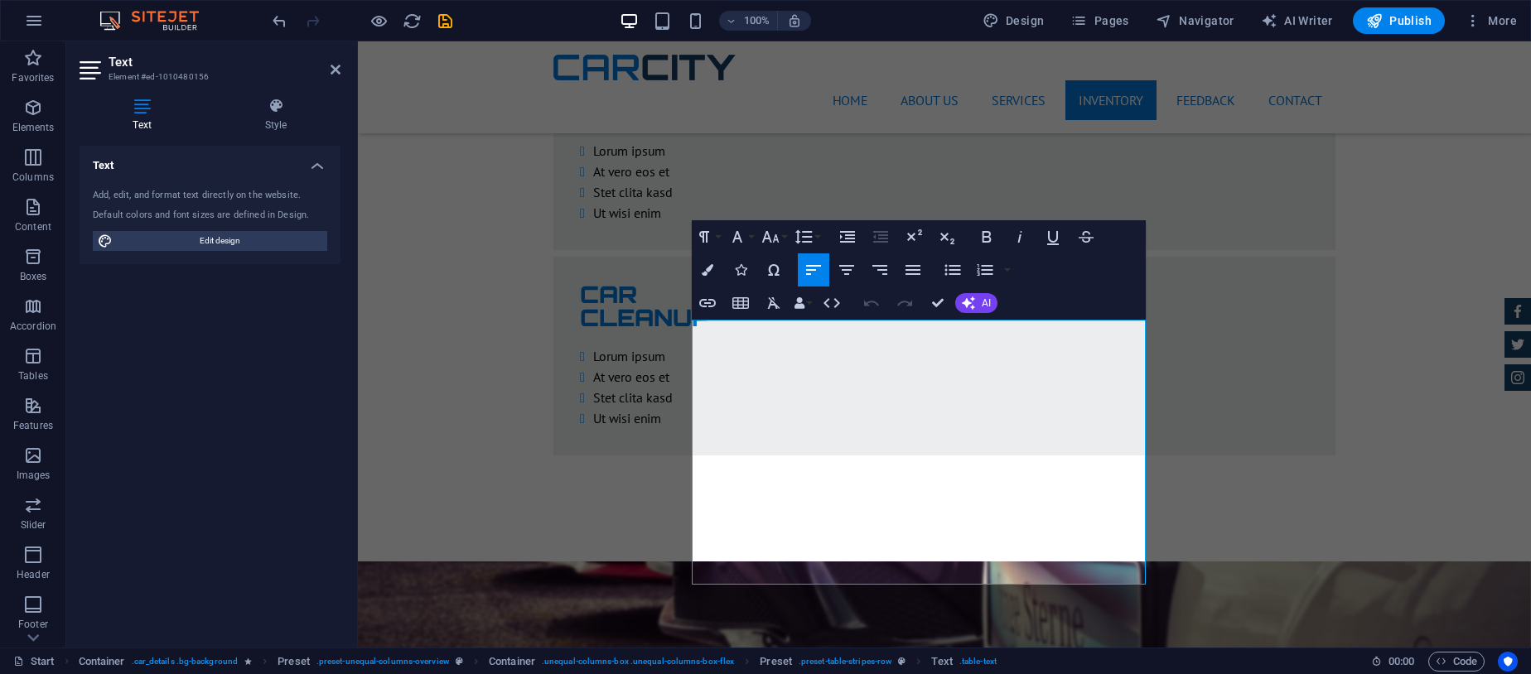
click at [827, 297] on icon "button" at bounding box center [832, 303] width 20 height 20
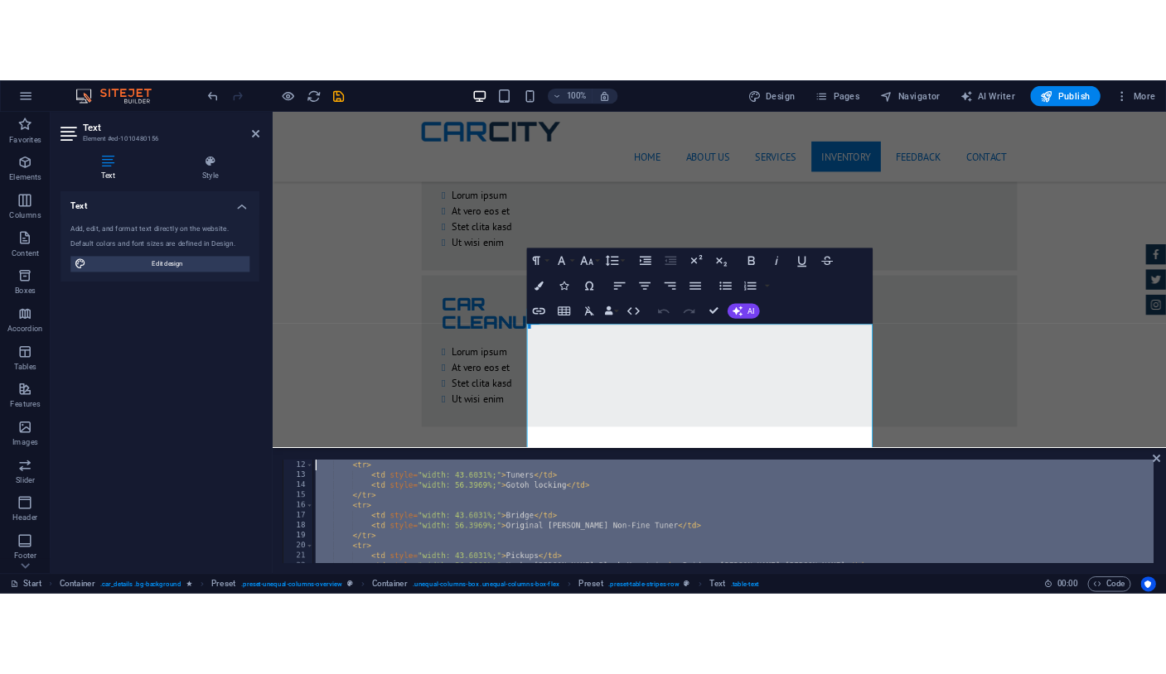
scroll to position [0, 0]
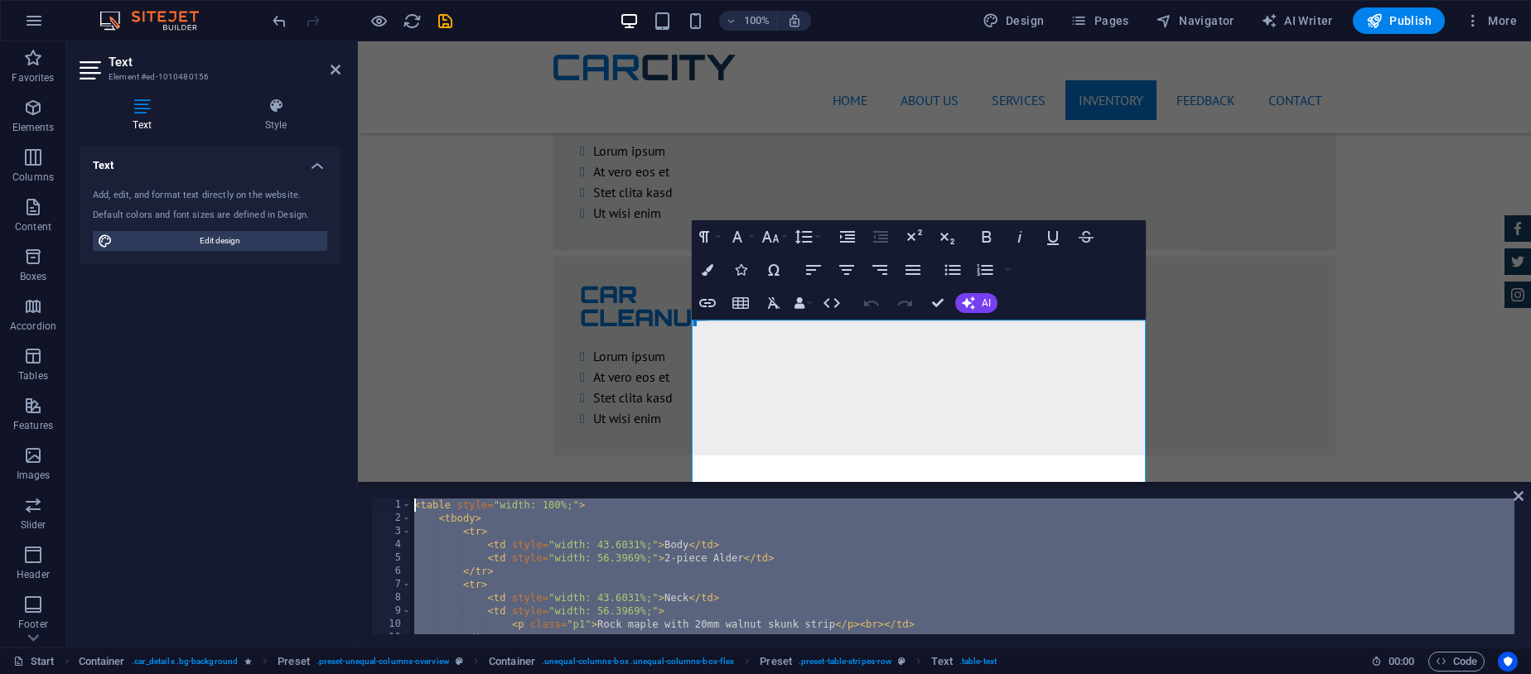
drag, startPoint x: 478, startPoint y: 632, endPoint x: 405, endPoint y: 485, distance: 164.5
click at [405, 485] on aside "</table> 1 2 3 4 5 6 7 8 9 10 11 12 < table style = "width: 100%;" > < tbody > …" at bounding box center [944, 565] width 1173 height 166
type textarea "<table style="width: 100%;"> <tbody>"
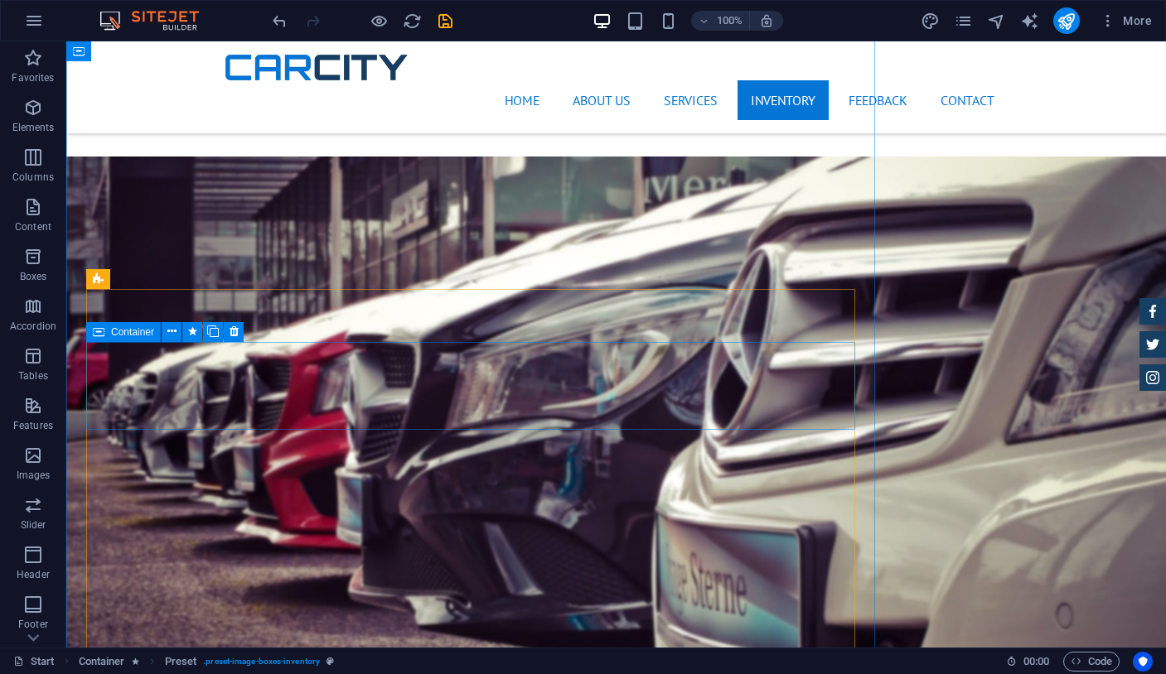
scroll to position [4186, 0]
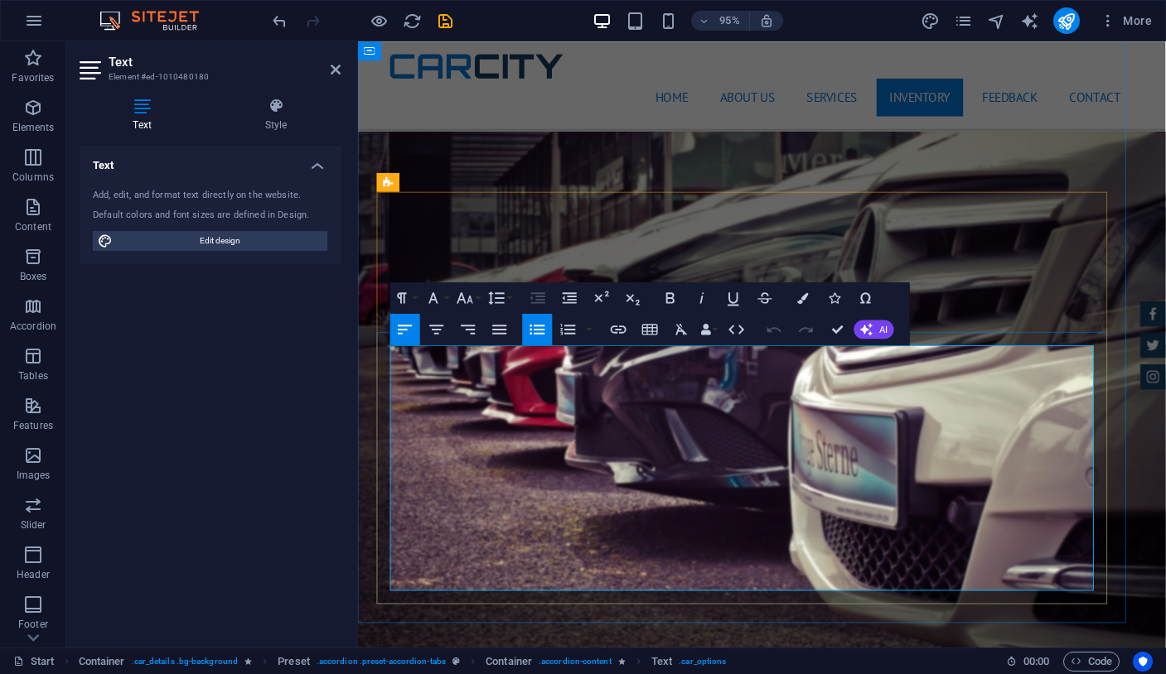
scroll to position [4219, 0]
click at [730, 327] on icon "button" at bounding box center [736, 329] width 19 height 19
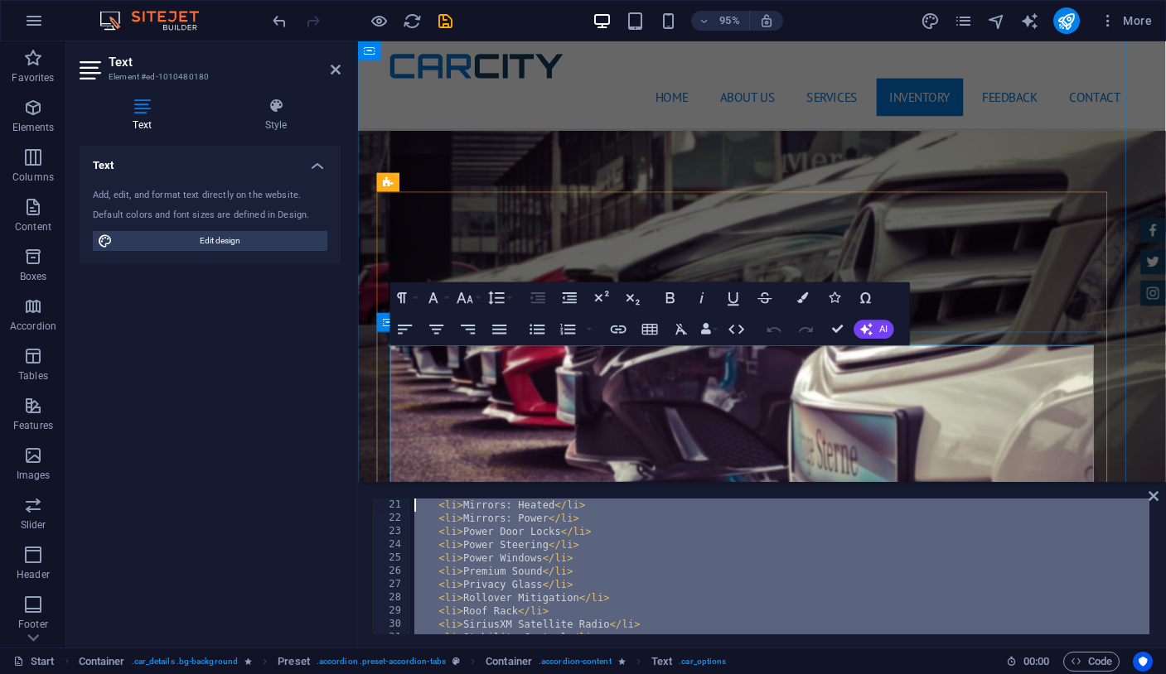
scroll to position [0, 0]
drag, startPoint x: 816, startPoint y: 669, endPoint x: 384, endPoint y: 490, distance: 468.0
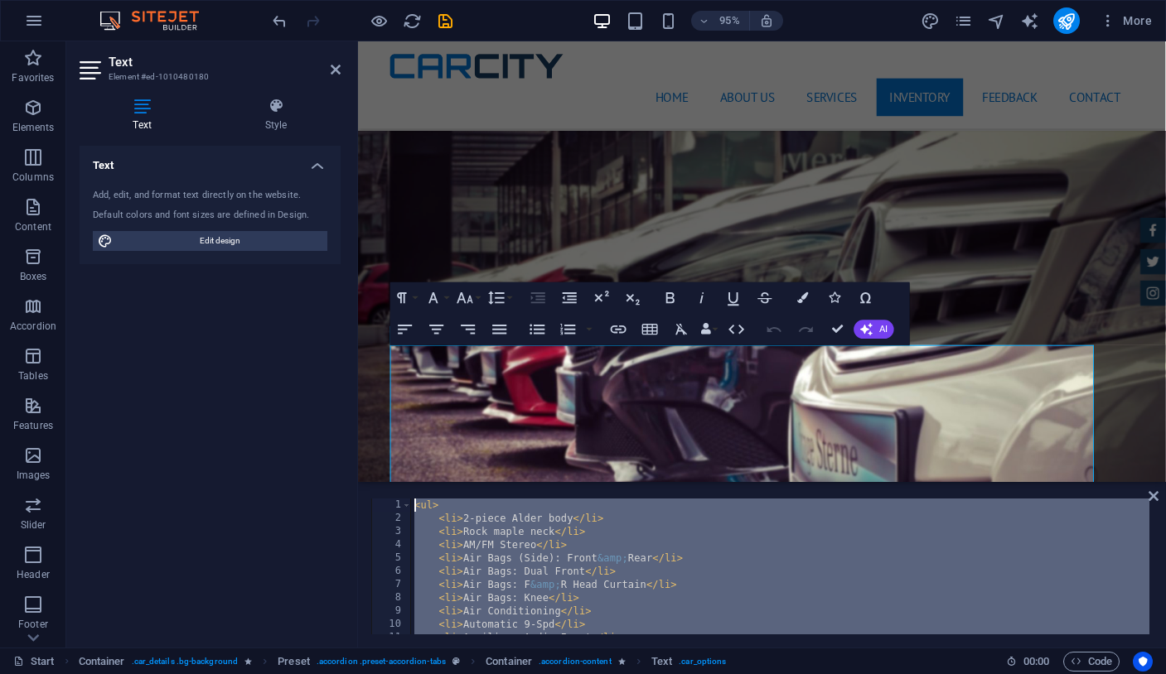
click at [600, 558] on div "< ul > < li > 2-piece Alder body </ li > < li > Rock maple neck </ li > < li > …" at bounding box center [780, 580] width 738 height 162
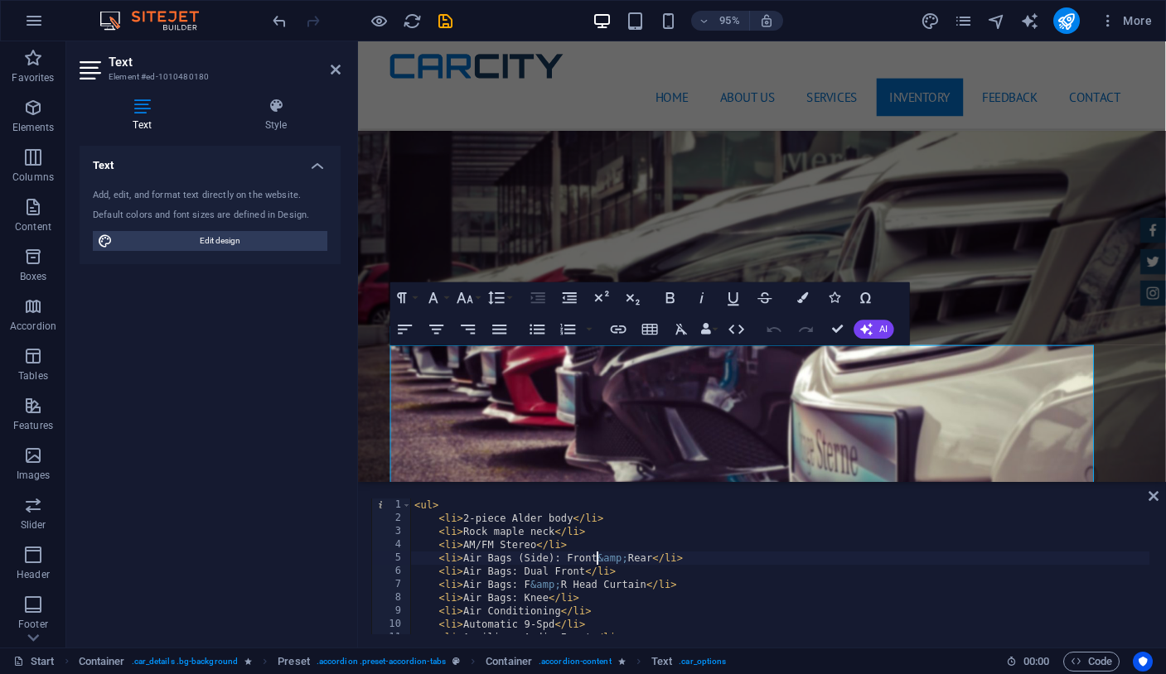
click at [597, 558] on div "< ul > < li > 2-piece Alder body </ li > < li > Rock maple neck </ li > < li > …" at bounding box center [780, 580] width 738 height 162
click at [597, 557] on div "< ul > < li > 2-piece Alder body </ li > < li > Rock maple neck </ li > < li > …" at bounding box center [780, 580] width 738 height 162
type textarea "<li>Wheels: Premium</li> </ul>"
